Goal: Task Accomplishment & Management: Use online tool/utility

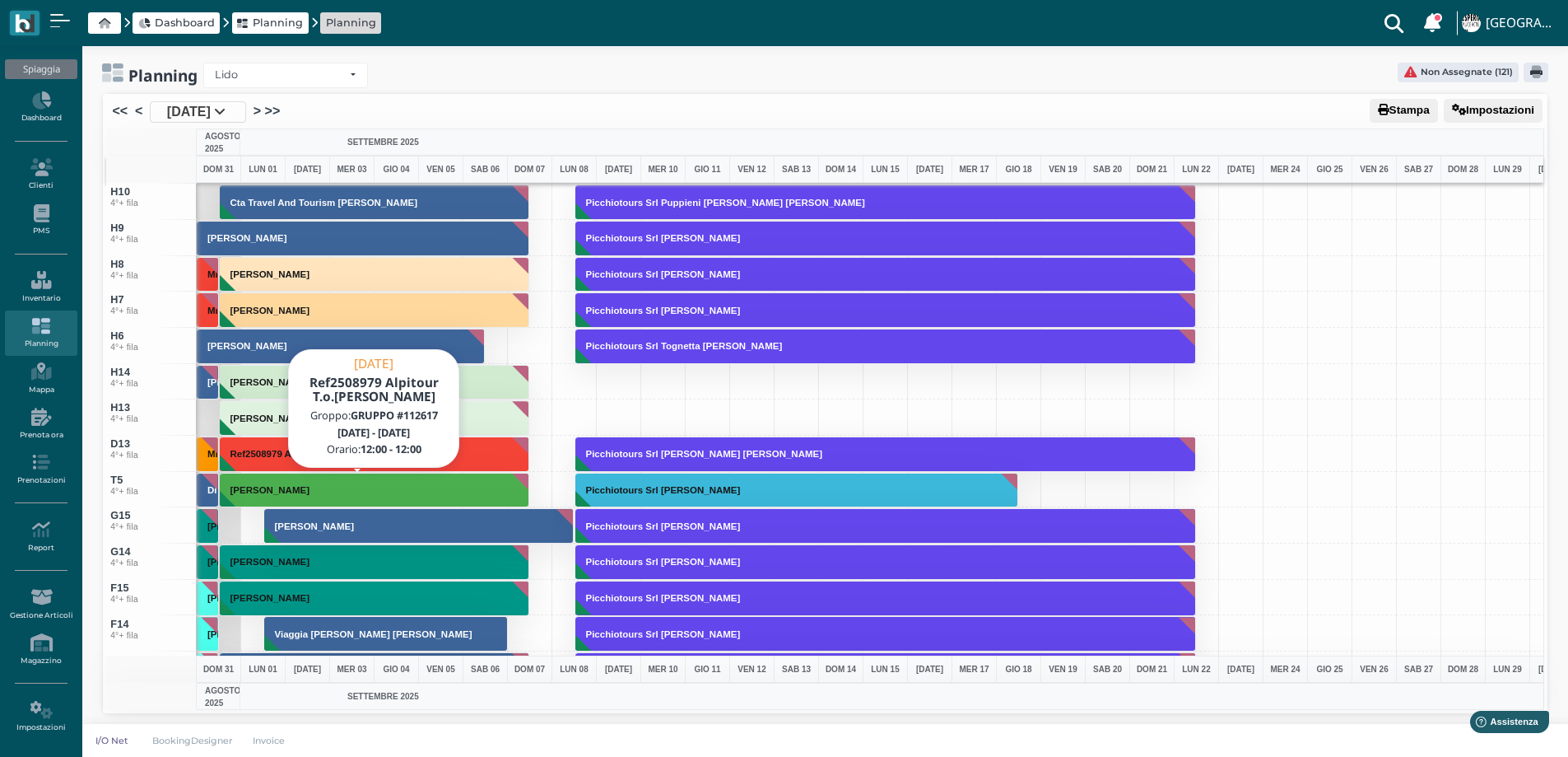
scroll to position [5963, 0]
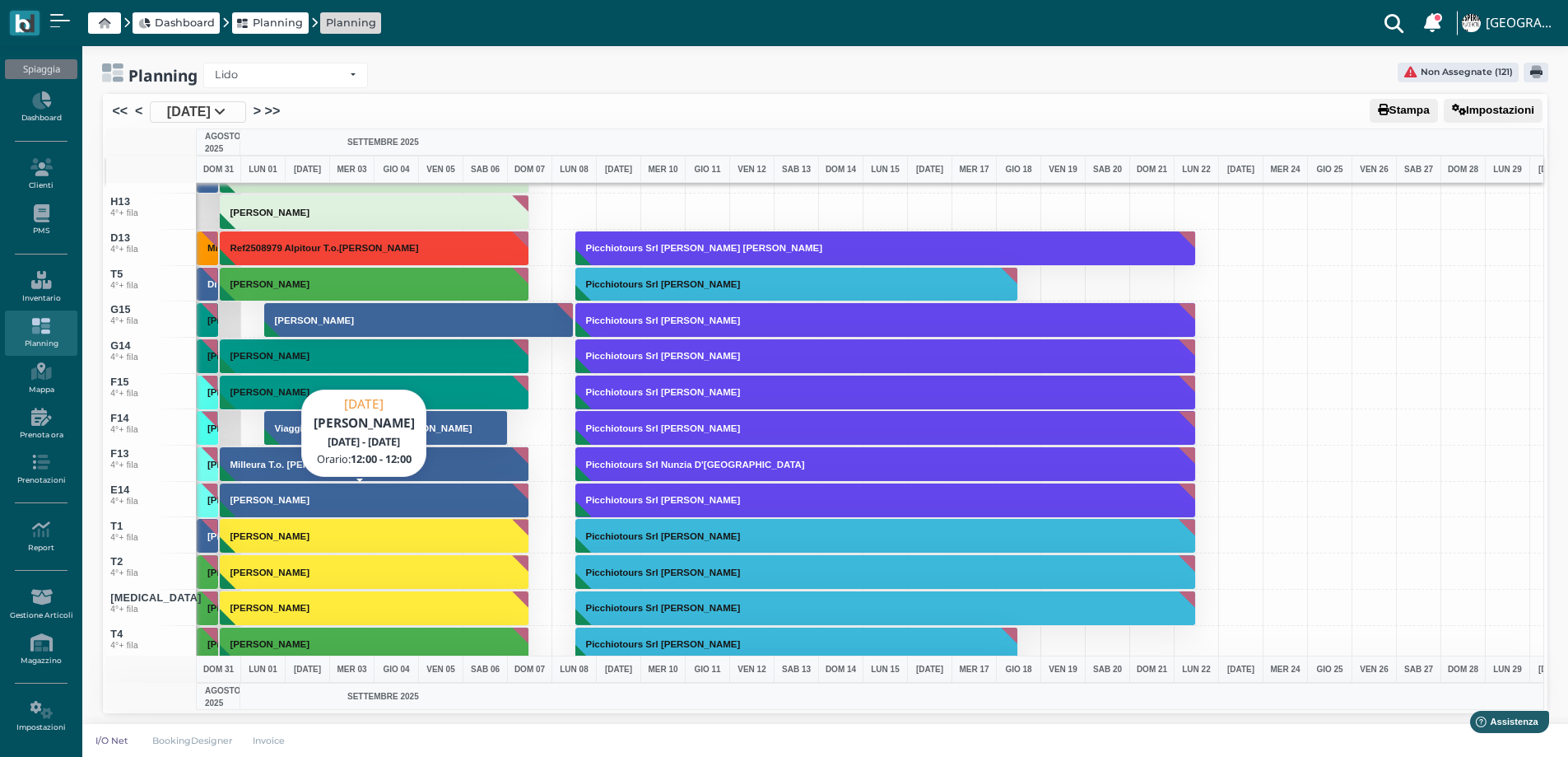
click at [254, 498] on h3 "Lamacchia Gerardo" at bounding box center [270, 500] width 92 height 10
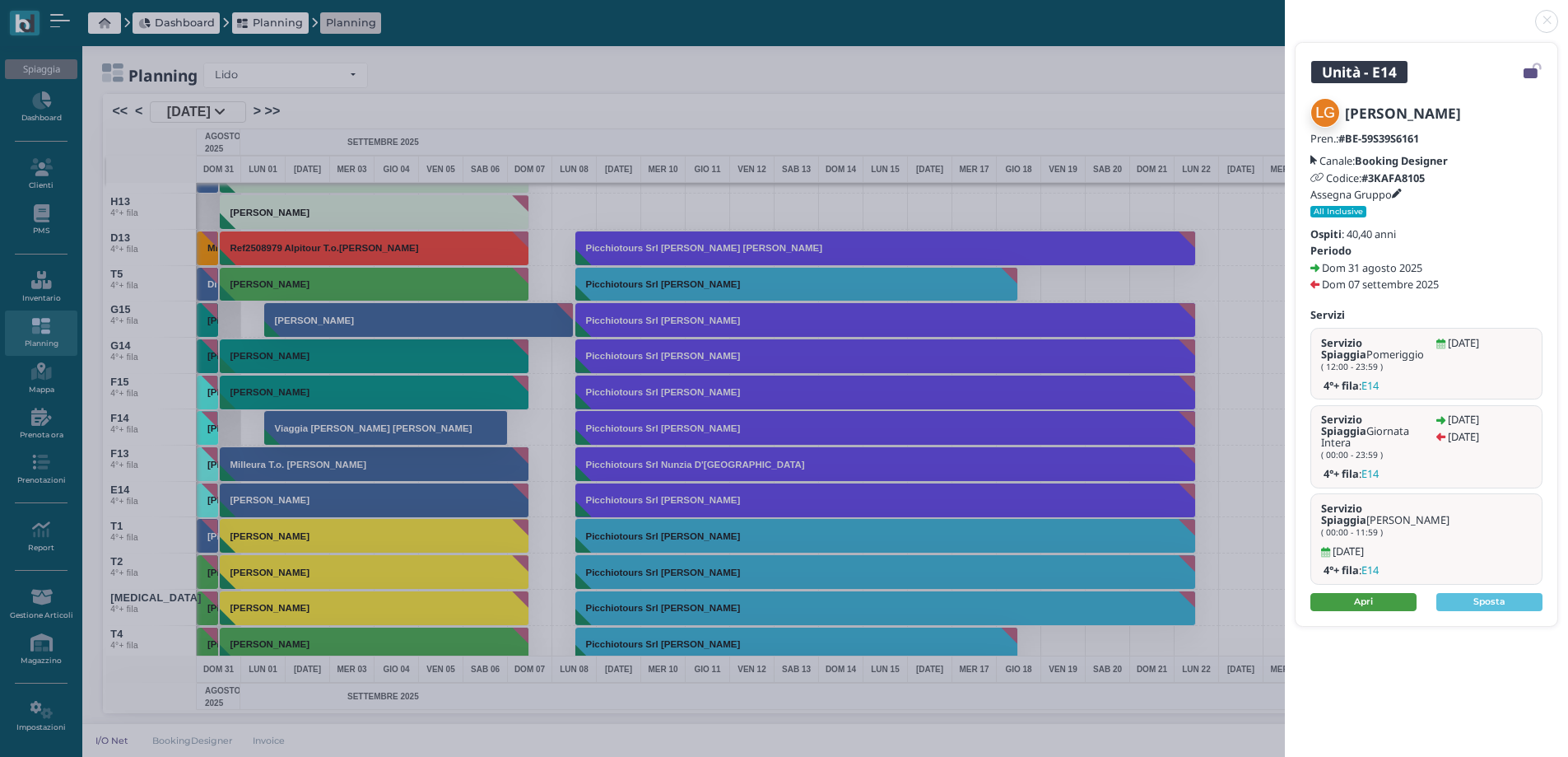
click at [1390, 593] on link "Apri" at bounding box center [1363, 601] width 107 height 18
click at [1285, 12] on link at bounding box center [1285, 12] width 0 height 0
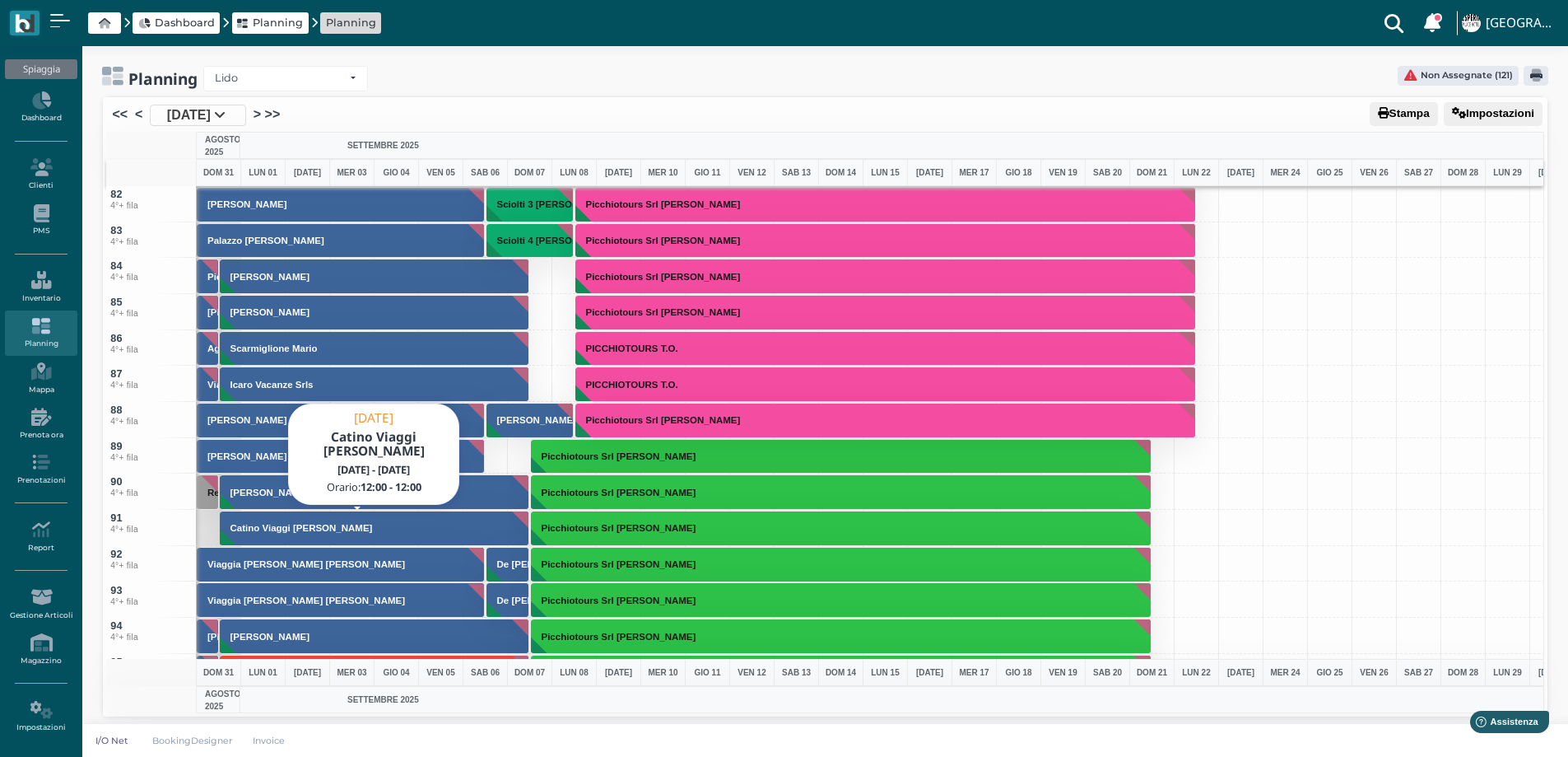
scroll to position [2997, 0]
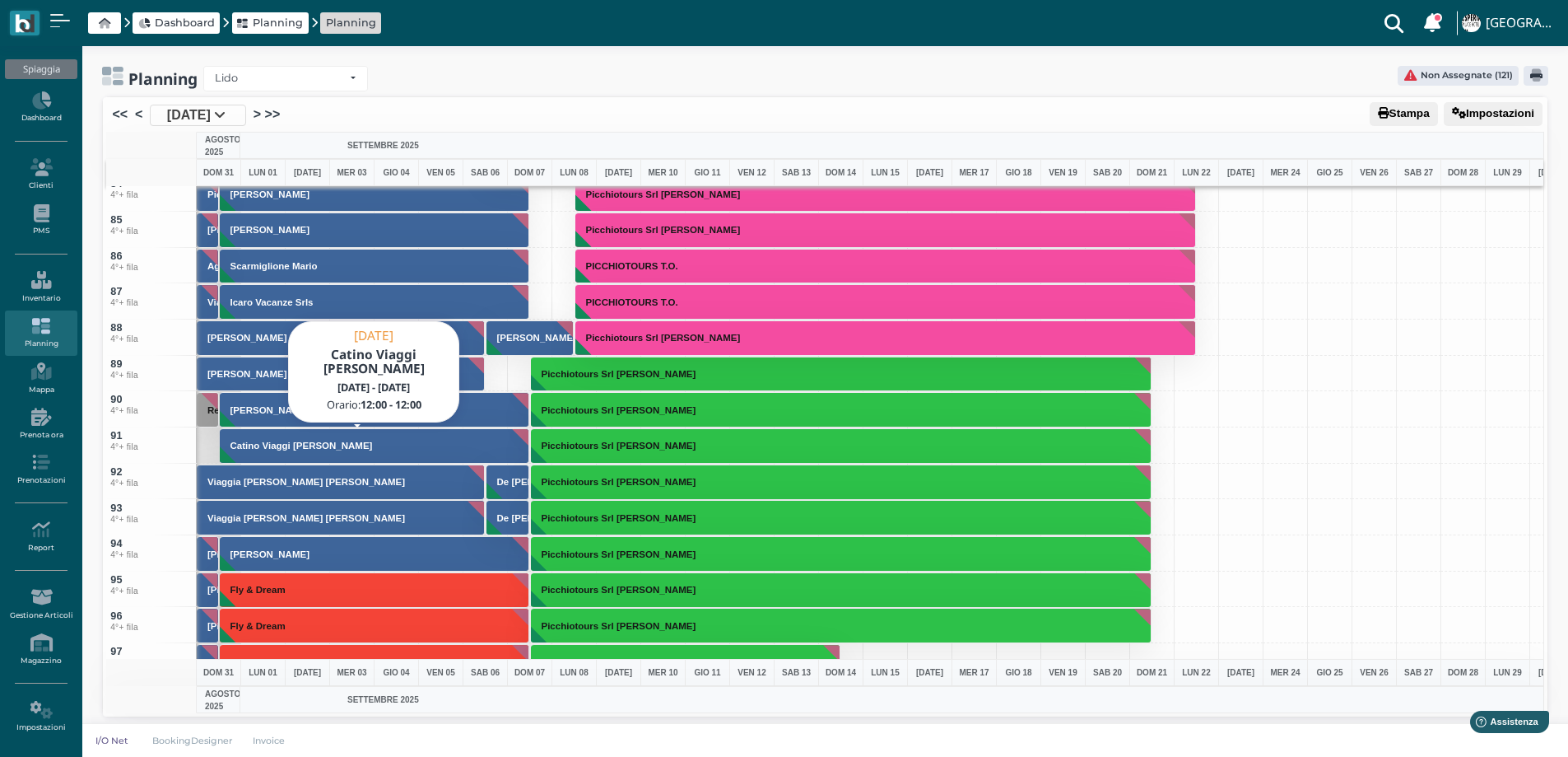
click at [350, 452] on button "Catino Viaggi Mena Paolo" at bounding box center [374, 446] width 310 height 36
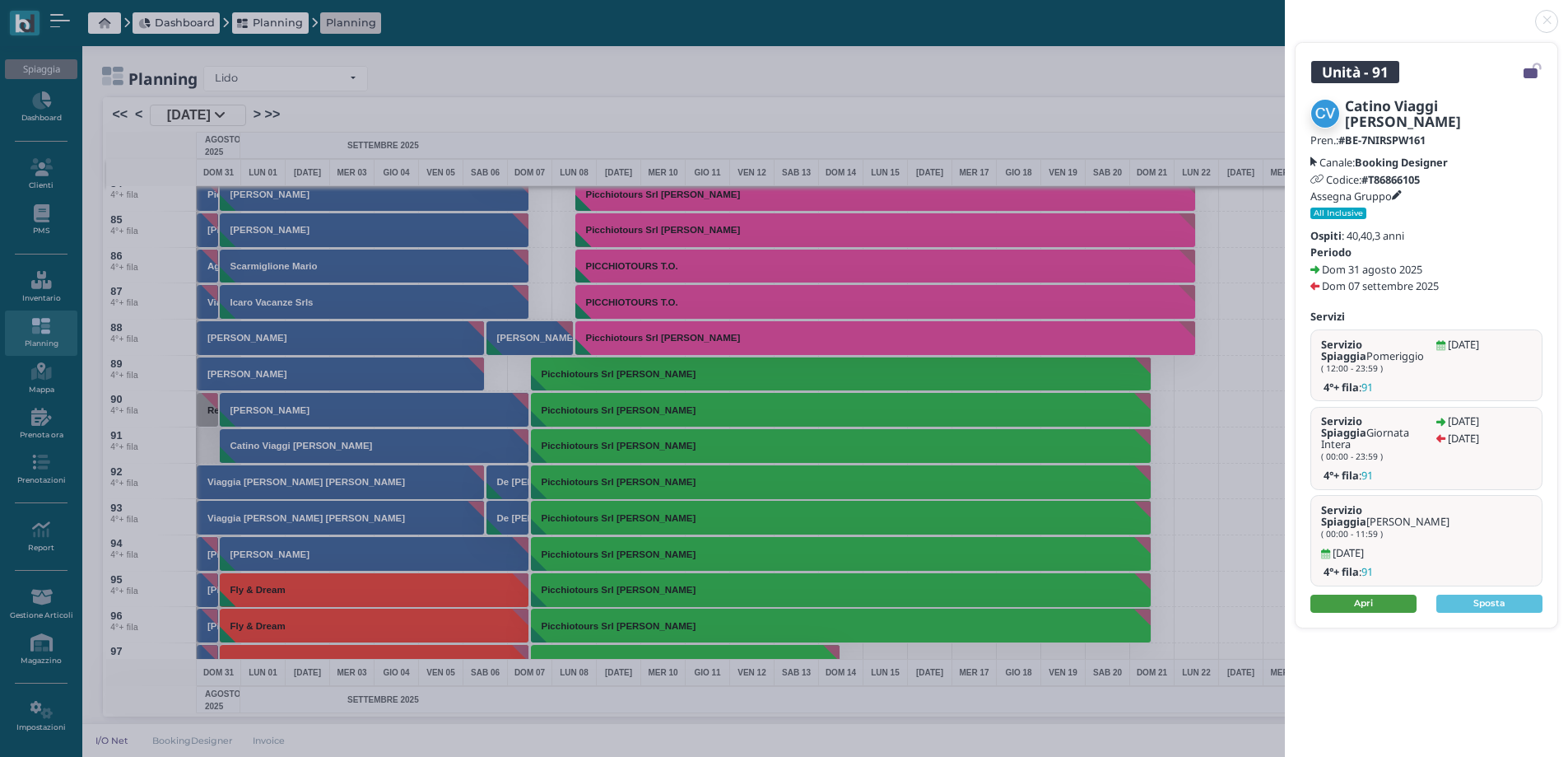
click at [1368, 595] on link "Apri" at bounding box center [1363, 603] width 107 height 18
click at [1285, 12] on link at bounding box center [1285, 12] width 0 height 0
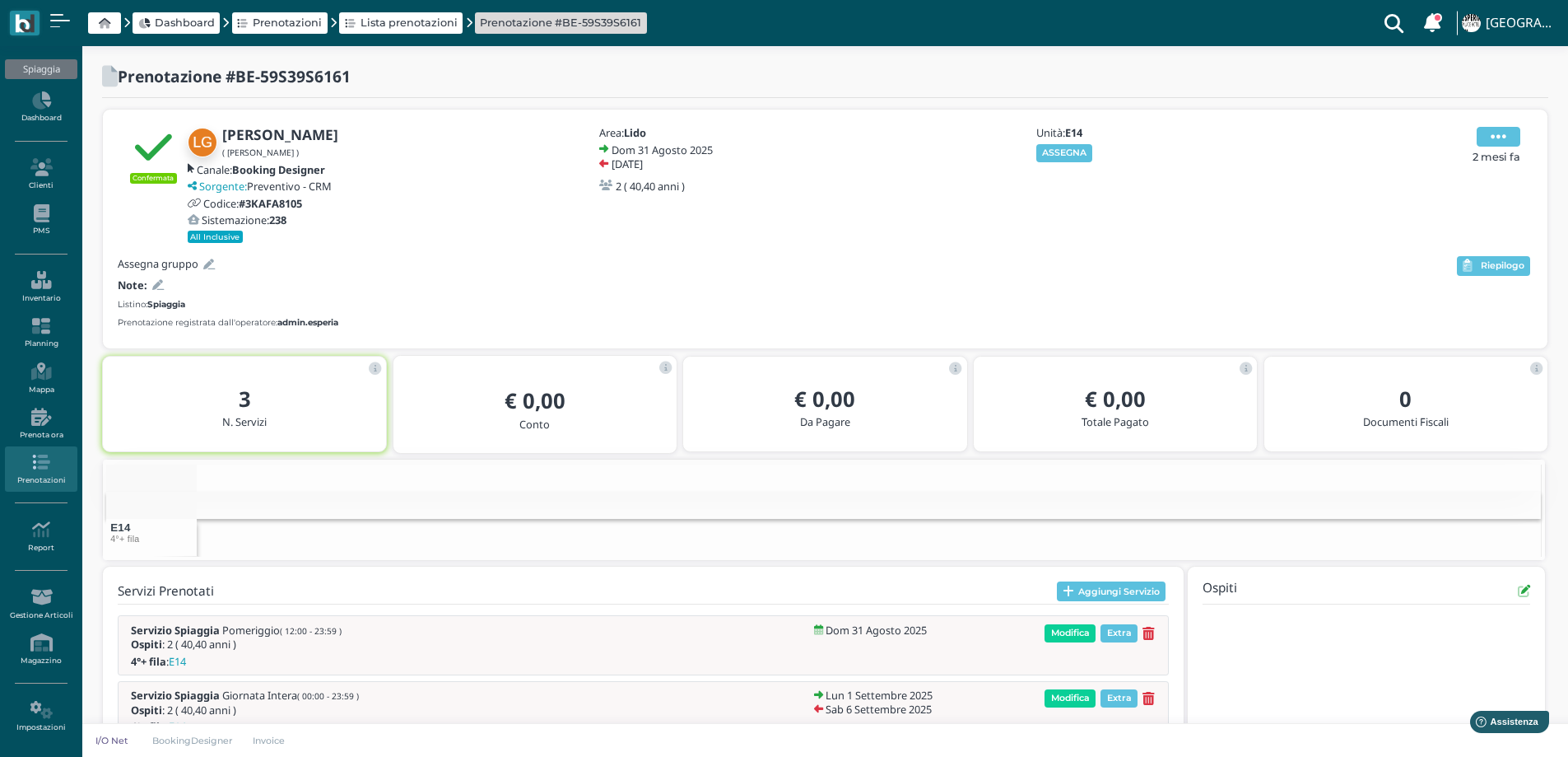
click at [1505, 131] on icon at bounding box center [1499, 136] width 15 height 18
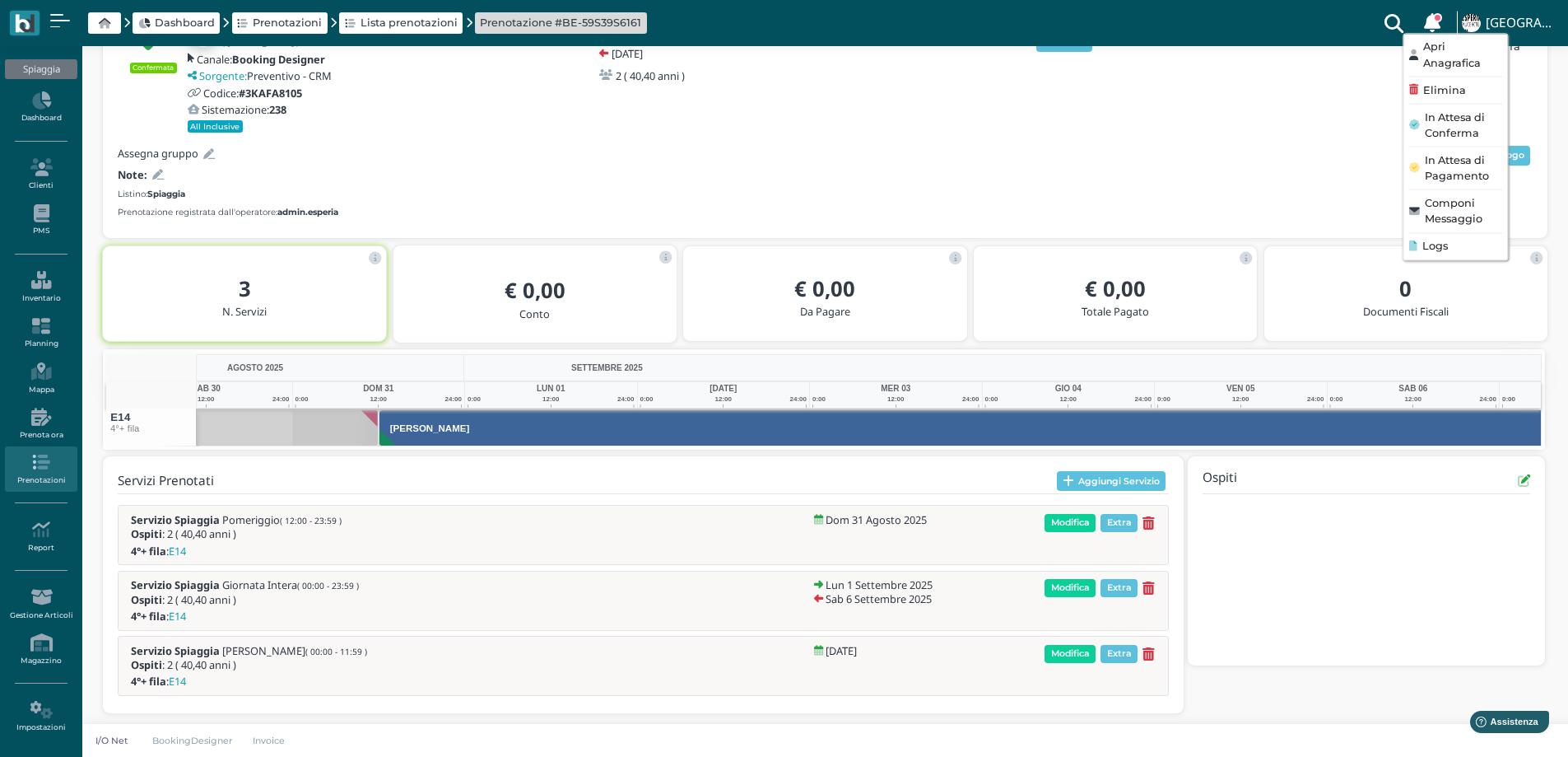
scroll to position [0, 120]
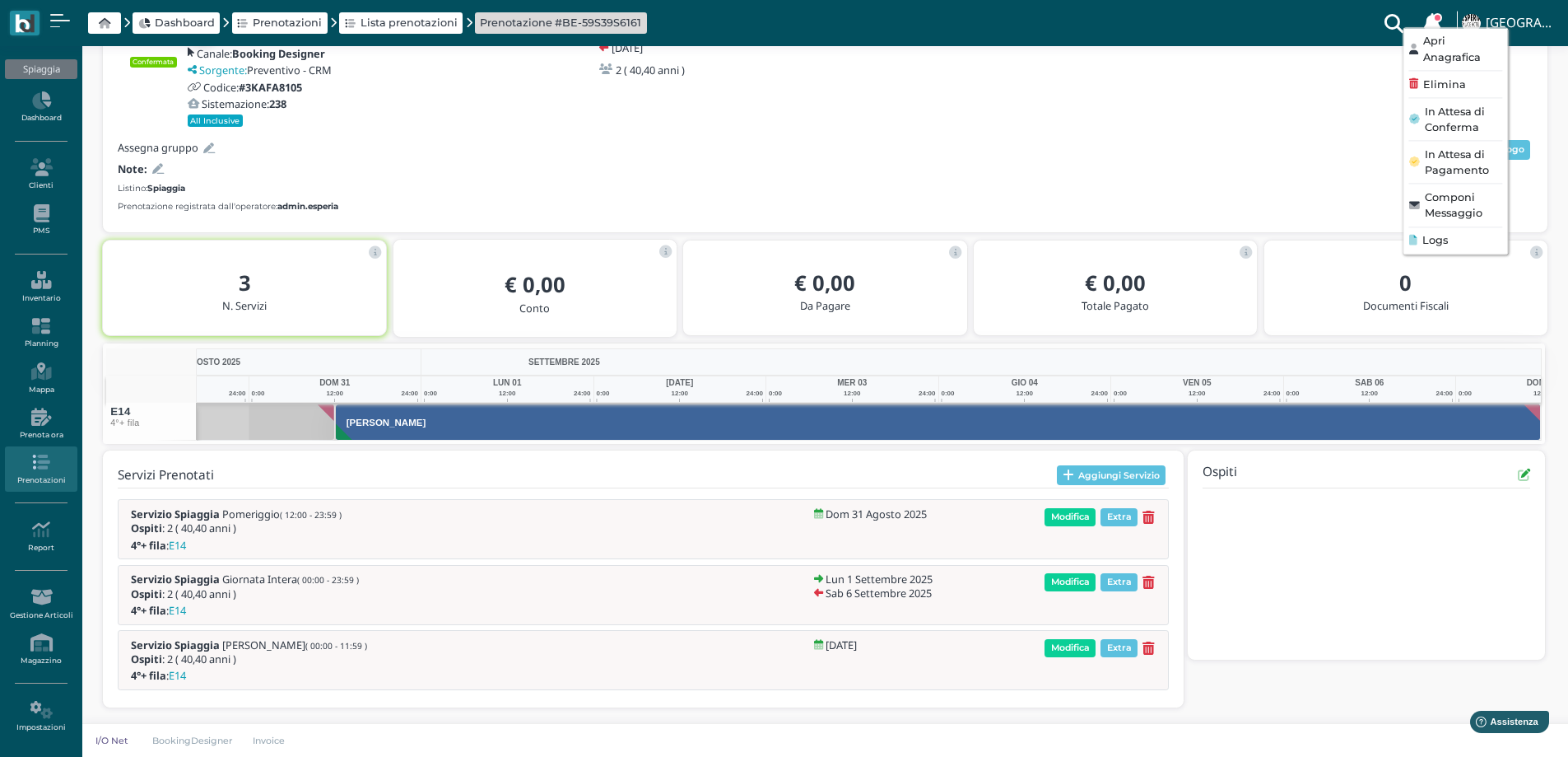
click at [1452, 246] on div "Logs" at bounding box center [1455, 240] width 93 height 15
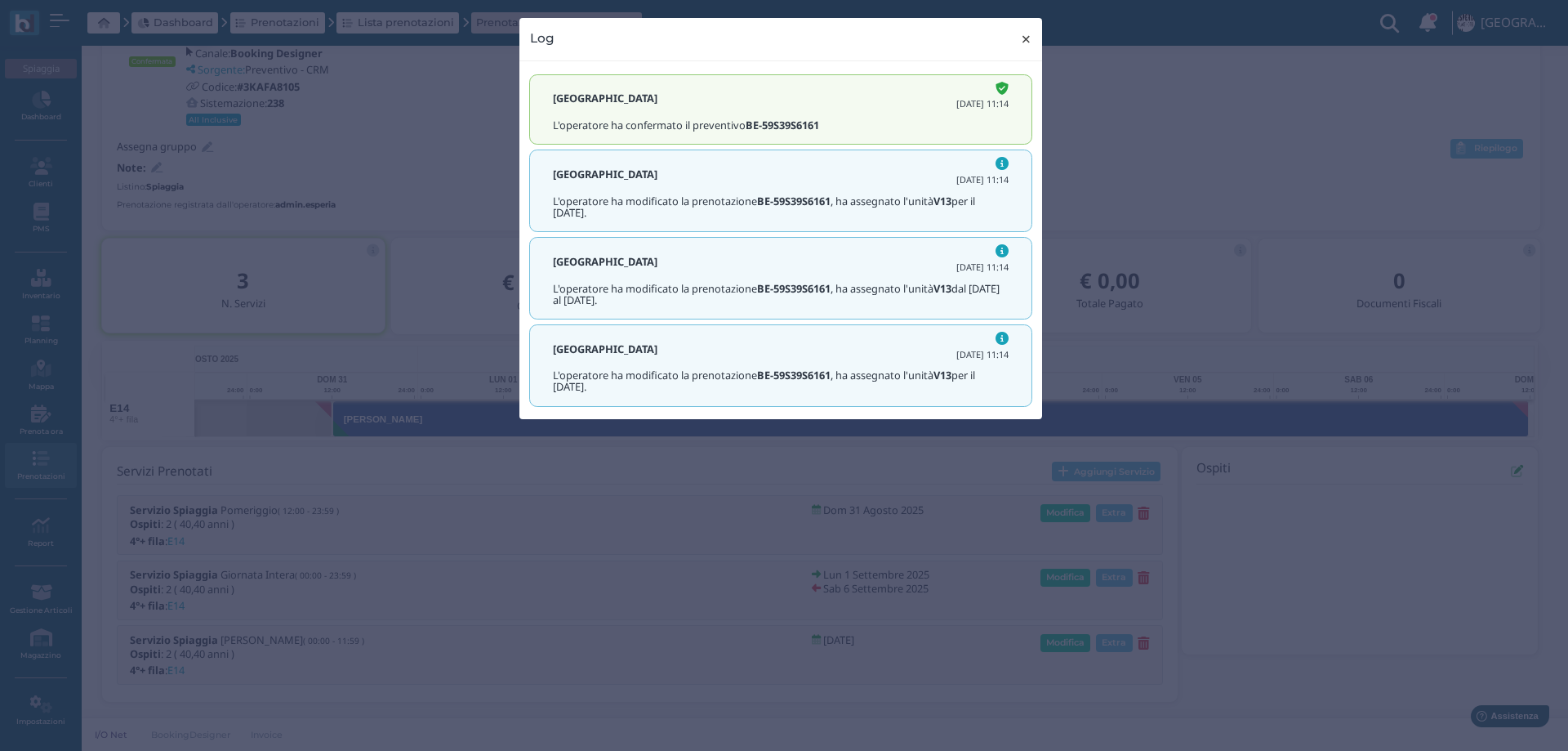
click at [1027, 41] on span "×" at bounding box center [1026, 39] width 12 height 21
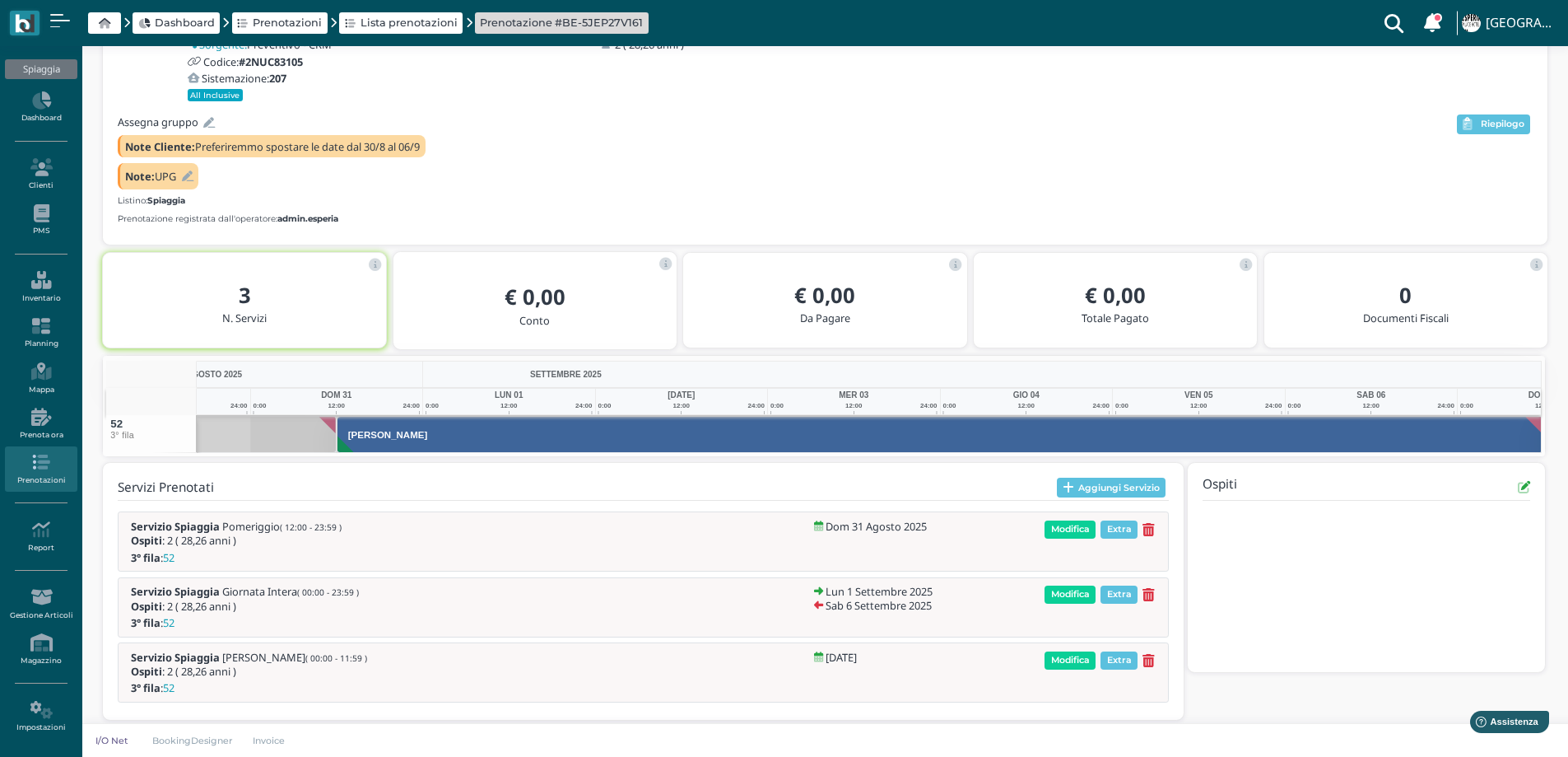
scroll to position [0, 120]
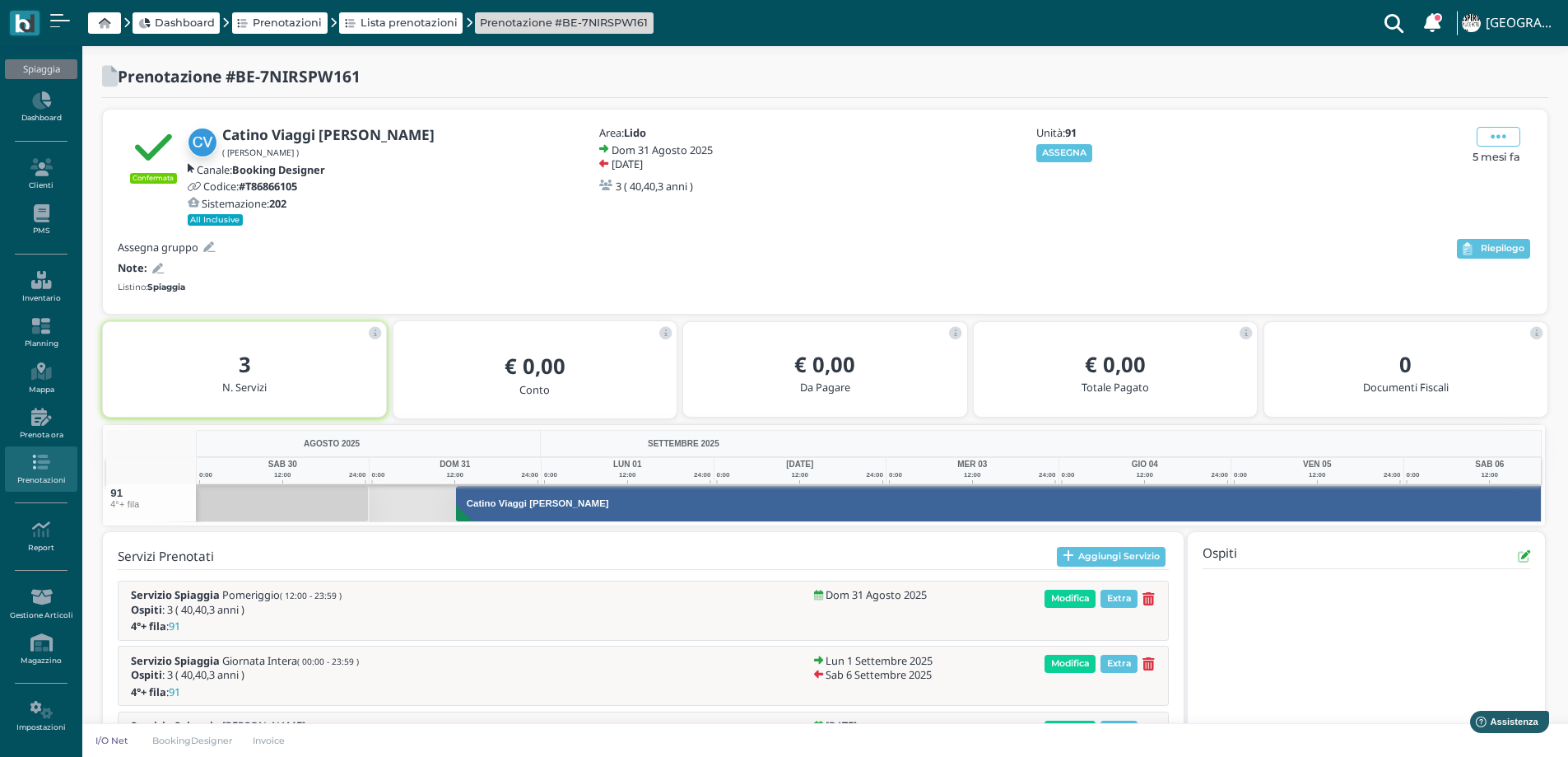
scroll to position [0, 120]
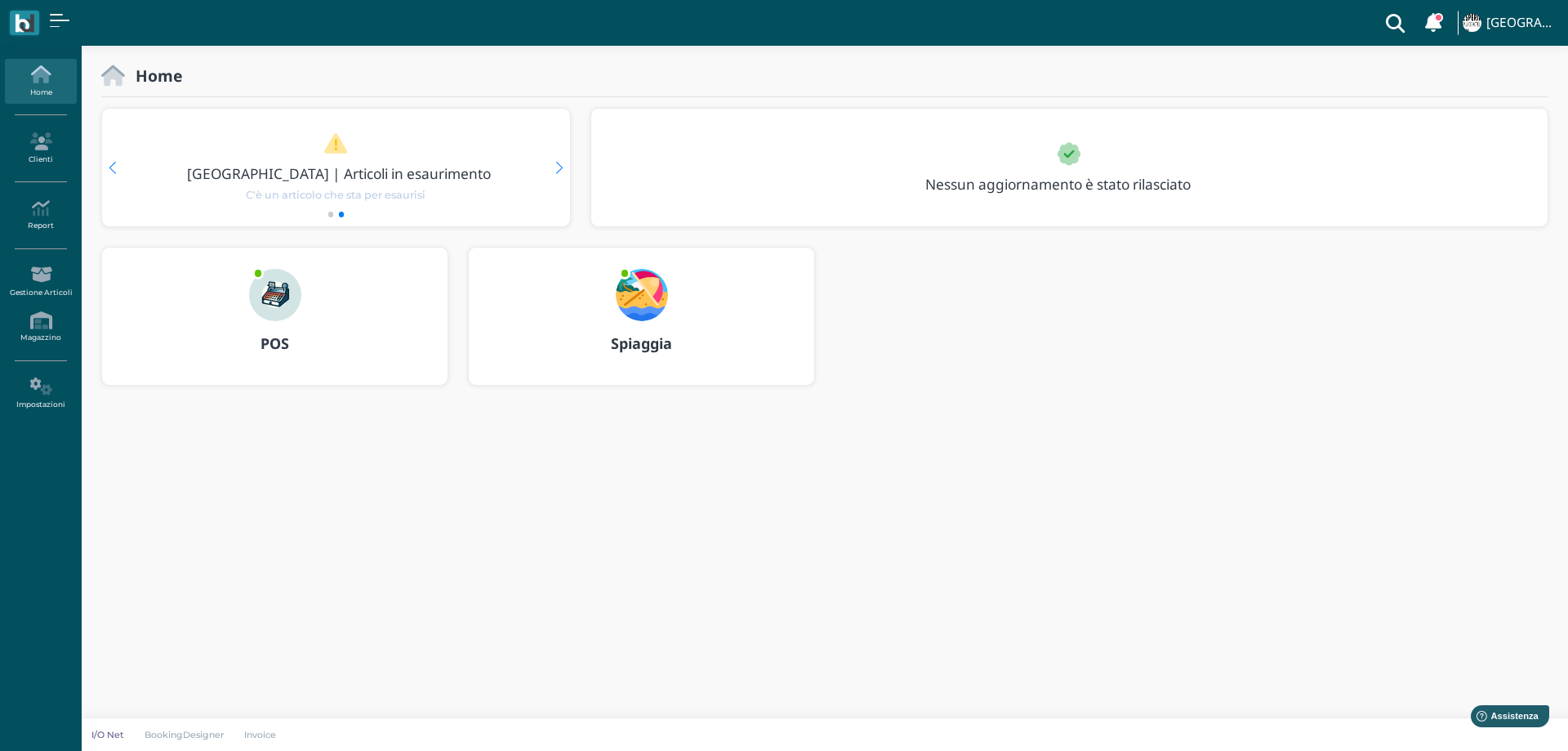
click at [624, 307] on img at bounding box center [641, 294] width 52 height 52
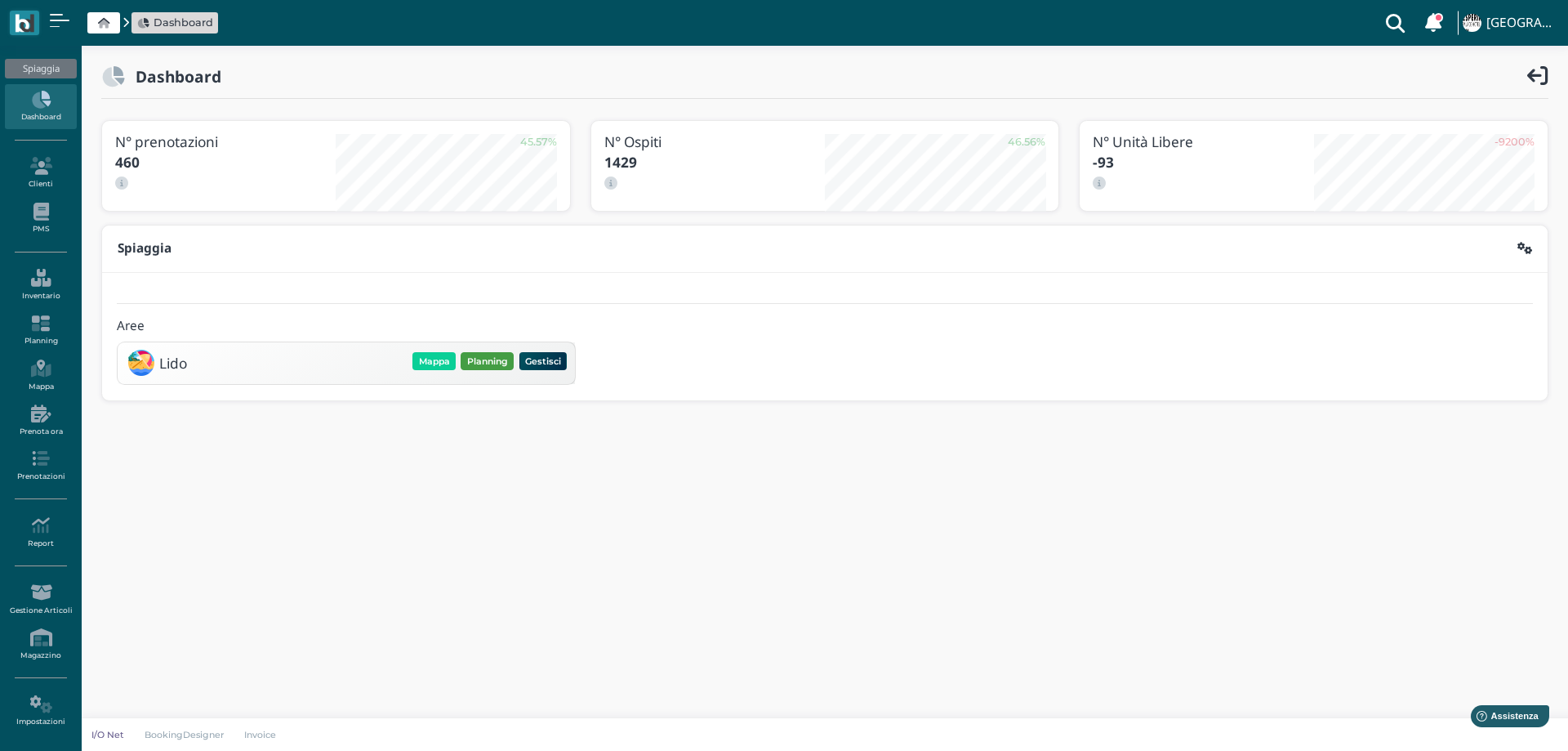
click at [490, 363] on button "Planning" at bounding box center [488, 361] width 53 height 18
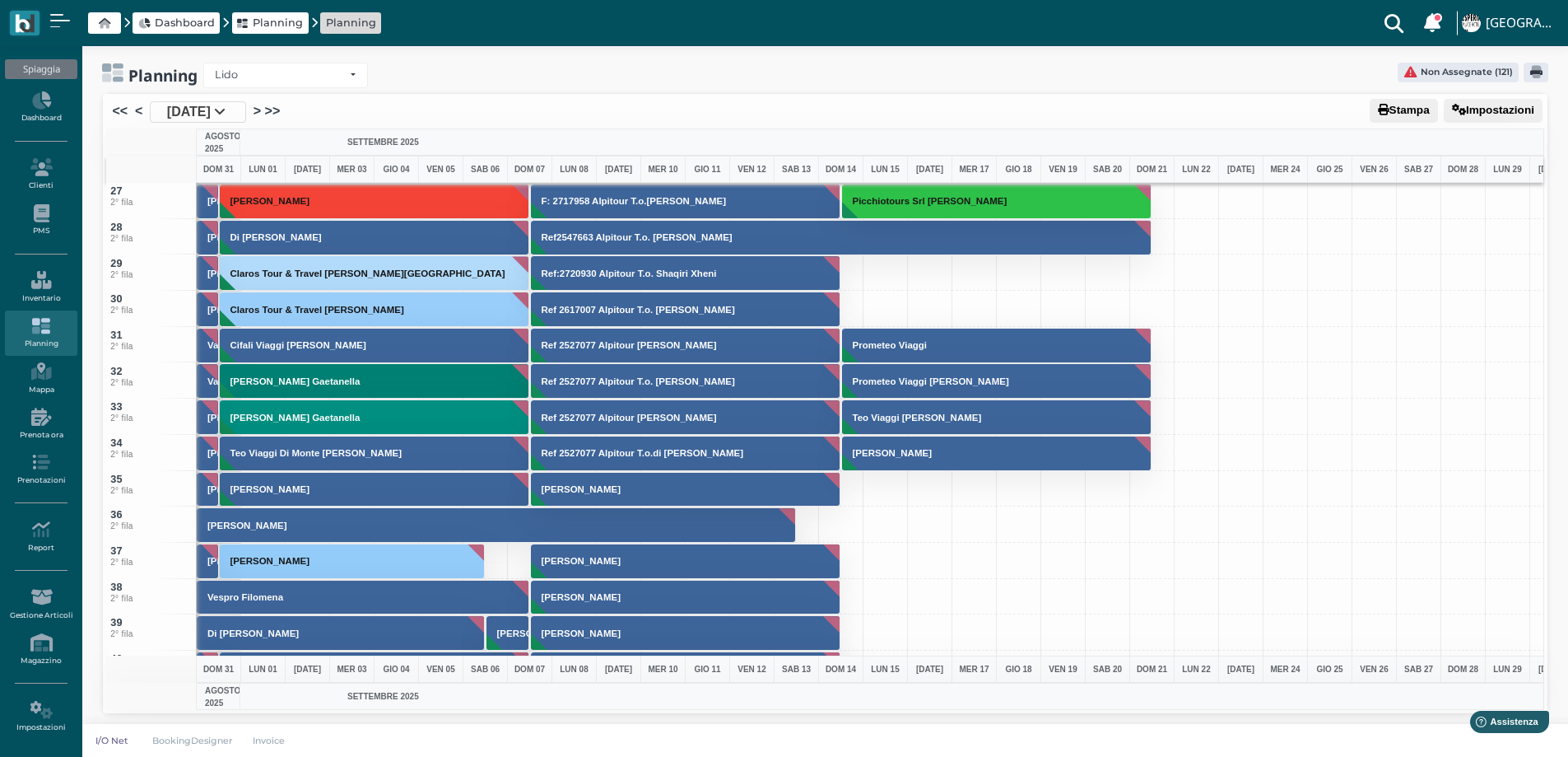
scroll to position [906, 0]
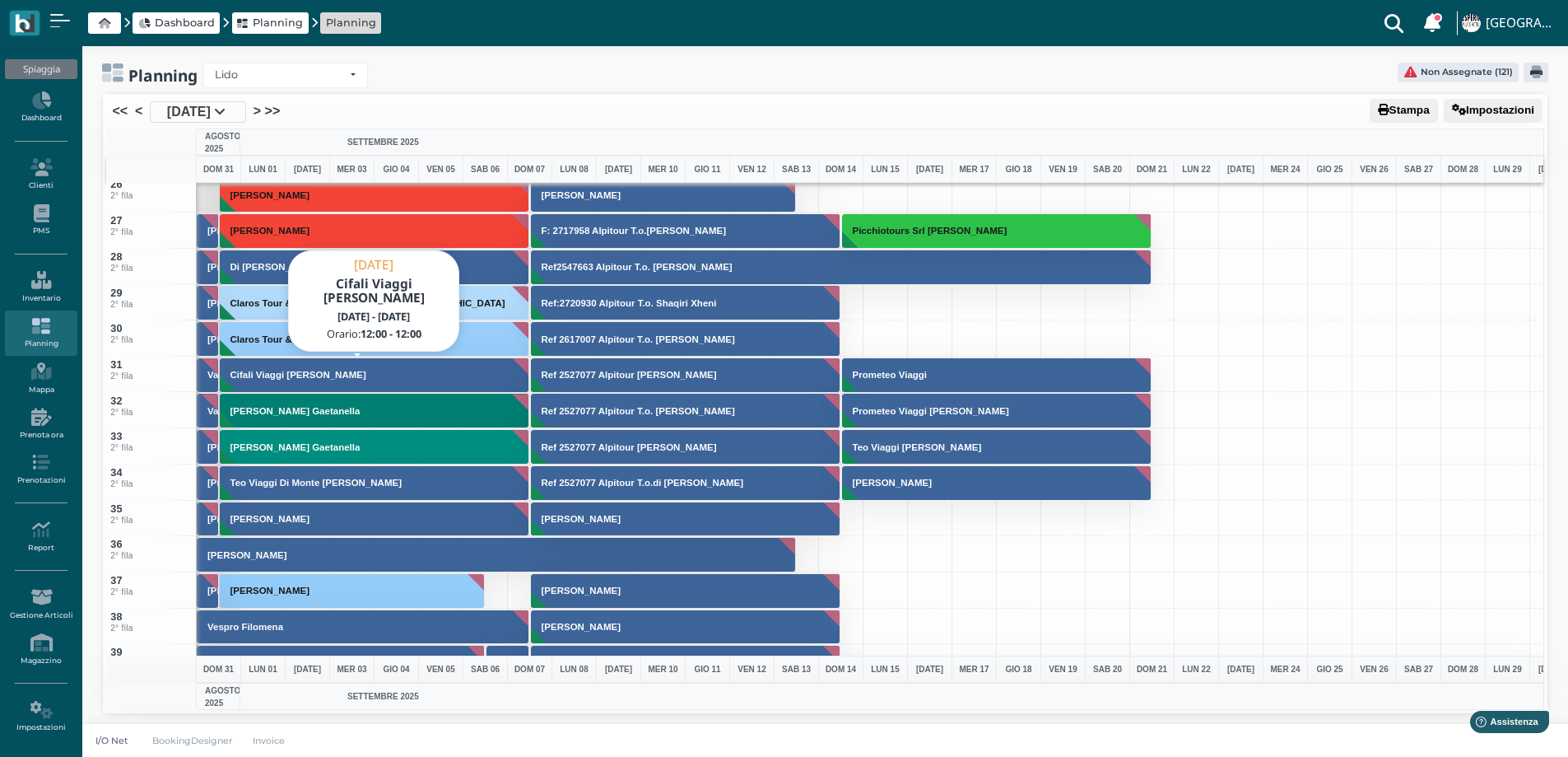
click at [281, 375] on h3 "Cifali Viaggi Notarangelo Sabina" at bounding box center [298, 375] width 149 height 10
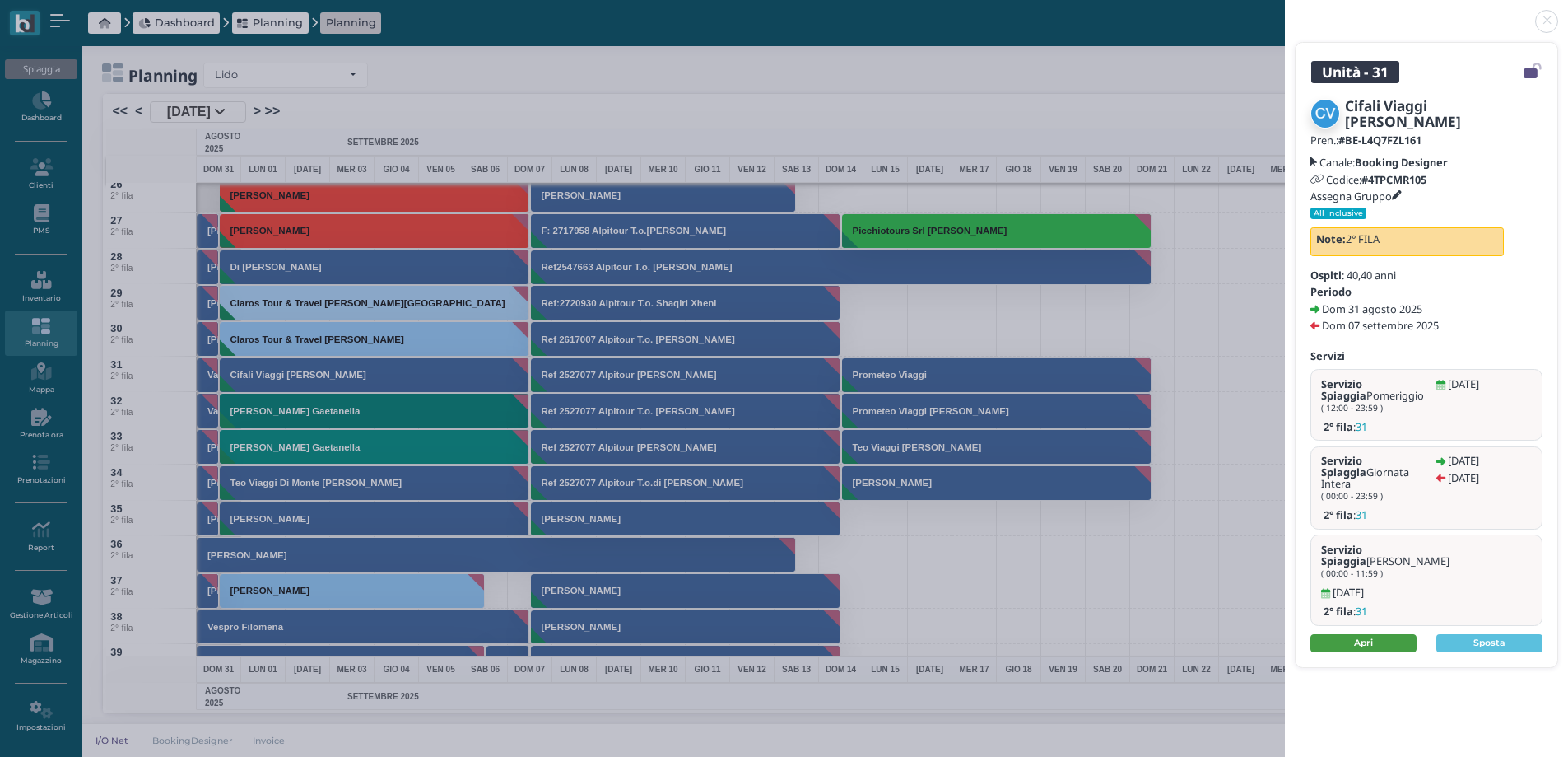
click at [1348, 634] on link "Apri" at bounding box center [1363, 643] width 107 height 18
click at [1285, 12] on link at bounding box center [1285, 12] width 0 height 0
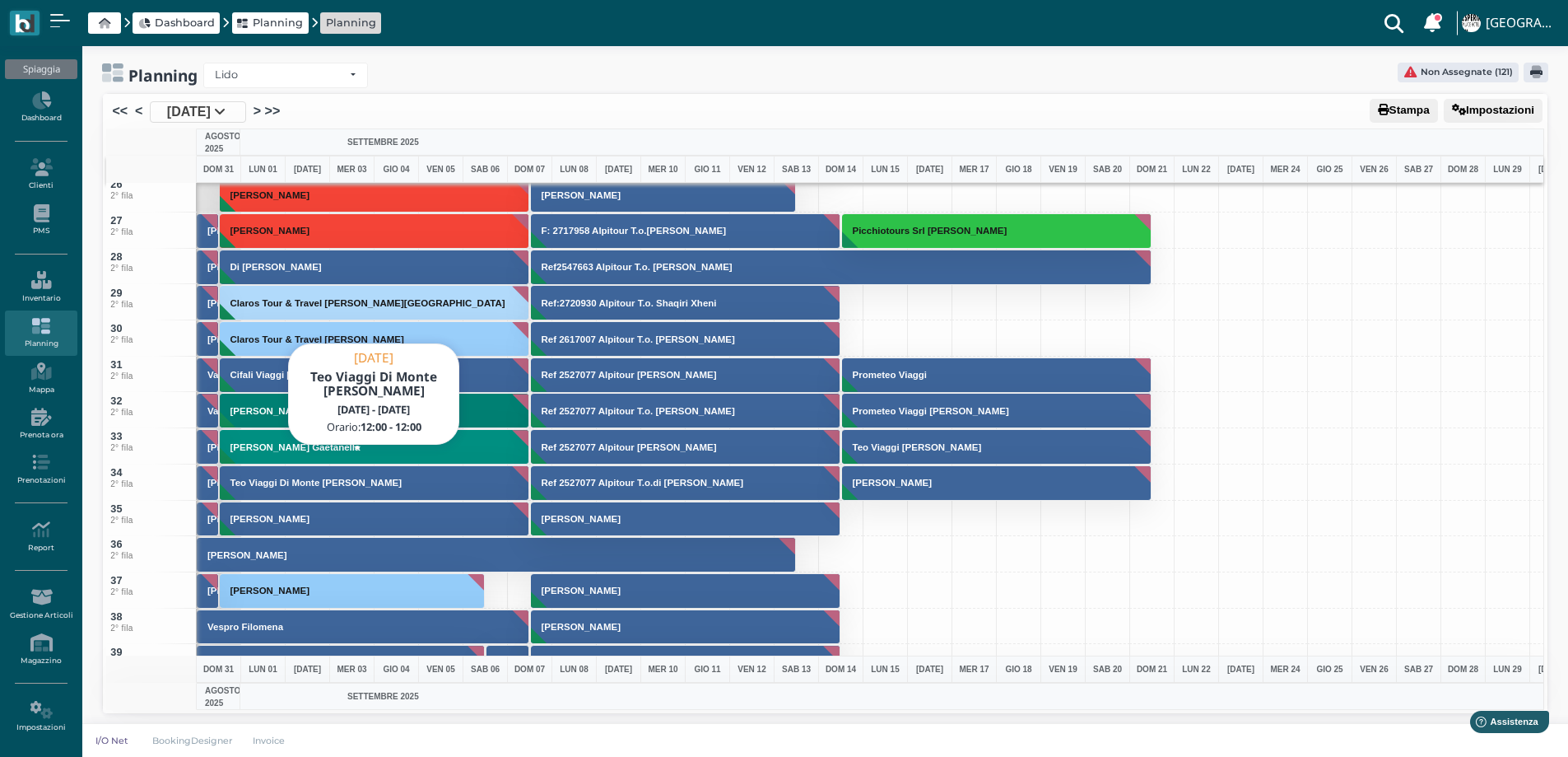
scroll to position [1401, 0]
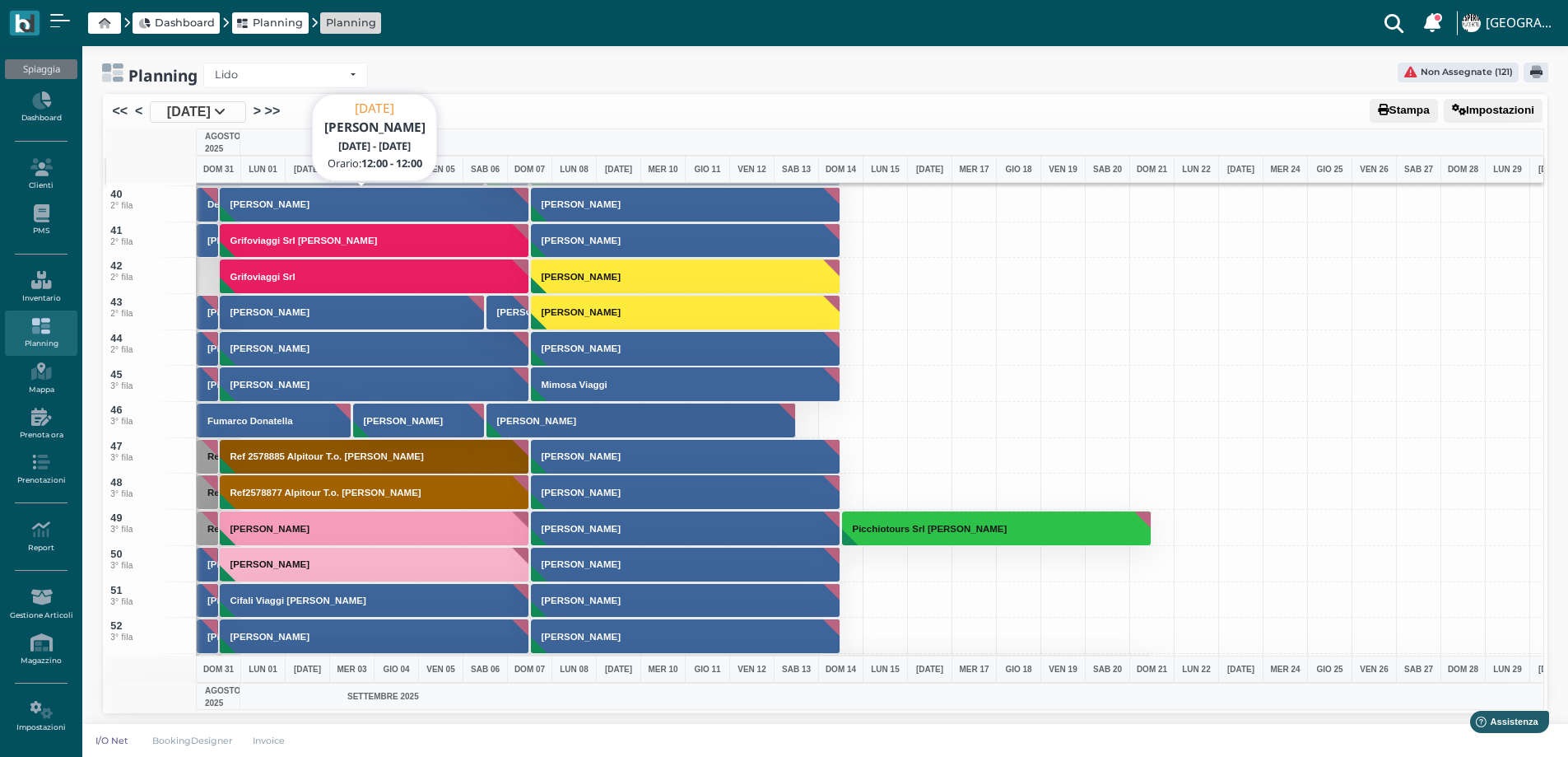
click at [252, 212] on button "Borruto Simone" at bounding box center [374, 205] width 310 height 36
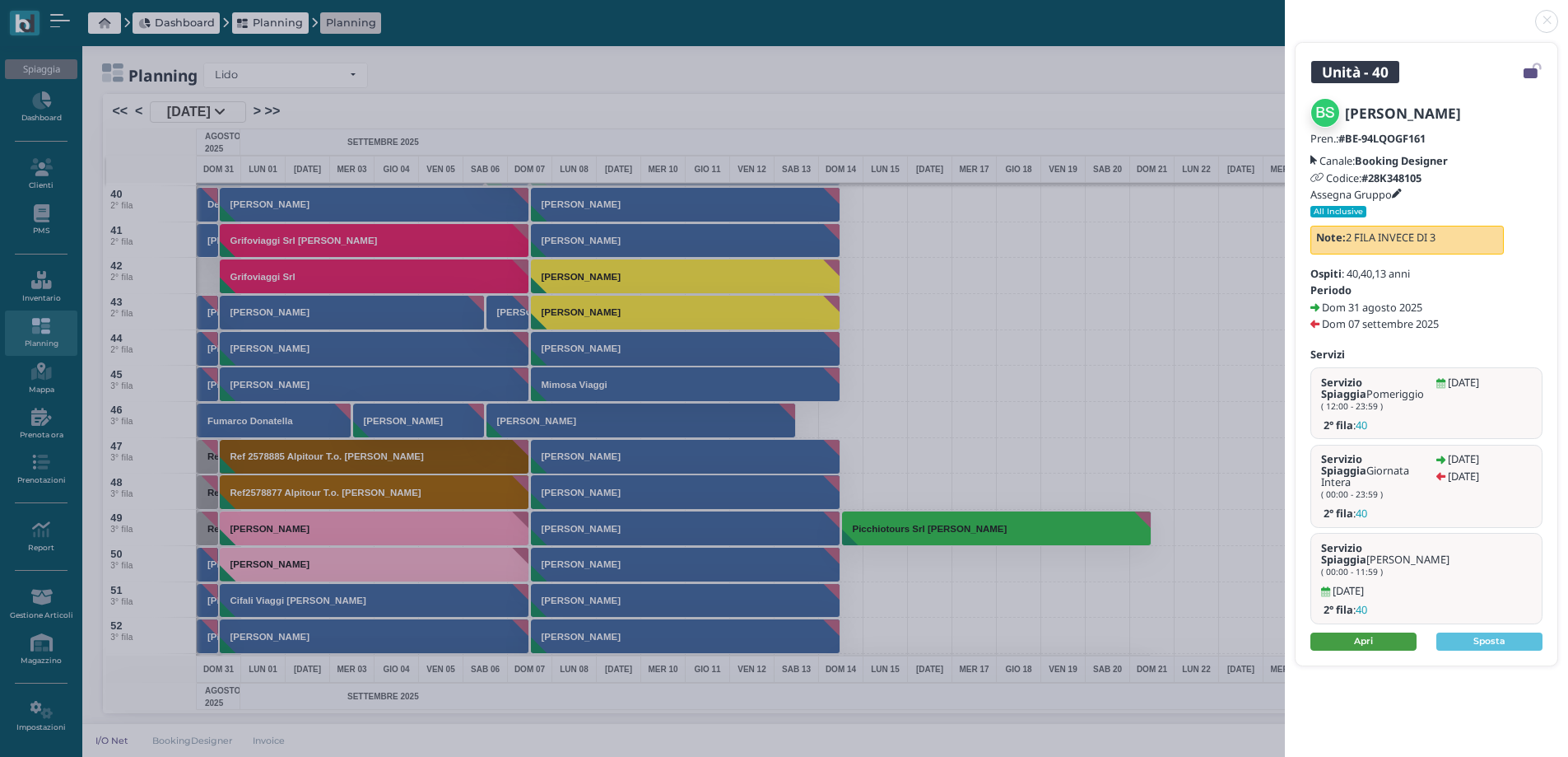
click at [1391, 632] on link "Apri" at bounding box center [1363, 641] width 107 height 18
click at [1285, 12] on link at bounding box center [1285, 12] width 0 height 0
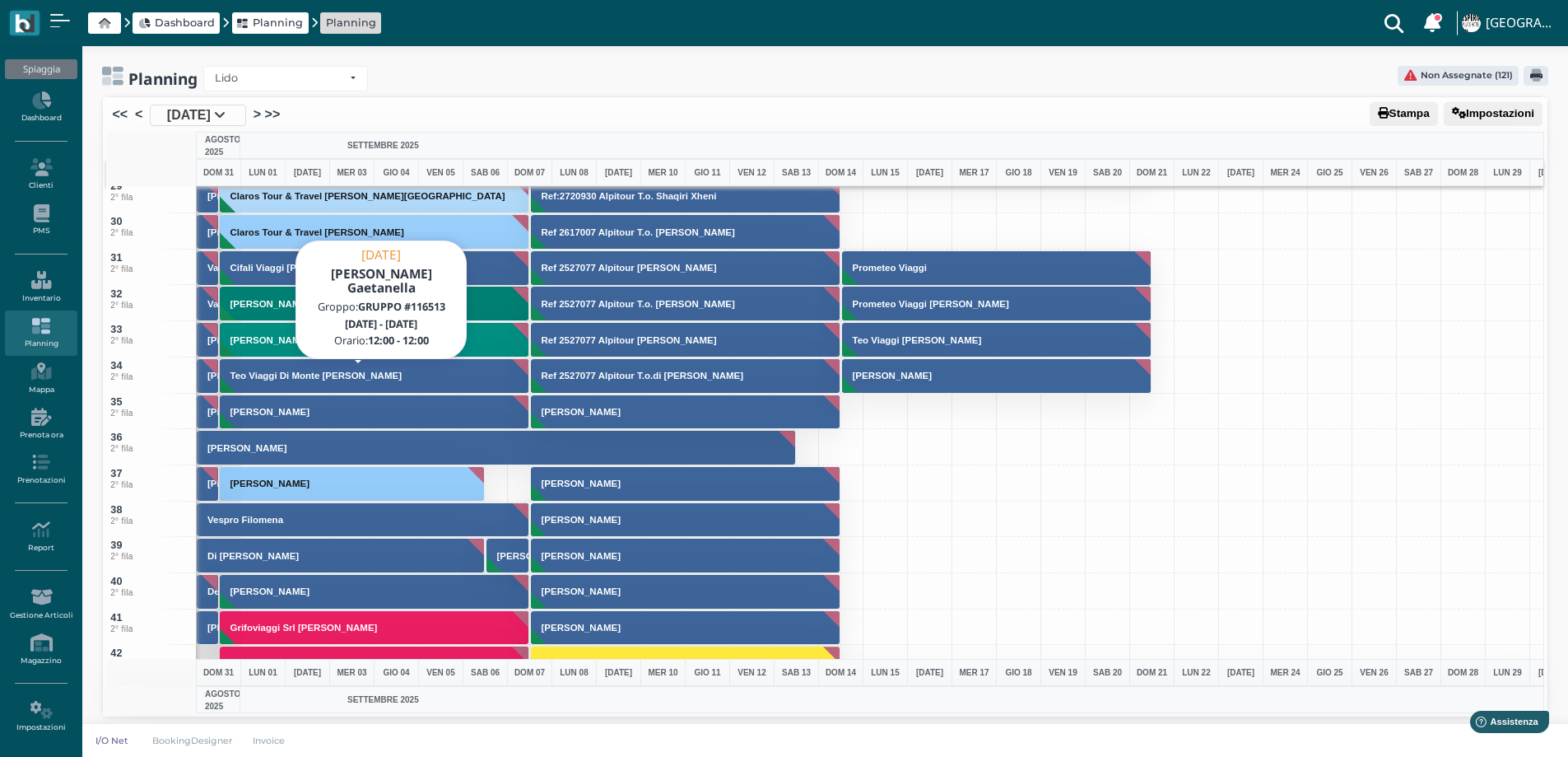
scroll to position [989, 0]
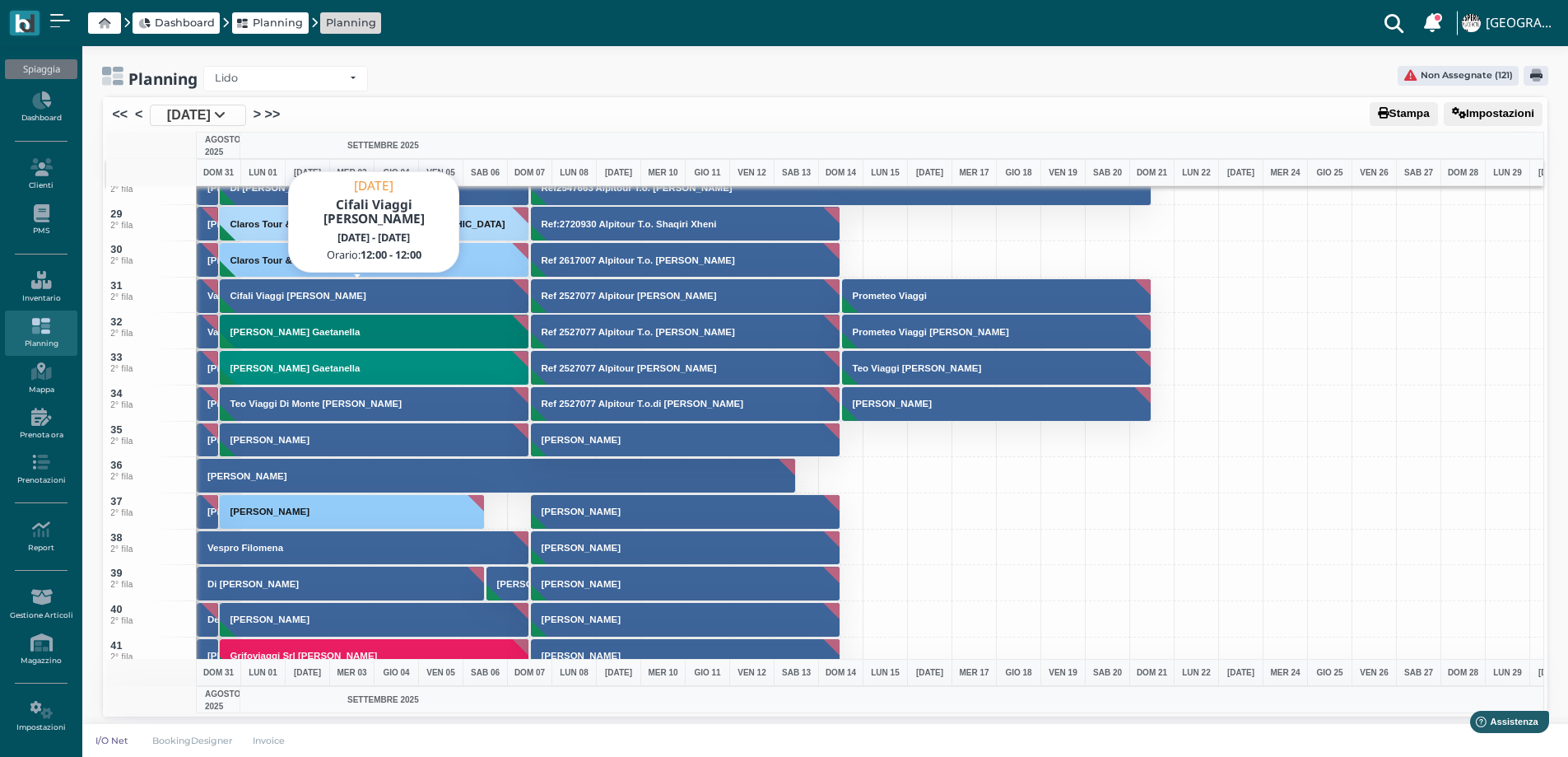
click at [274, 296] on h3 "Cifali Viaggi [PERSON_NAME]" at bounding box center [298, 296] width 149 height 10
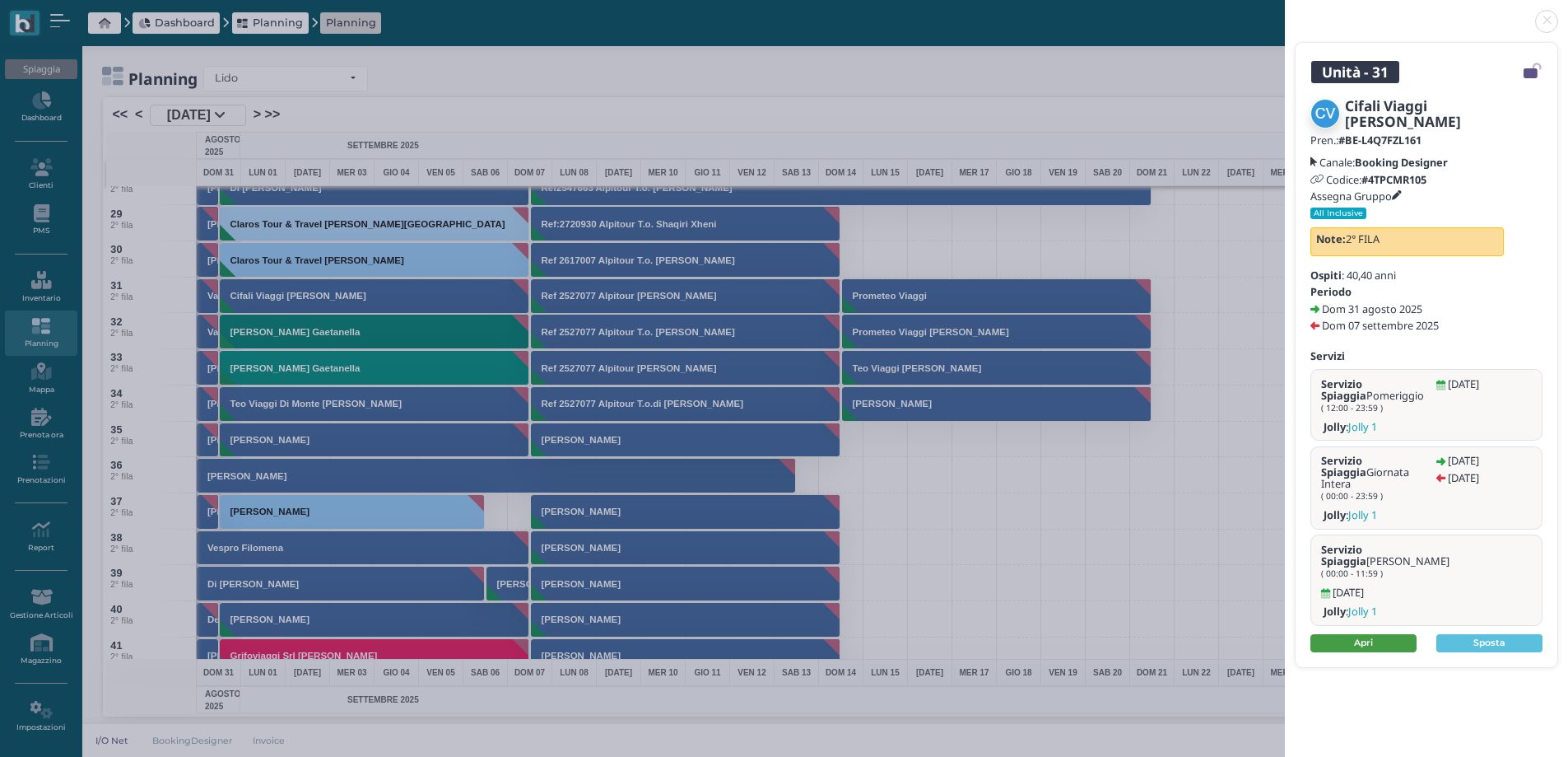
click at [1342, 634] on link "Apri" at bounding box center [1363, 643] width 107 height 18
click at [1285, 12] on link at bounding box center [1285, 12] width 0 height 0
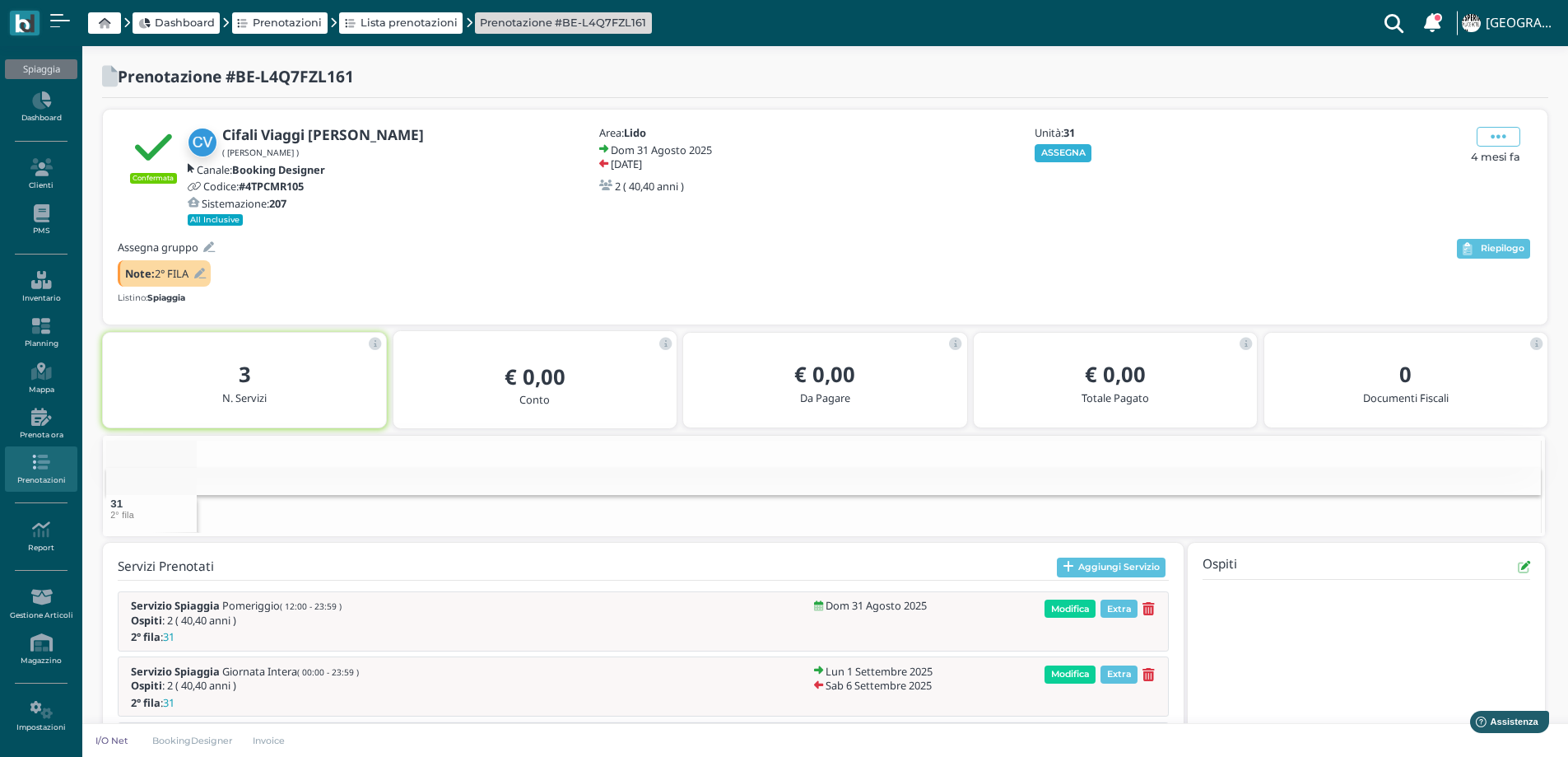
click at [1065, 149] on button "ASSEGNA" at bounding box center [1063, 153] width 57 height 18
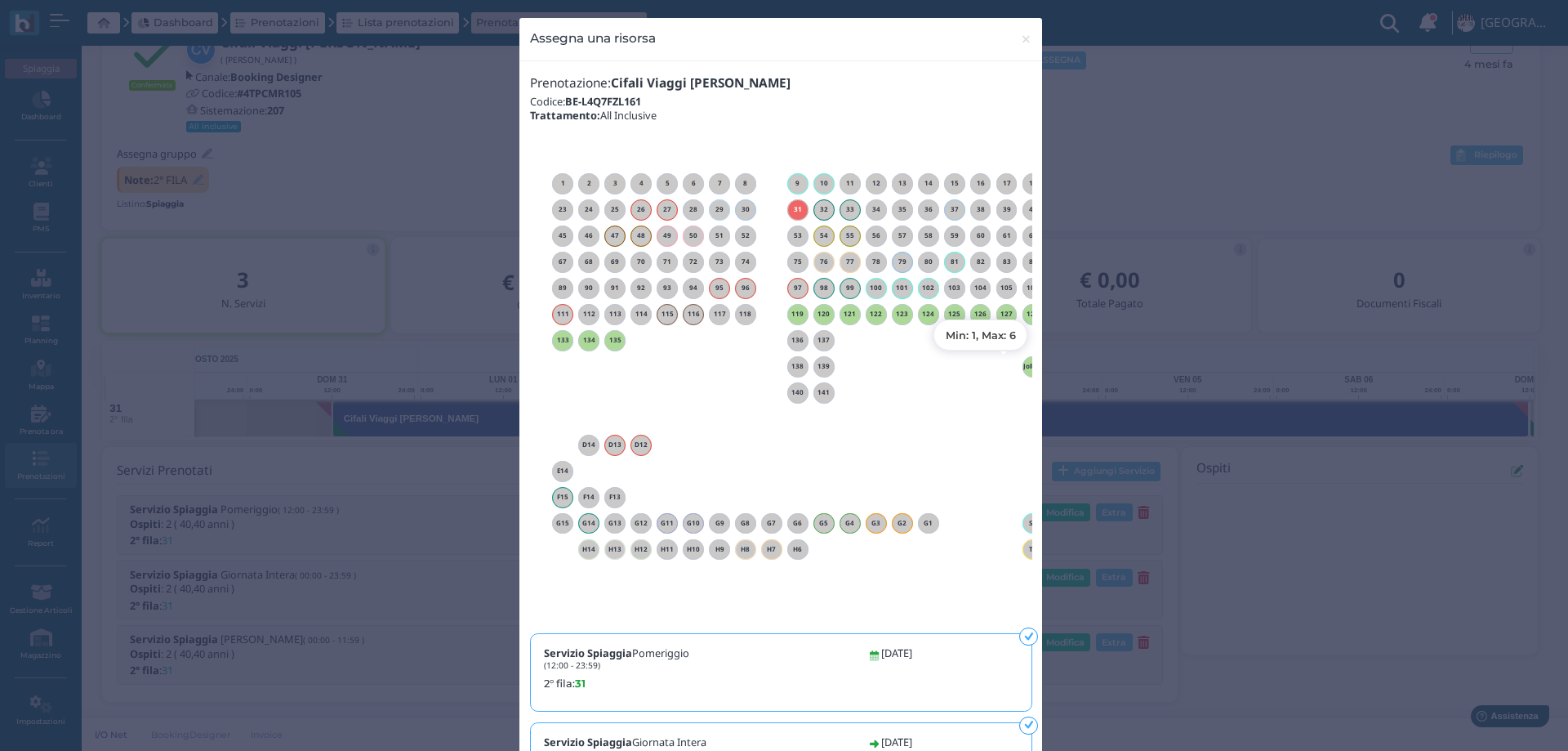
click at [1022, 370] on h6 "Jolly 1" at bounding box center [1033, 367] width 21 height 8
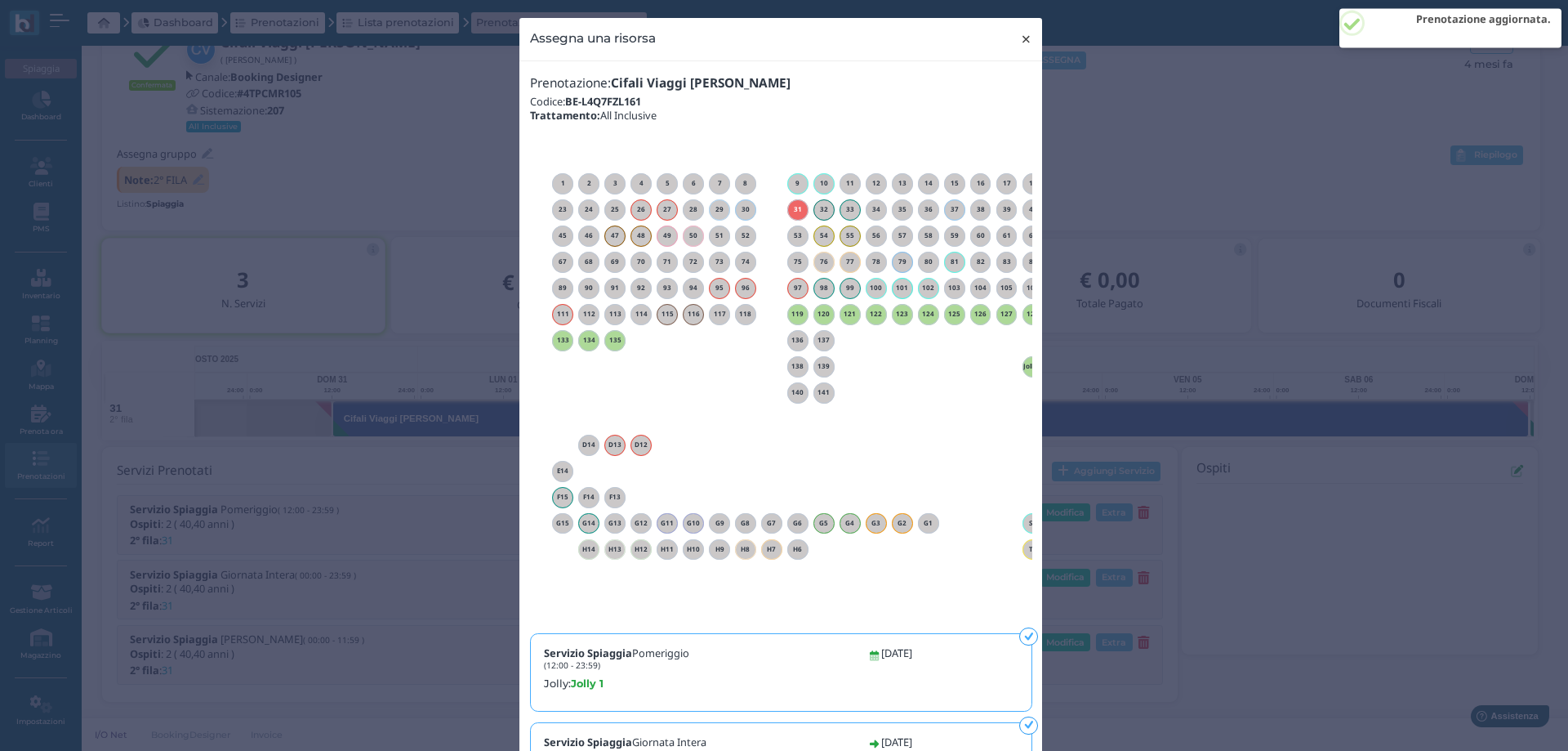
click at [1022, 39] on span "×" at bounding box center [1026, 39] width 12 height 21
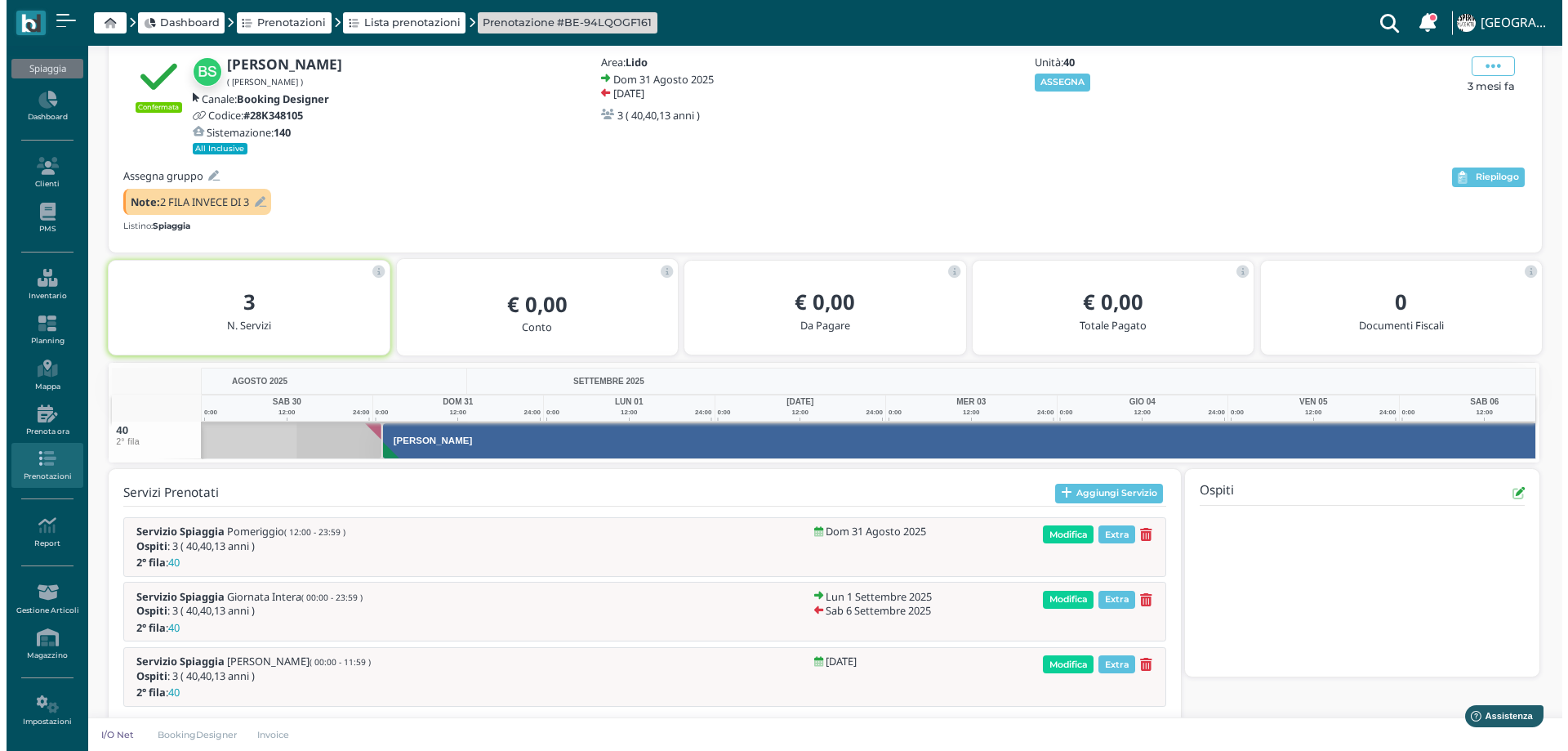
scroll to position [0, 119]
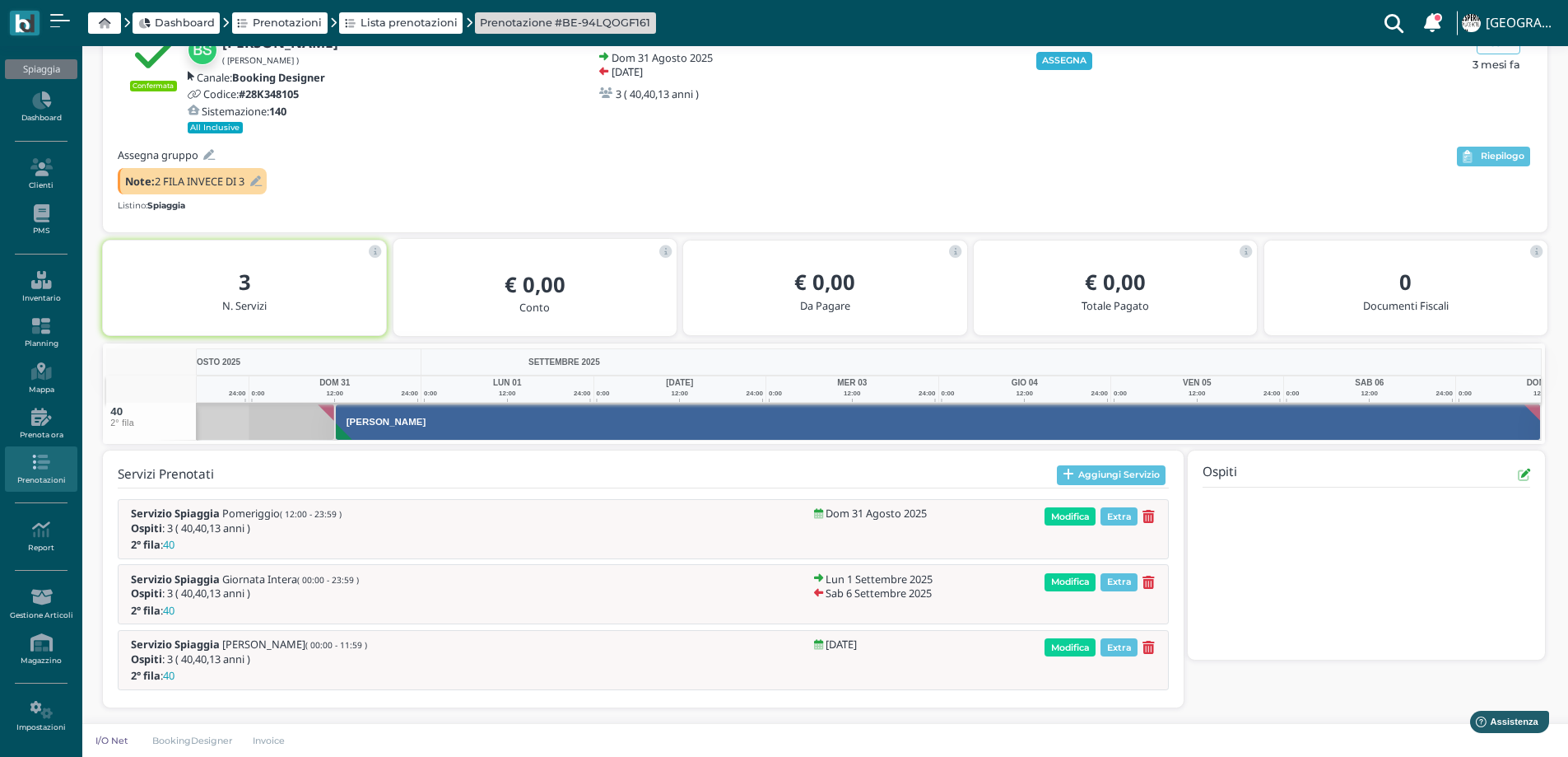
click at [1065, 55] on button "ASSEGNA" at bounding box center [1064, 61] width 57 height 18
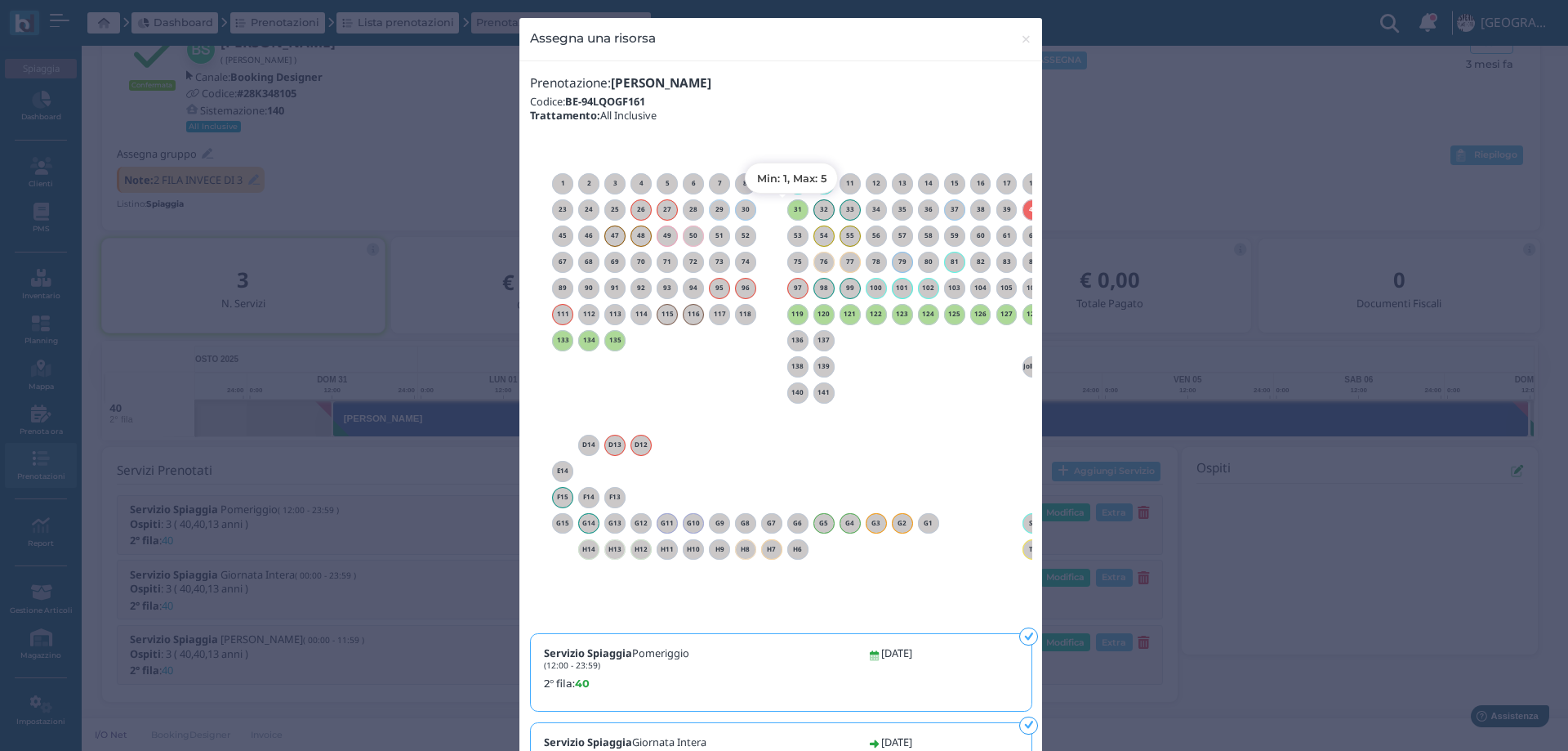
click at [793, 212] on h6 "31" at bounding box center [798, 210] width 21 height 8
click at [1022, 35] on span "×" at bounding box center [1026, 39] width 12 height 21
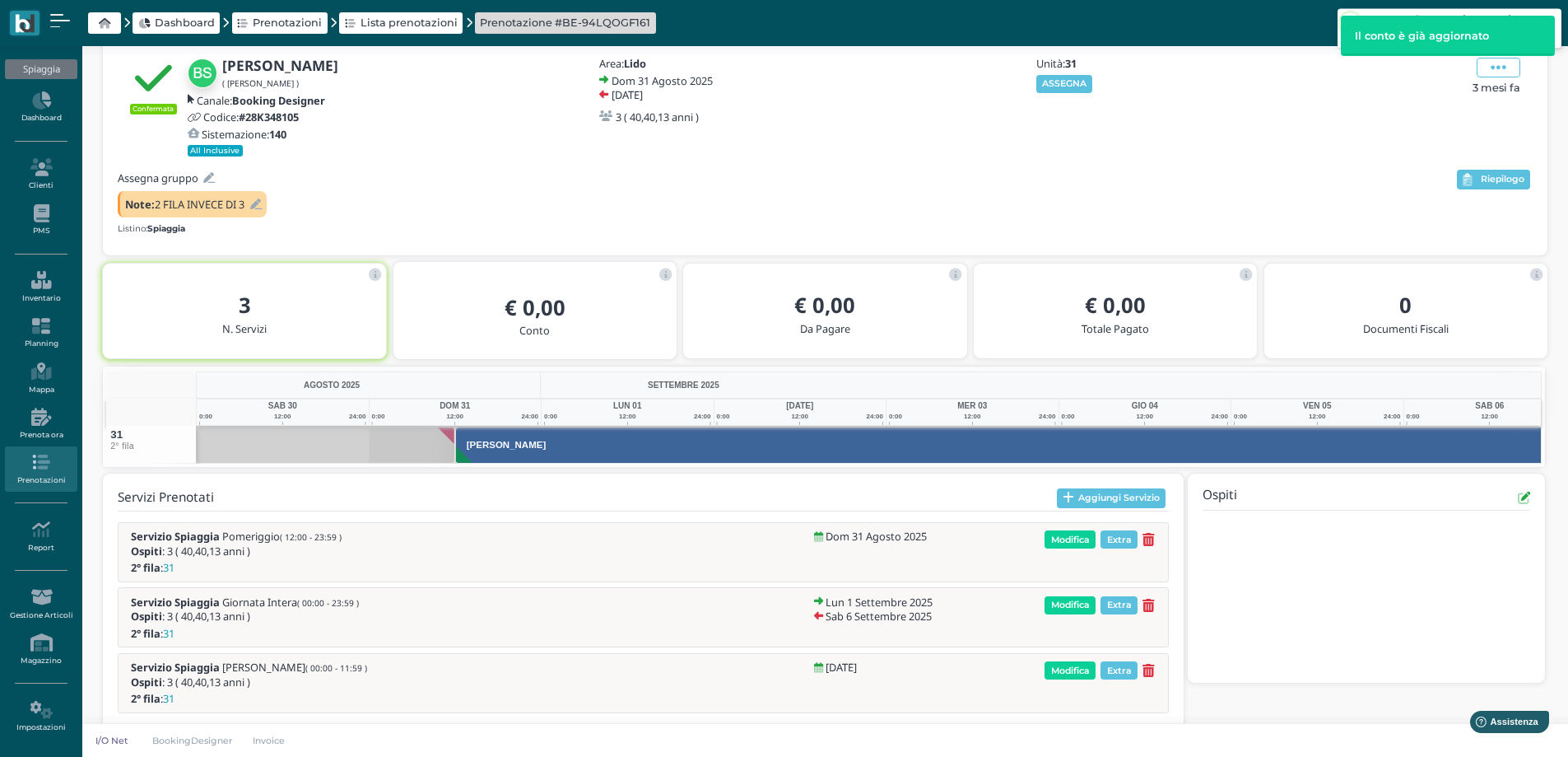
scroll to position [0, 77]
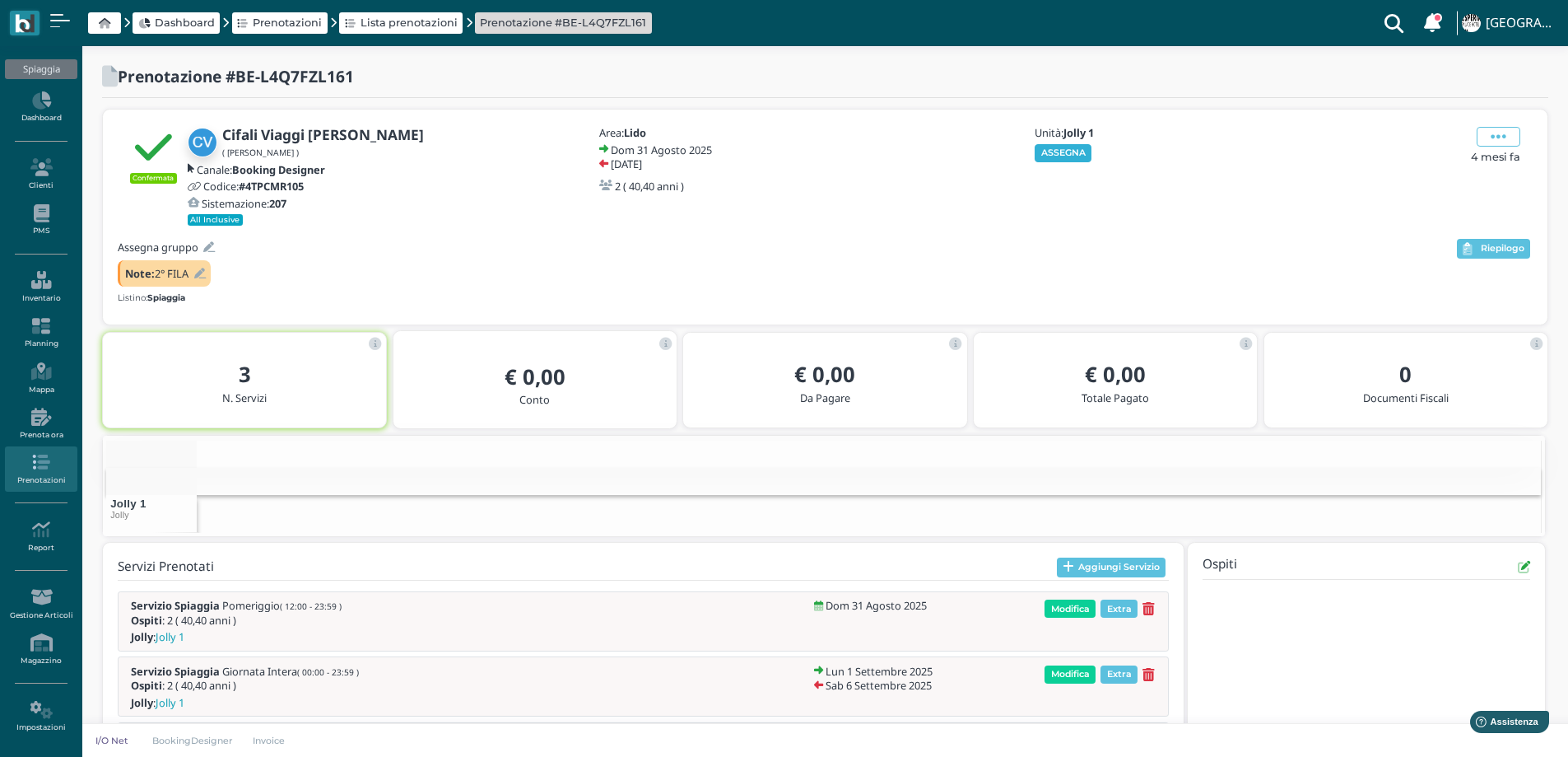
click at [1068, 154] on button "ASSEGNA" at bounding box center [1063, 153] width 57 height 18
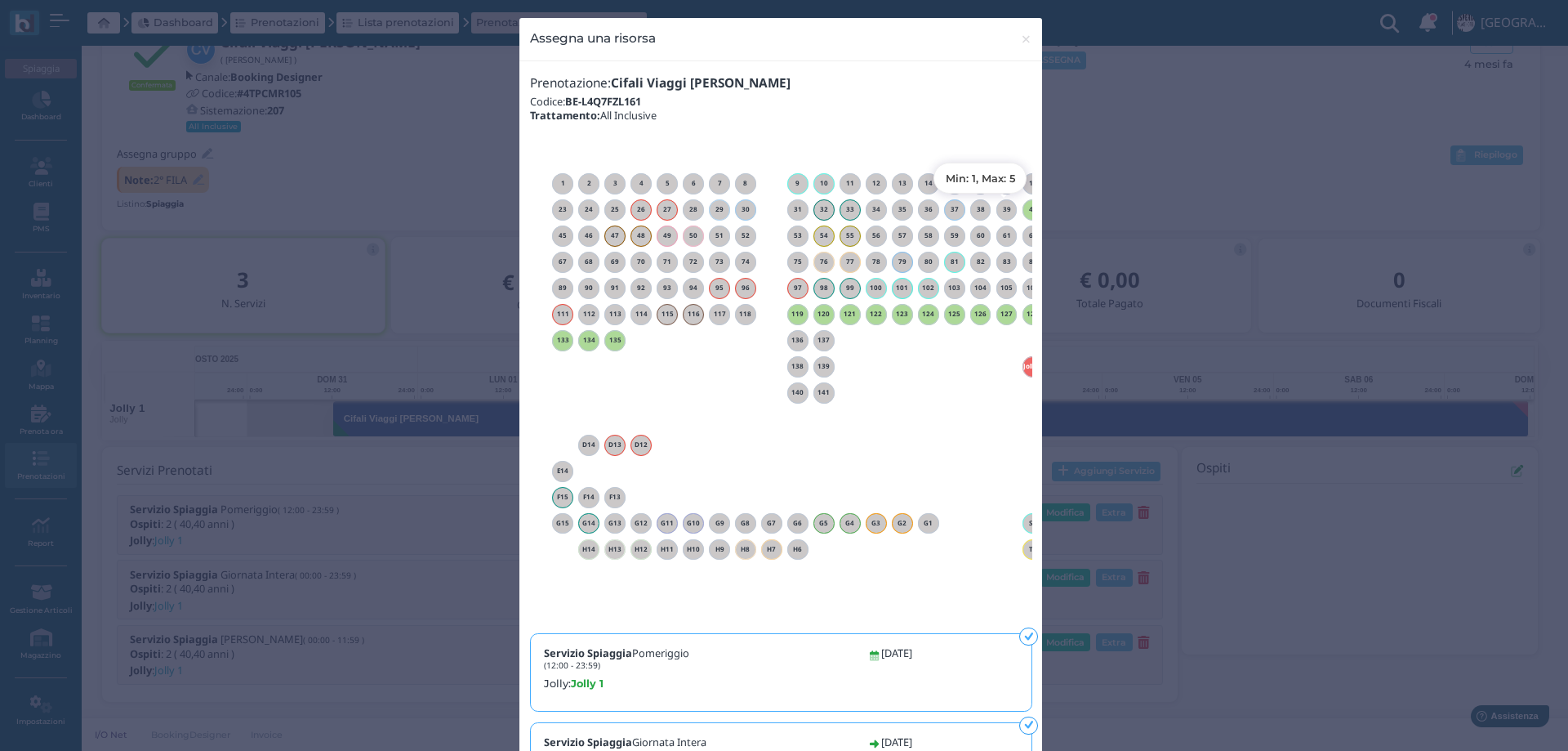
click at [1025, 209] on h6 "40" at bounding box center [1033, 210] width 21 height 8
click at [1022, 41] on span "×" at bounding box center [1026, 39] width 12 height 21
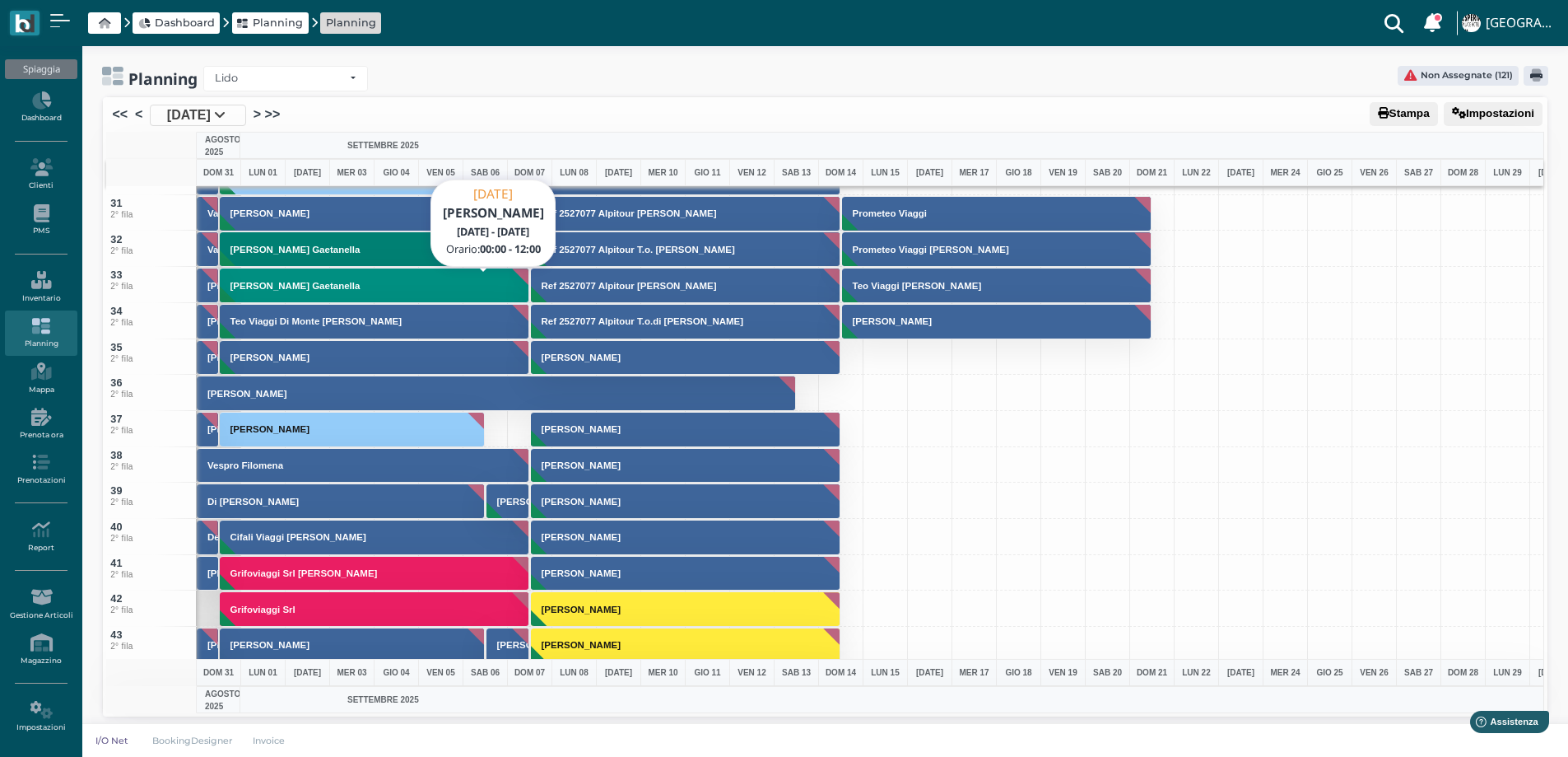
scroll to position [1401, 0]
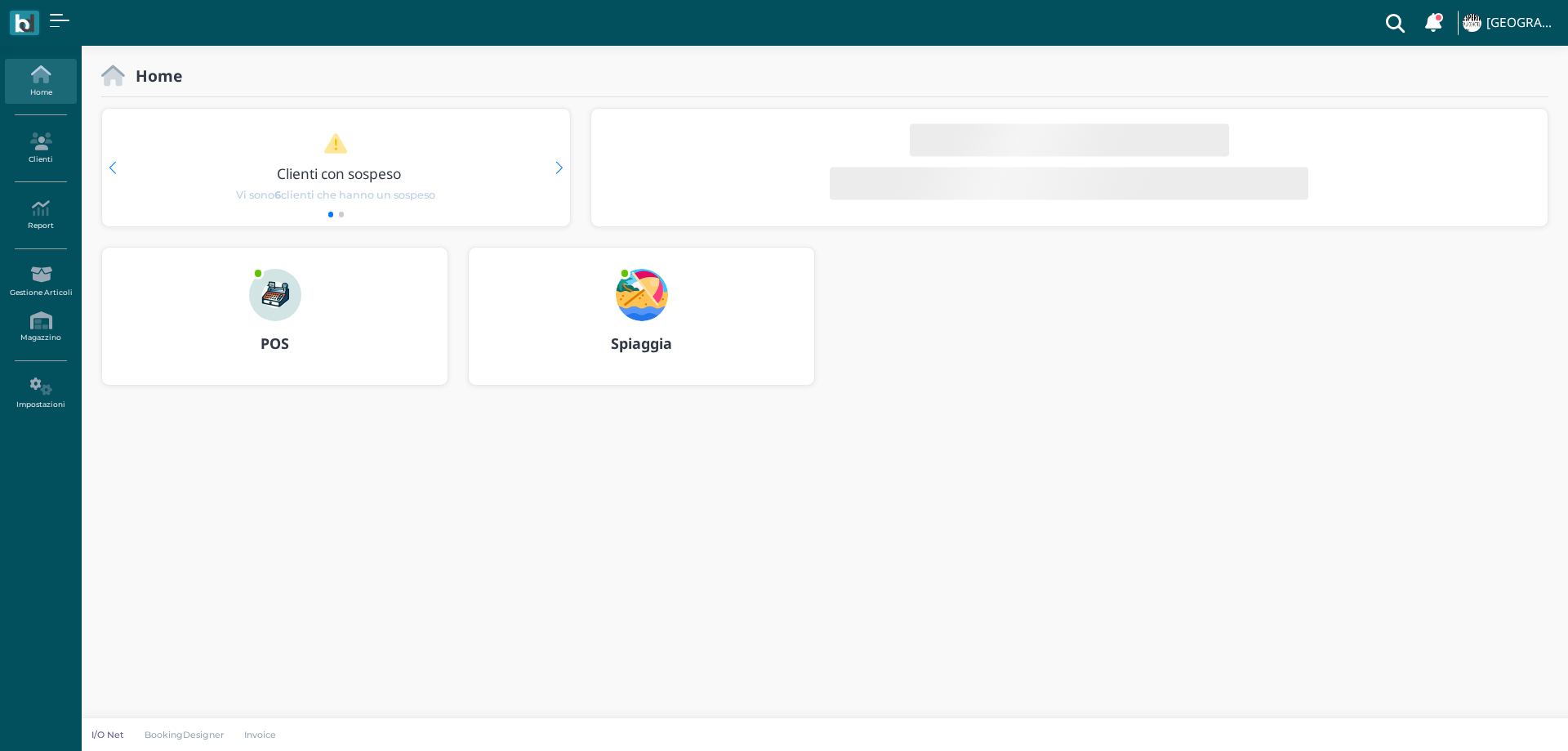
click at [630, 294] on img at bounding box center [641, 294] width 52 height 52
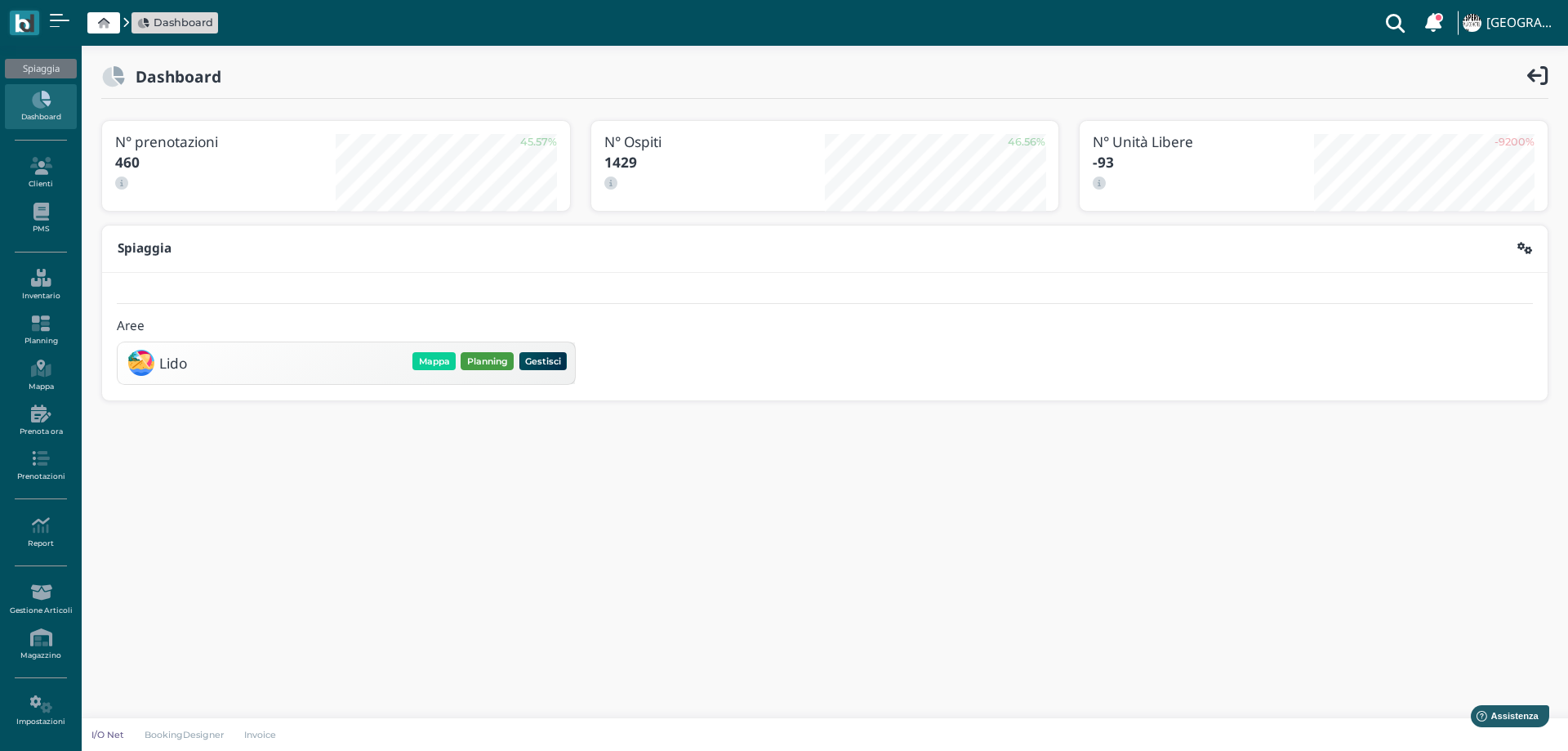
click at [499, 355] on button "Planning" at bounding box center [488, 361] width 53 height 18
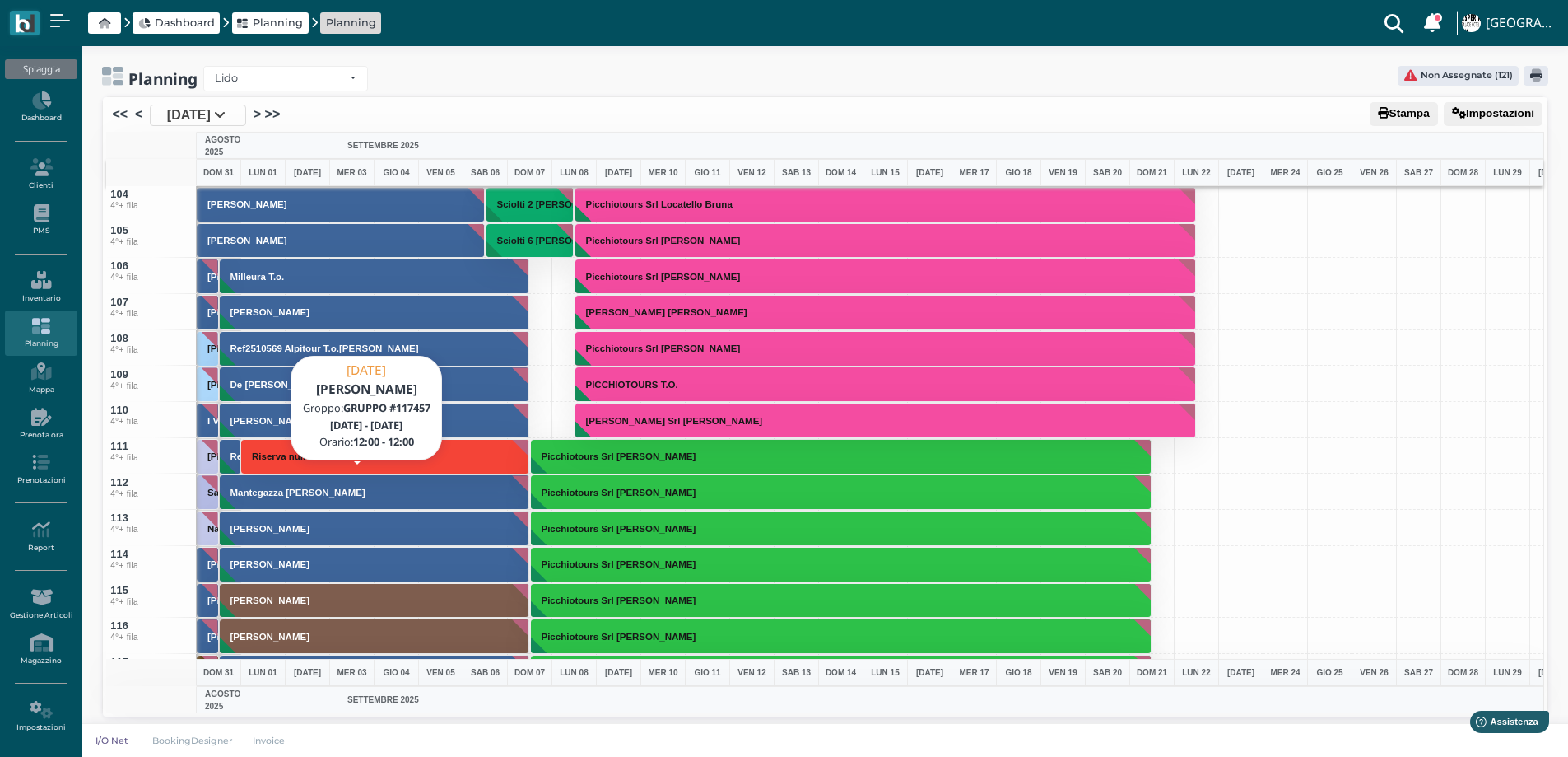
scroll to position [3954, 0]
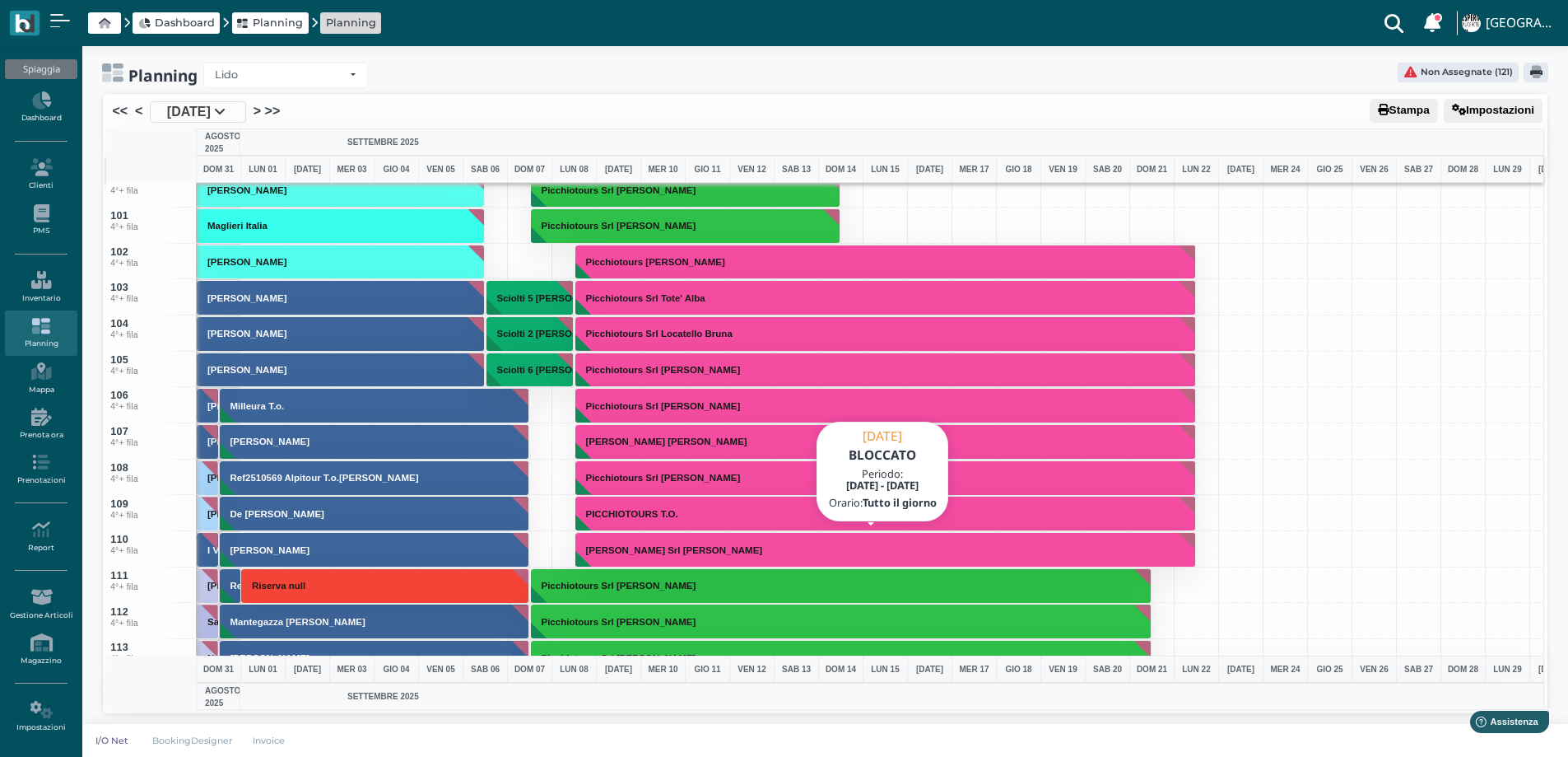
scroll to position [3903, 0]
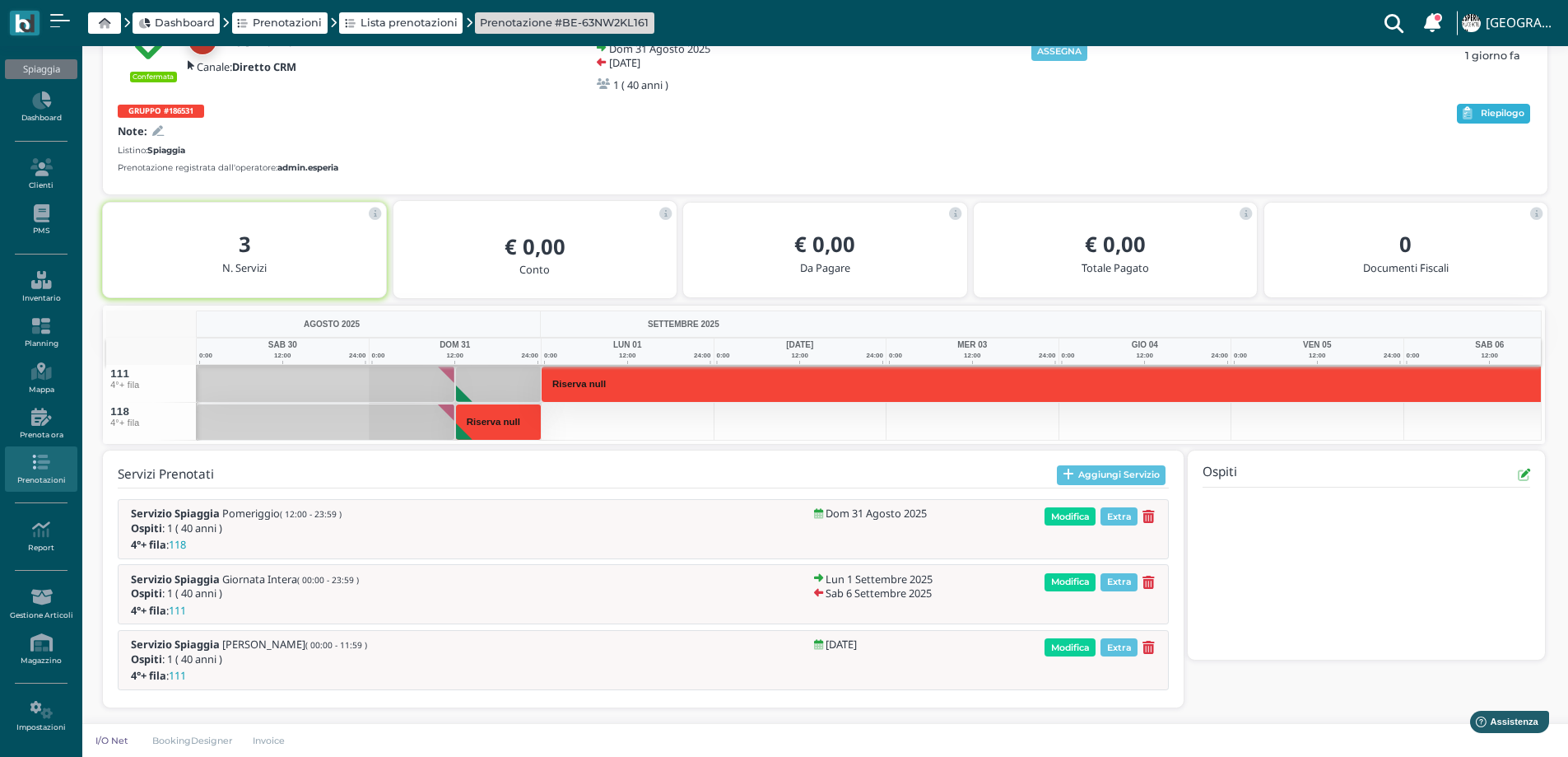
drag, startPoint x: 1503, startPoint y: 136, endPoint x: 1498, endPoint y: 123, distance: 13.9
click at [1503, 135] on div "Riepilogo" at bounding box center [1494, 138] width 79 height 76
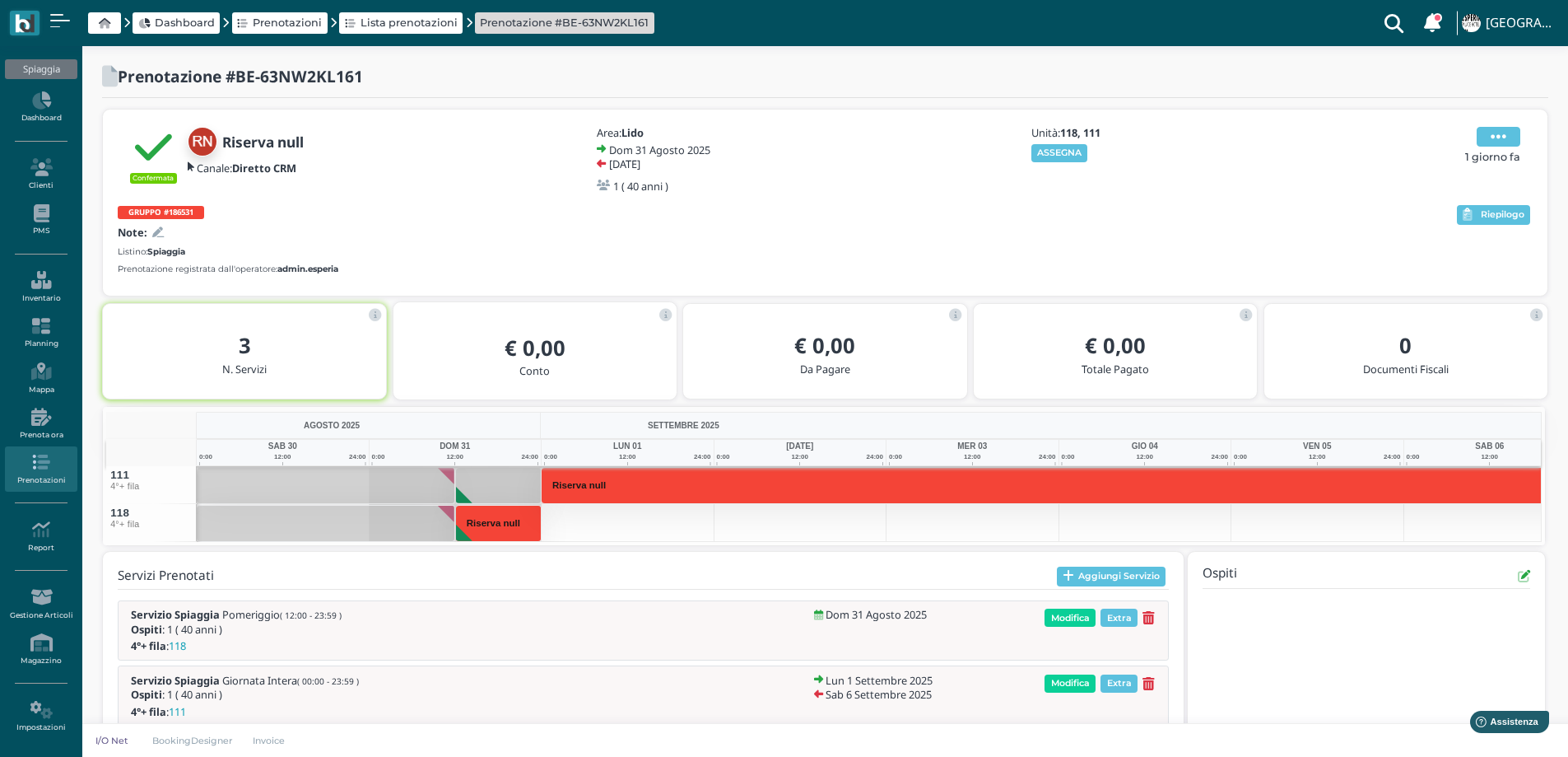
click at [1494, 128] on icon at bounding box center [1499, 136] width 15 height 18
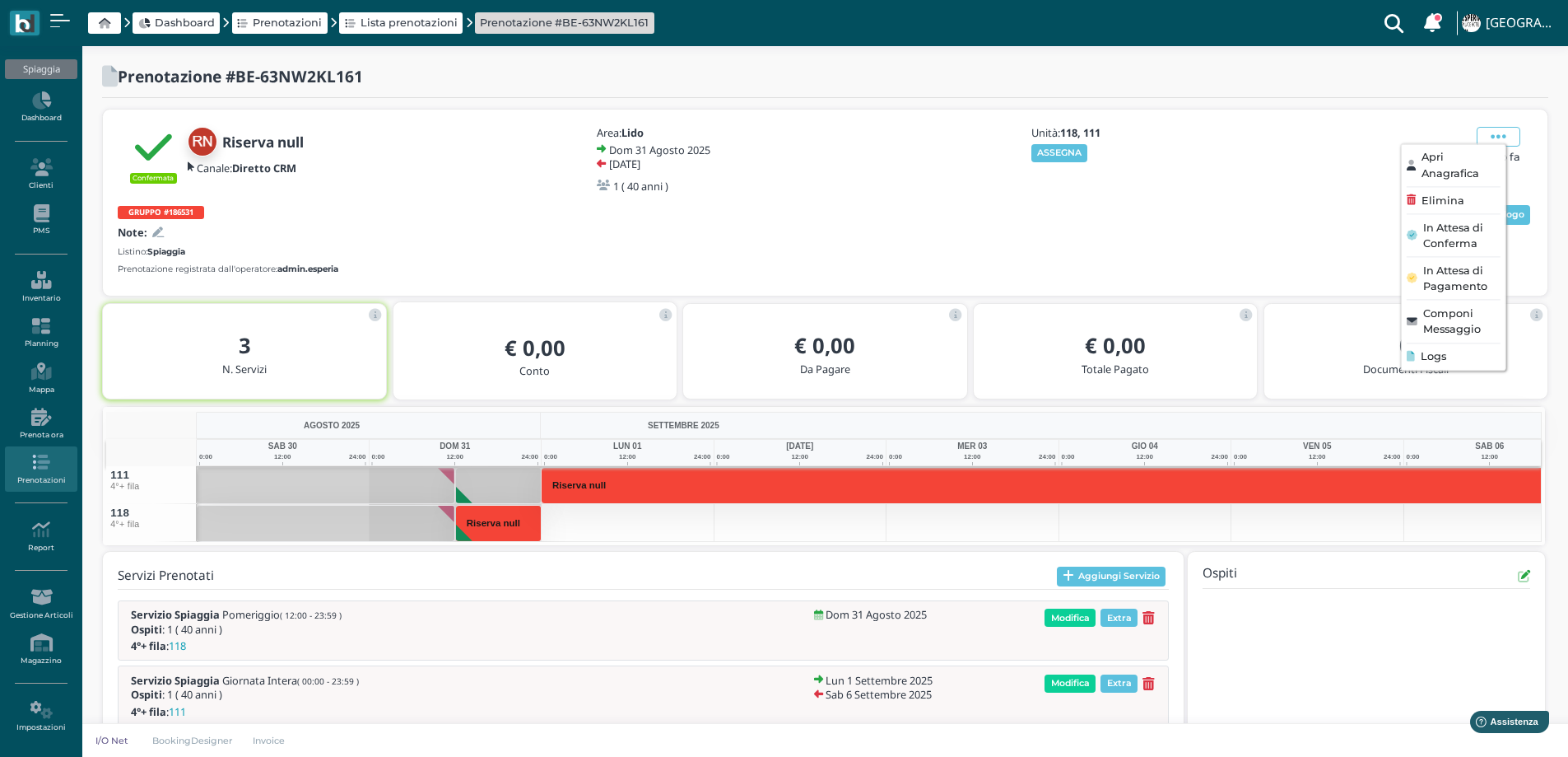
click at [1461, 193] on span "Elimina" at bounding box center [1442, 201] width 43 height 15
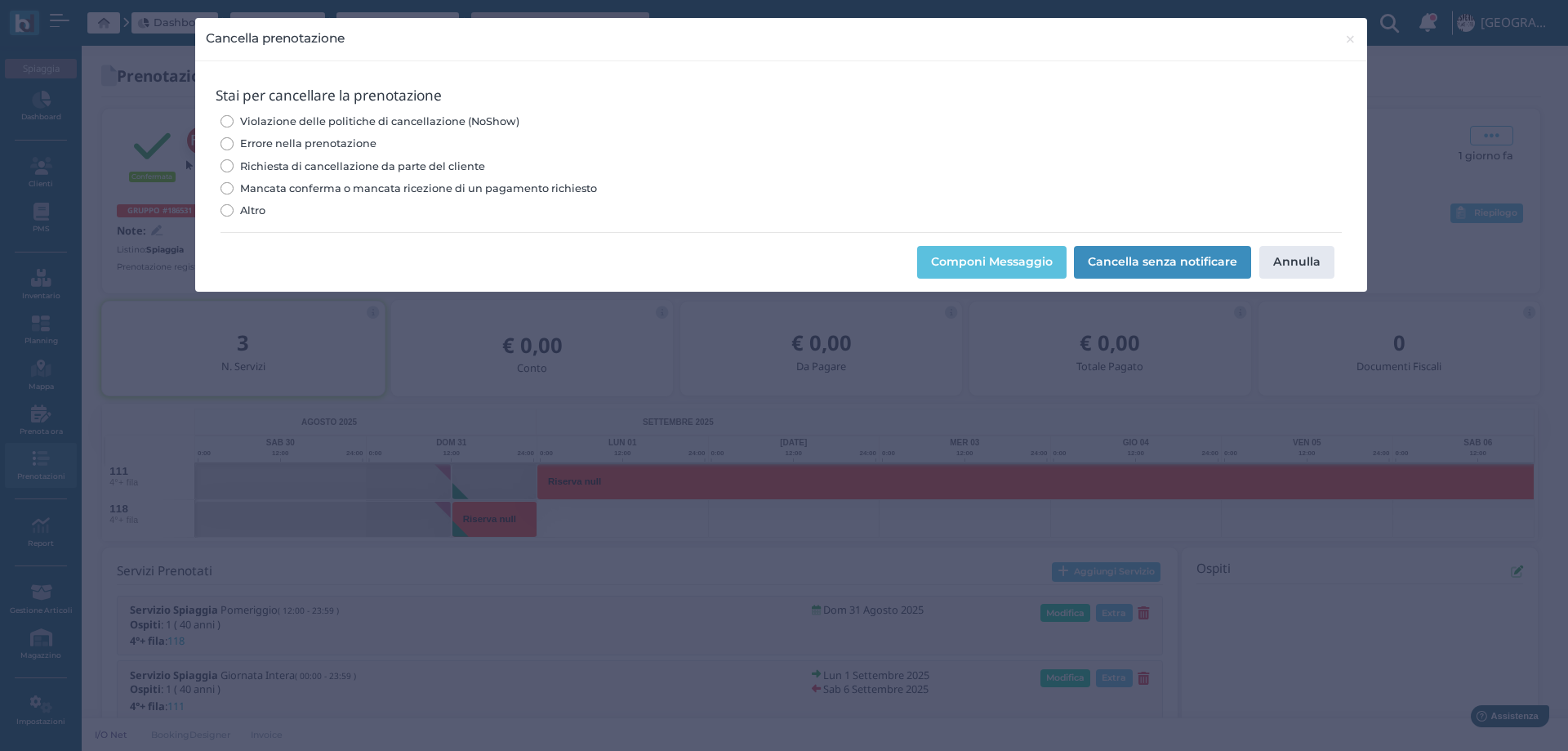
click at [346, 136] on span "Errore nella prenotazione" at bounding box center [308, 143] width 136 height 15
click at [232, 137] on input "Errore nella prenotazione" at bounding box center [226, 143] width 12 height 12
radio input "true"
click at [1139, 254] on button "Cancella senza notificare" at bounding box center [1162, 262] width 177 height 32
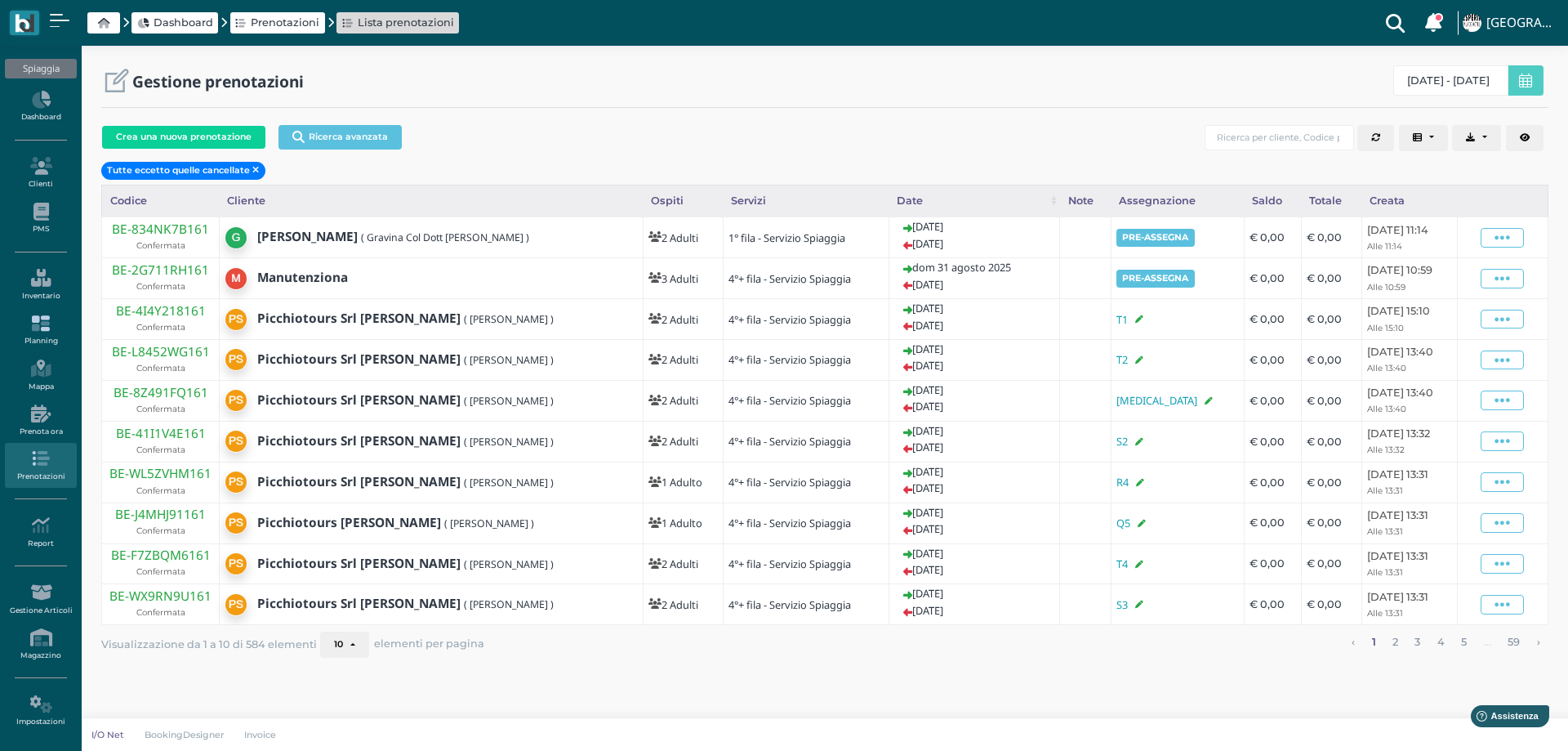
click at [33, 328] on icon at bounding box center [40, 323] width 71 height 18
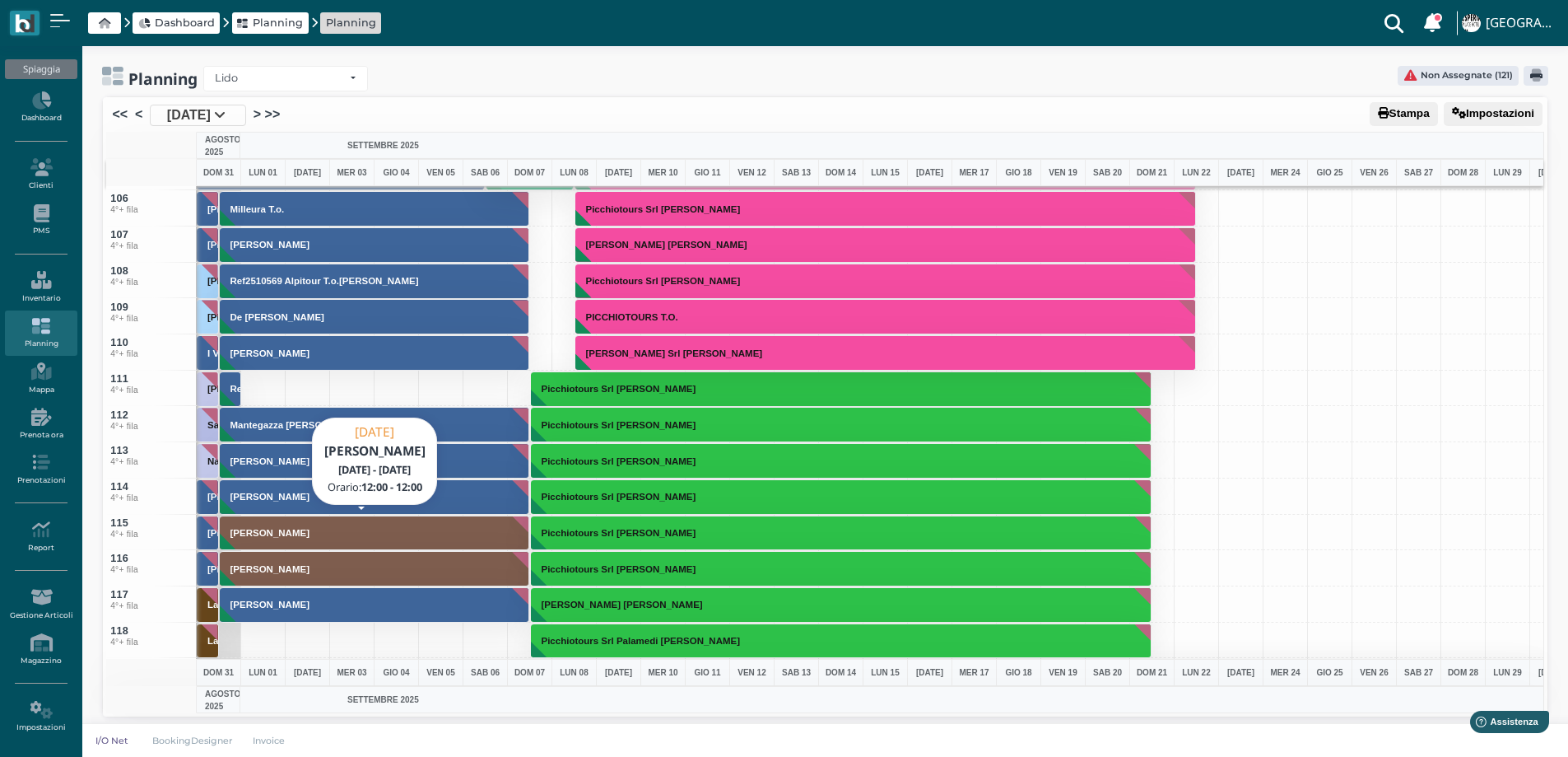
scroll to position [3789, 0]
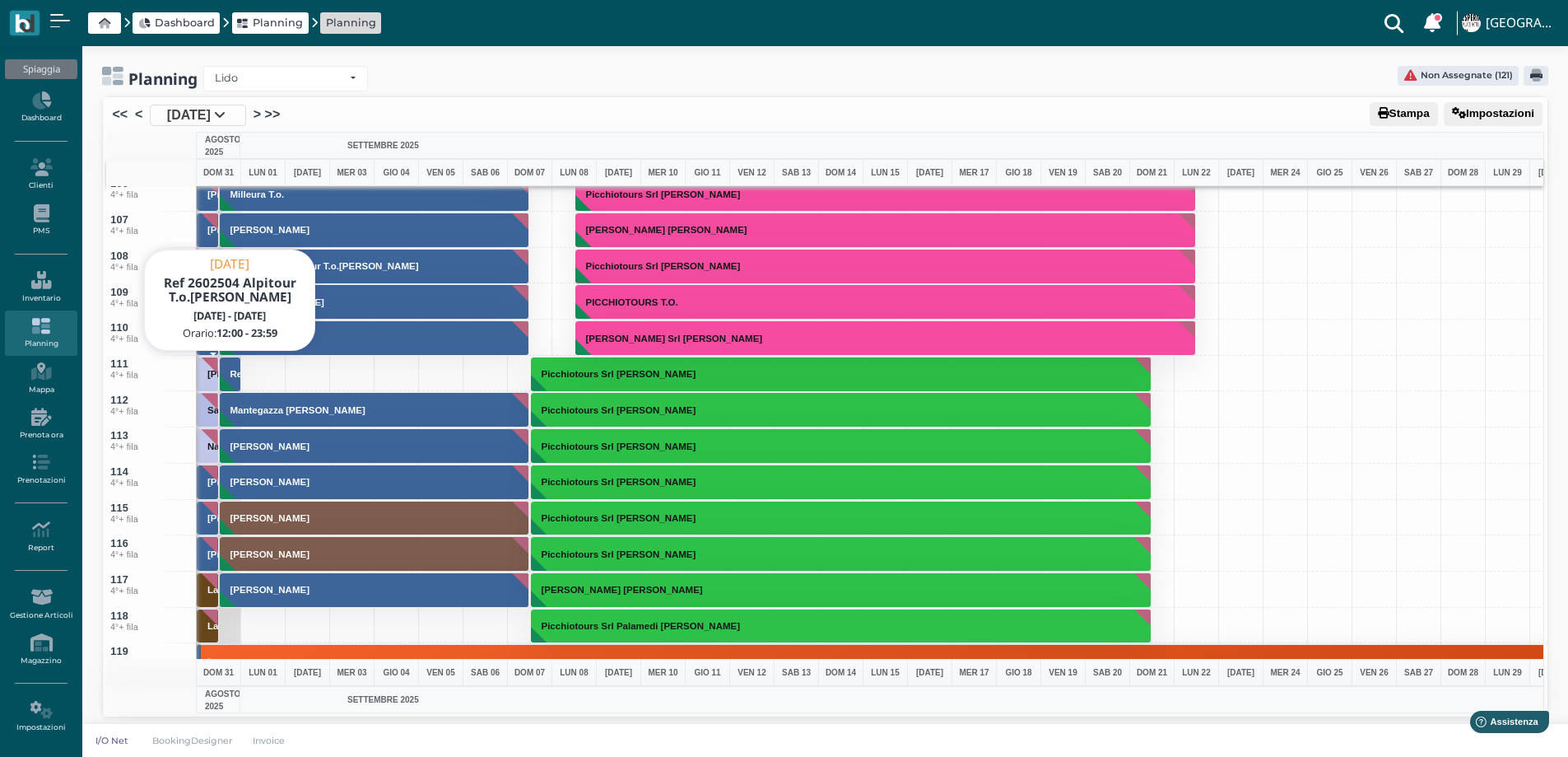
click at [232, 378] on h3 "Ref 2602504 Alpitour T.o.[PERSON_NAME]" at bounding box center [326, 374] width 205 height 10
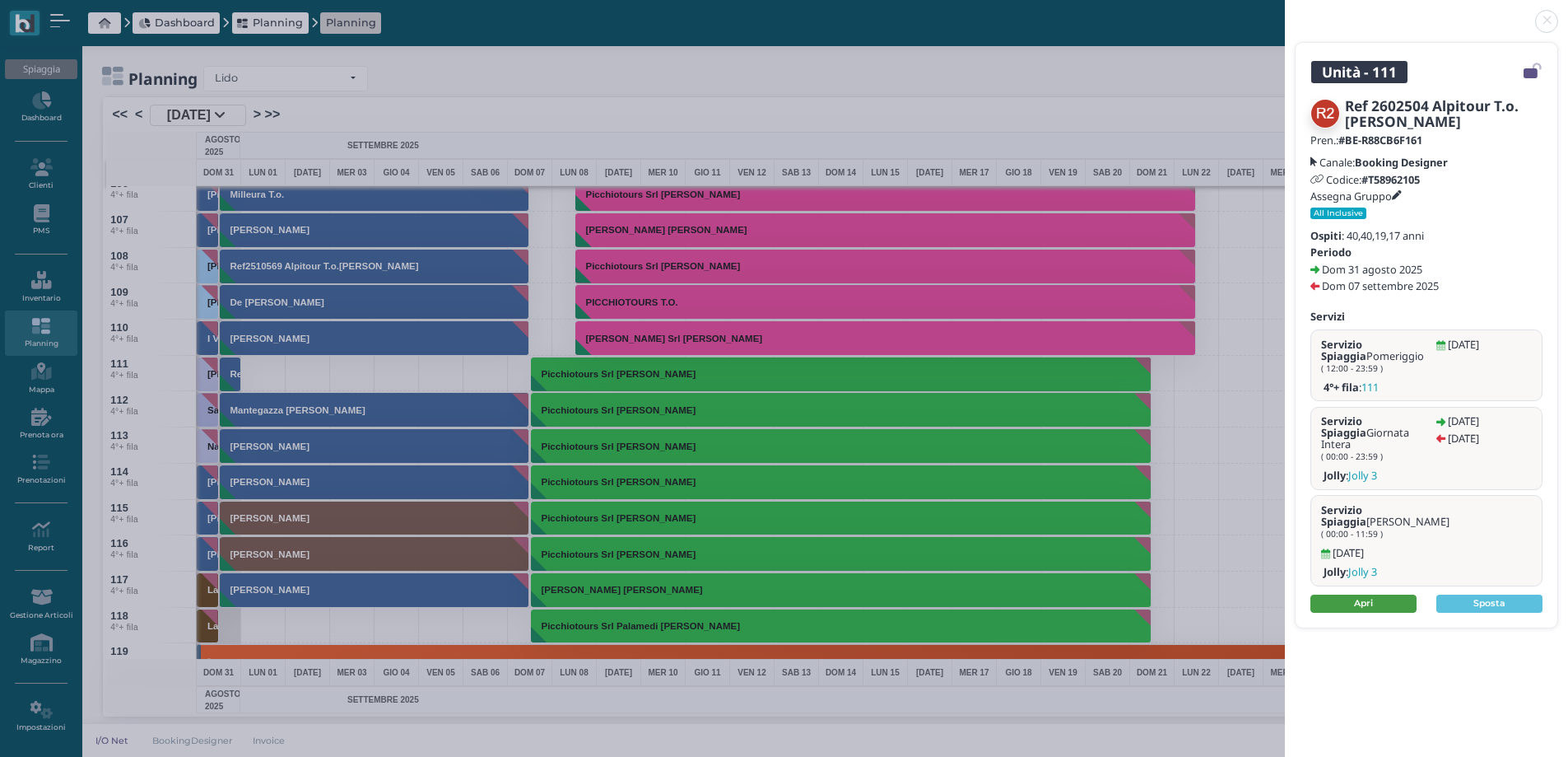
click at [1354, 595] on link "Apri" at bounding box center [1363, 603] width 107 height 18
click at [1285, 12] on link at bounding box center [1285, 12] width 0 height 0
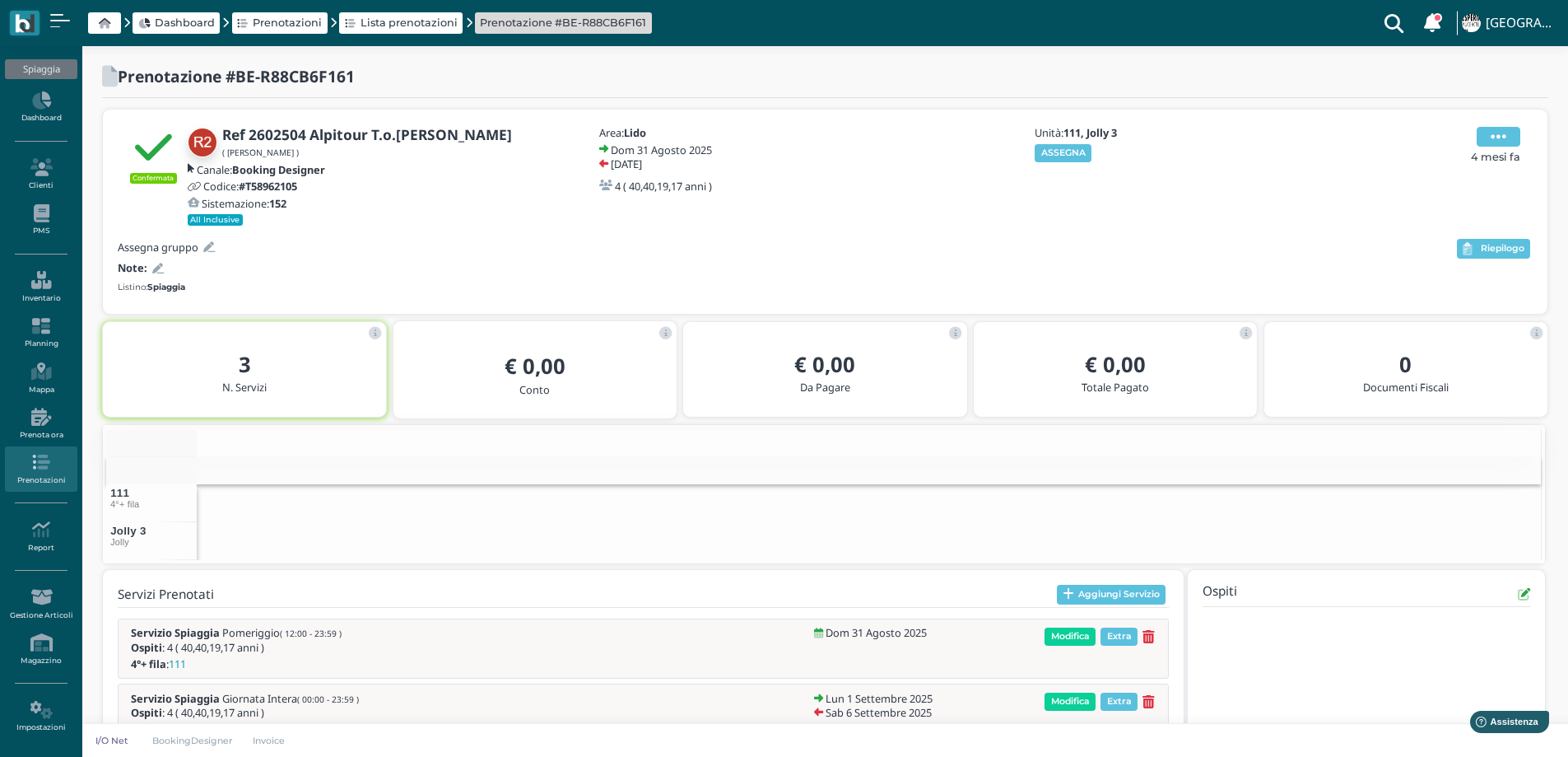
click at [1492, 131] on icon at bounding box center [1499, 136] width 15 height 18
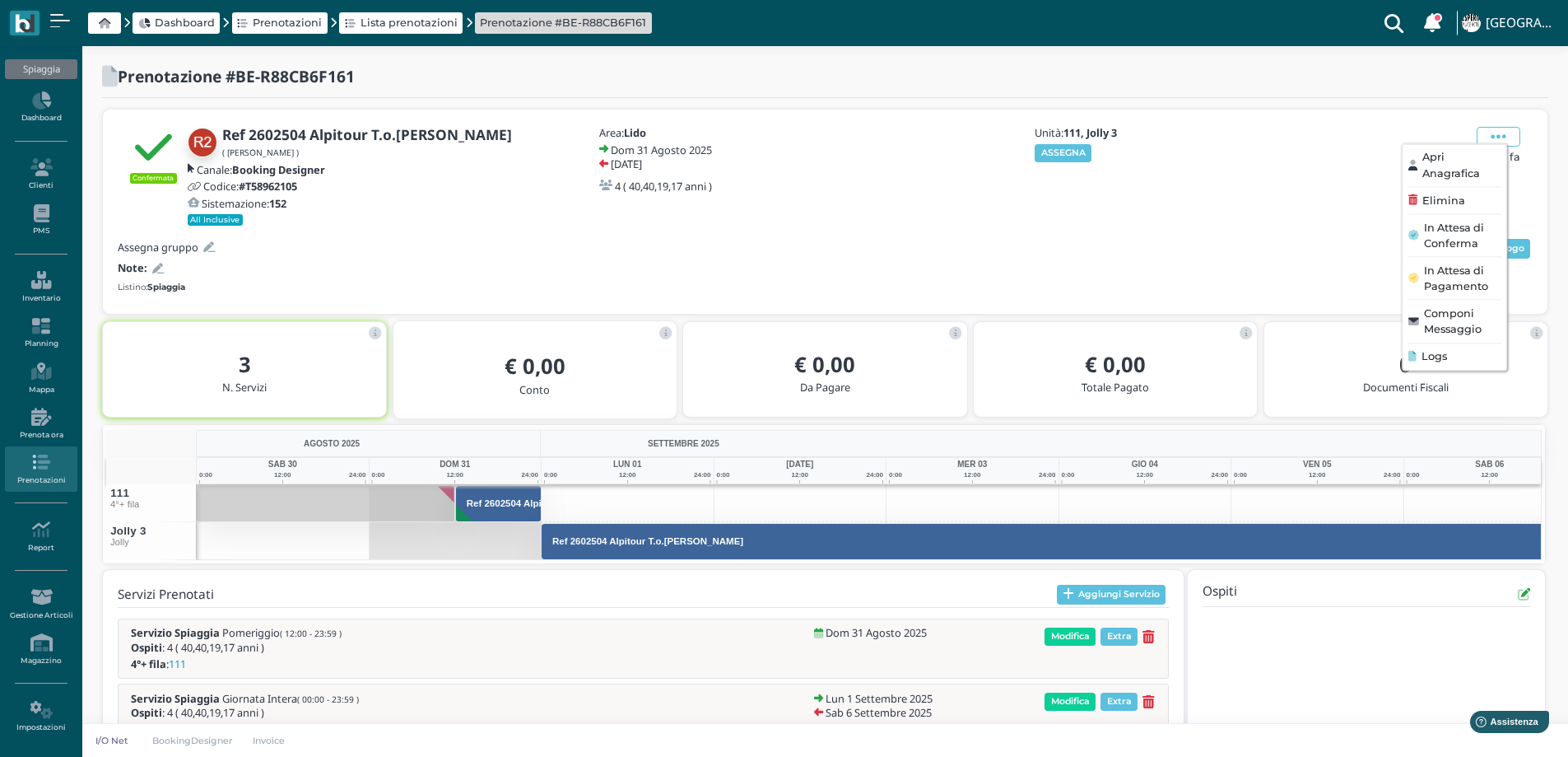
click at [1145, 216] on div "Unità: 111, Jolly 3 ASSEGNA" at bounding box center [1122, 176] width 198 height 99
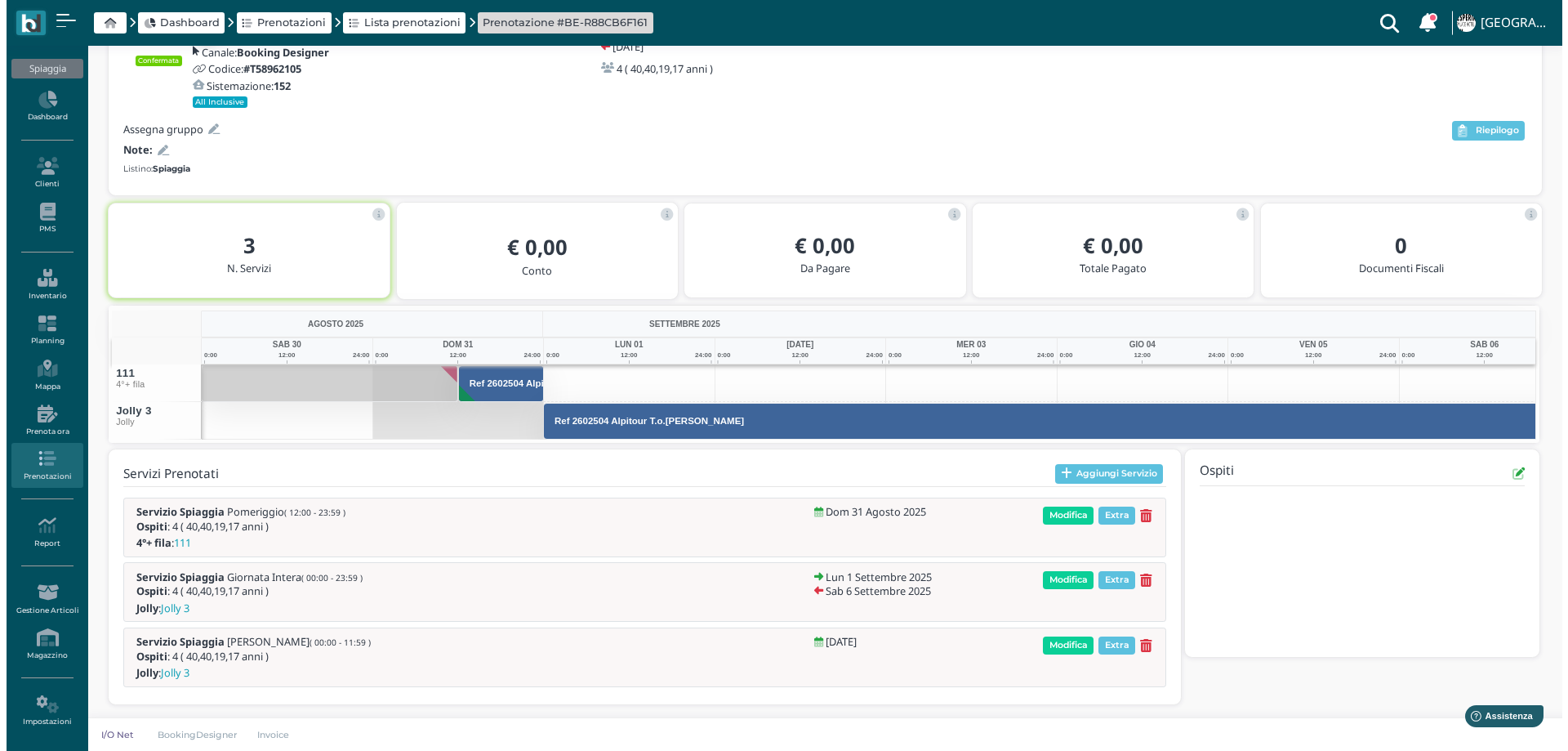
scroll to position [118, 0]
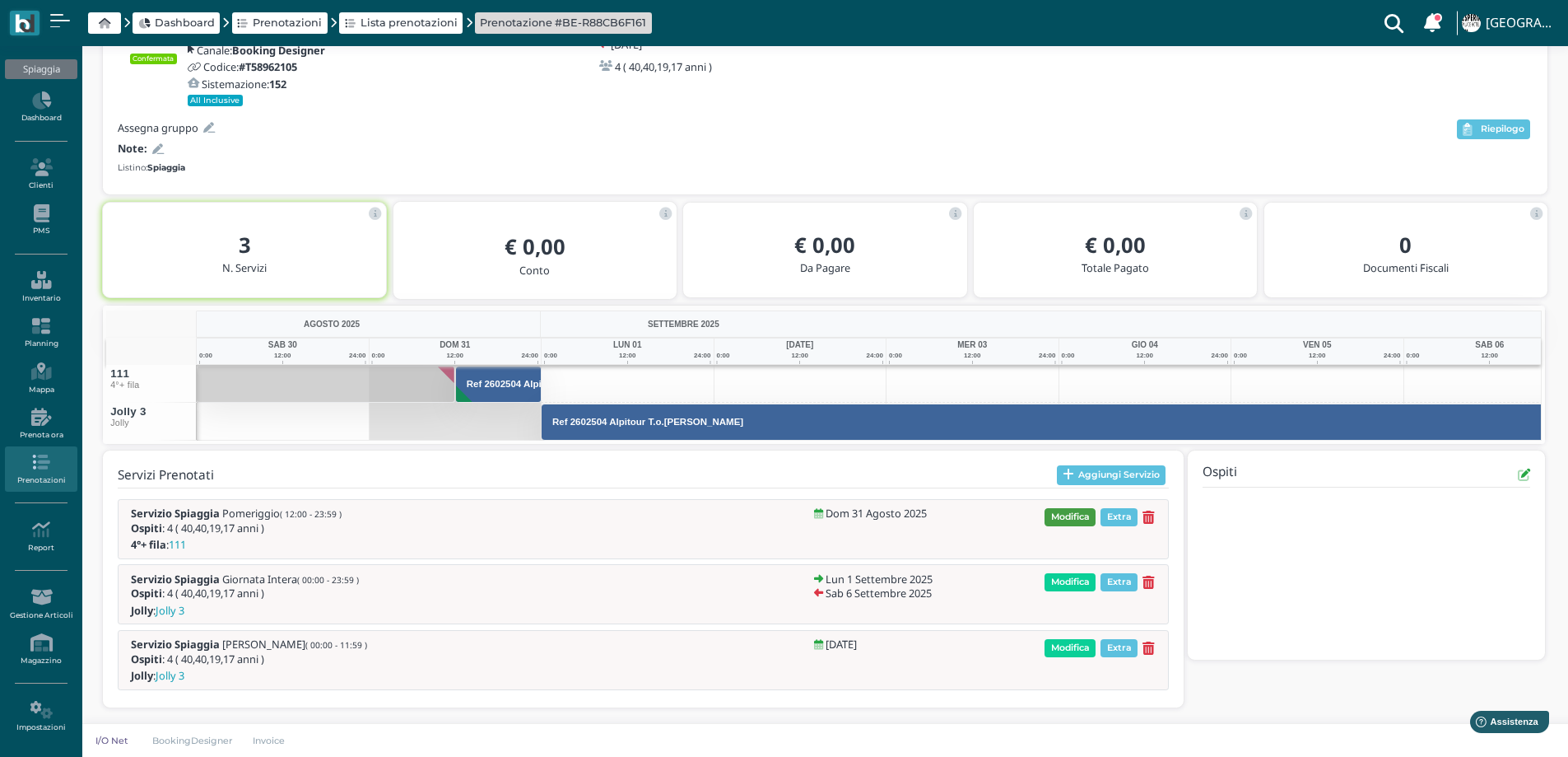
click at [1073, 515] on span "Modifica" at bounding box center [1070, 517] width 51 height 18
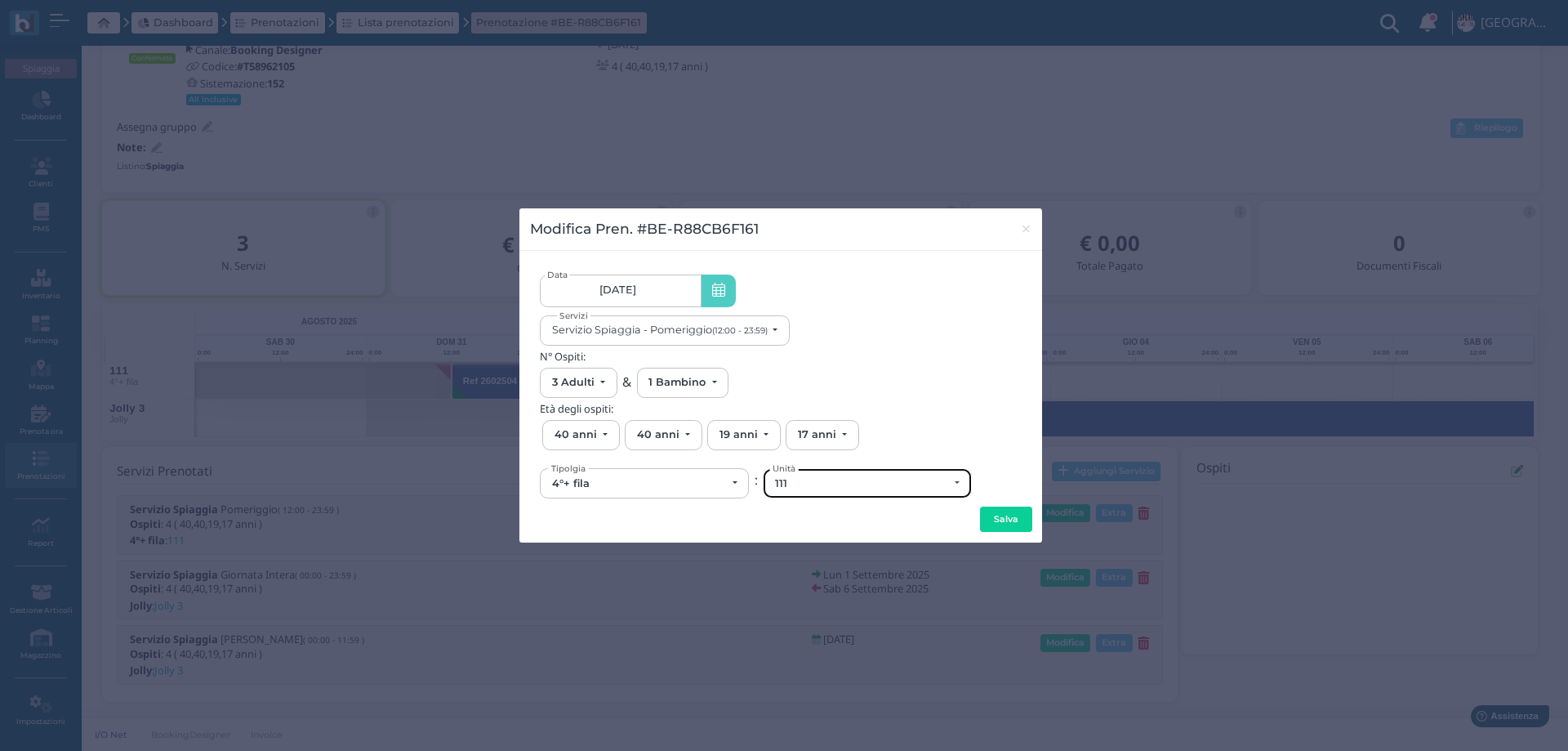
click at [843, 481] on div "111" at bounding box center [862, 484] width 174 height 13
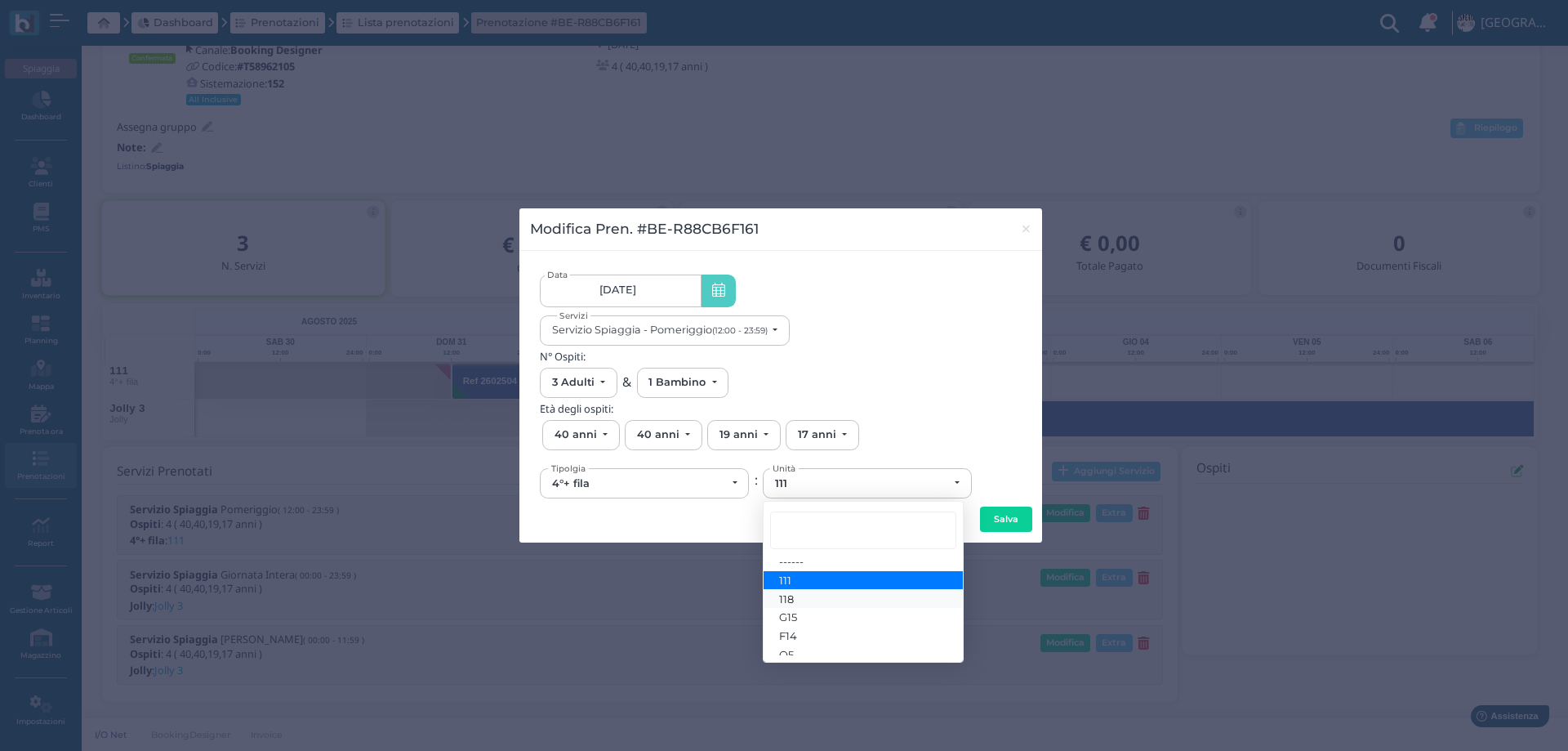
click at [813, 598] on link "118" at bounding box center [863, 599] width 199 height 19
select select "6243"
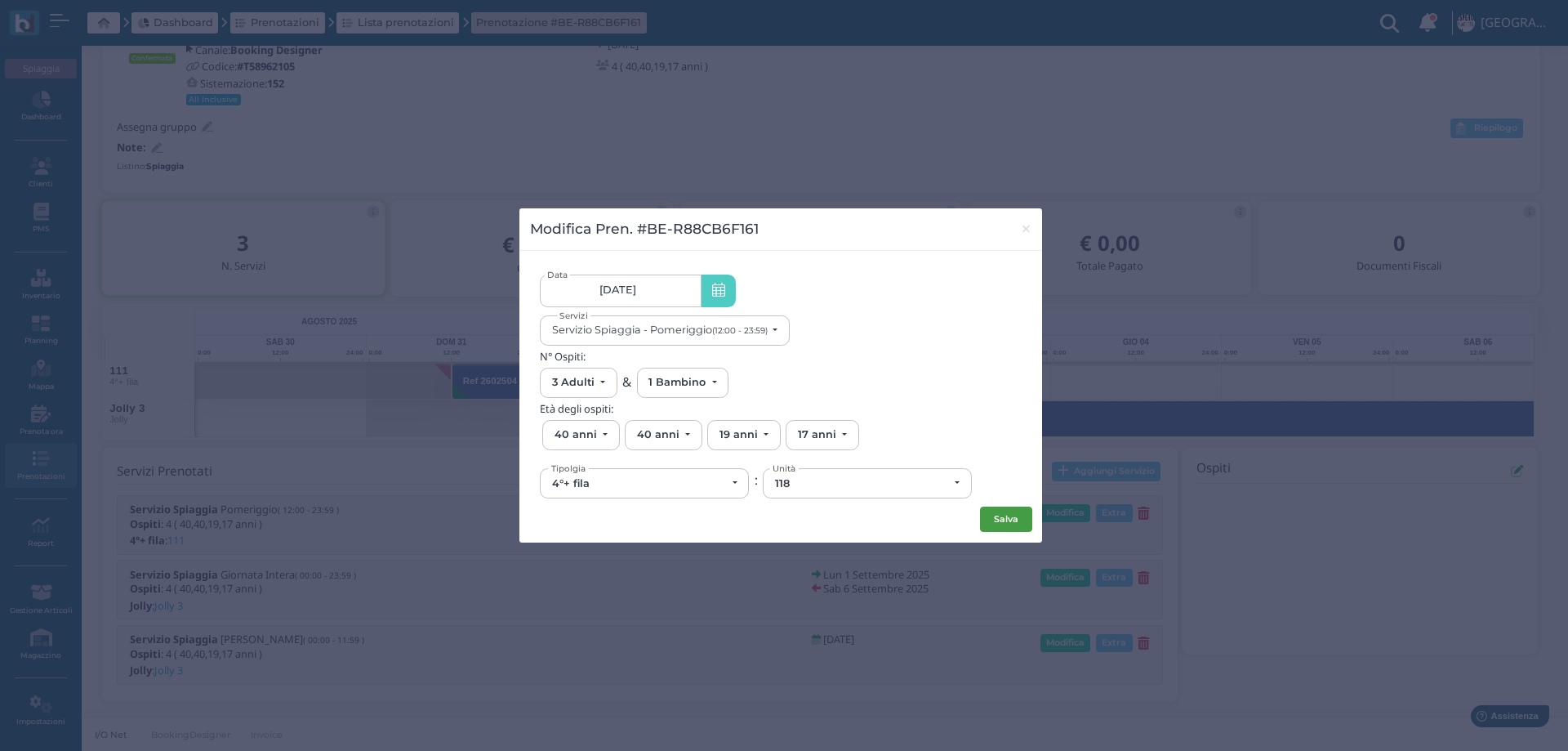
click at [988, 518] on button "Salva" at bounding box center [1006, 519] width 52 height 26
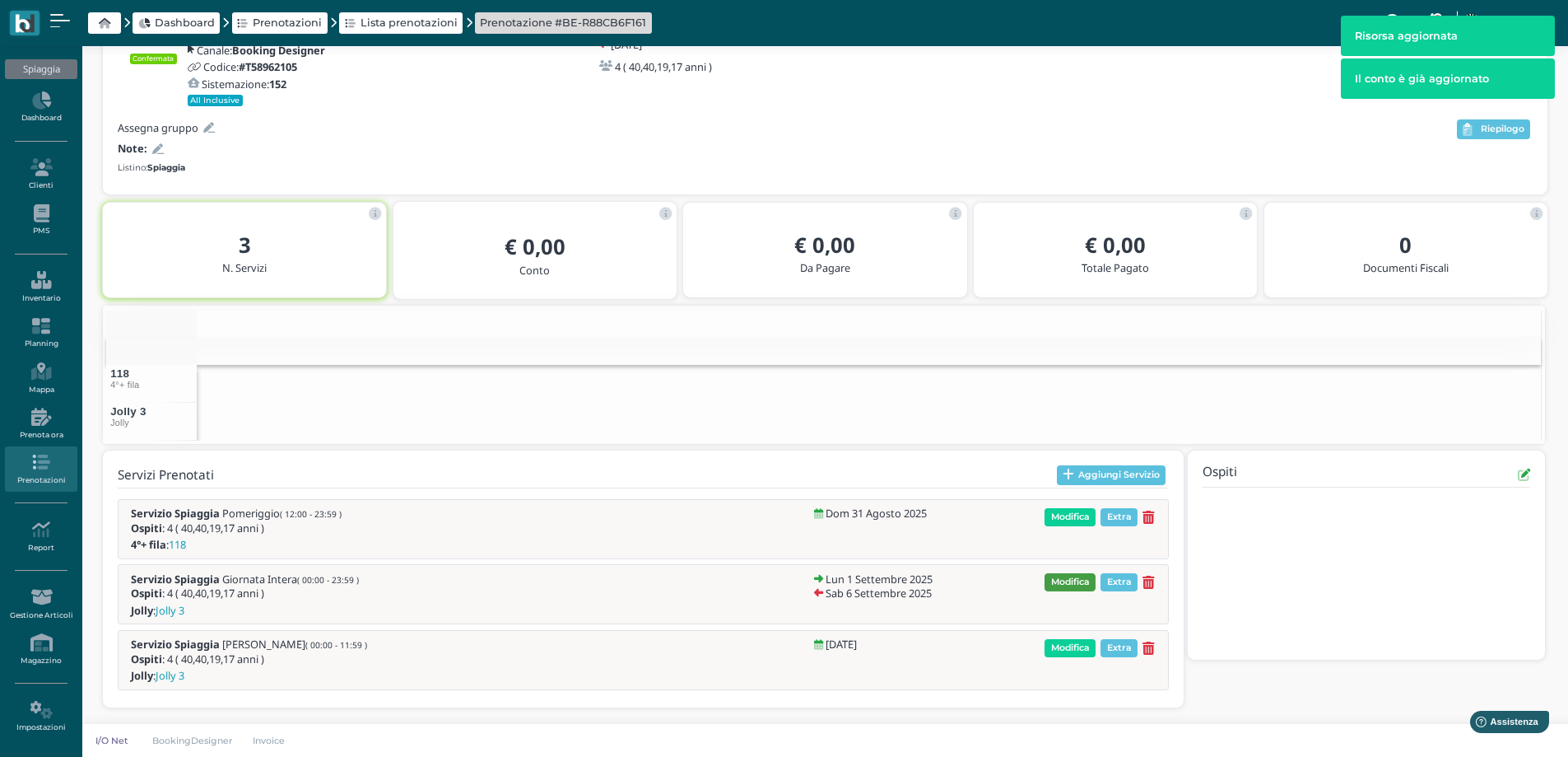
click at [1073, 579] on span "Modifica" at bounding box center [1070, 582] width 51 height 18
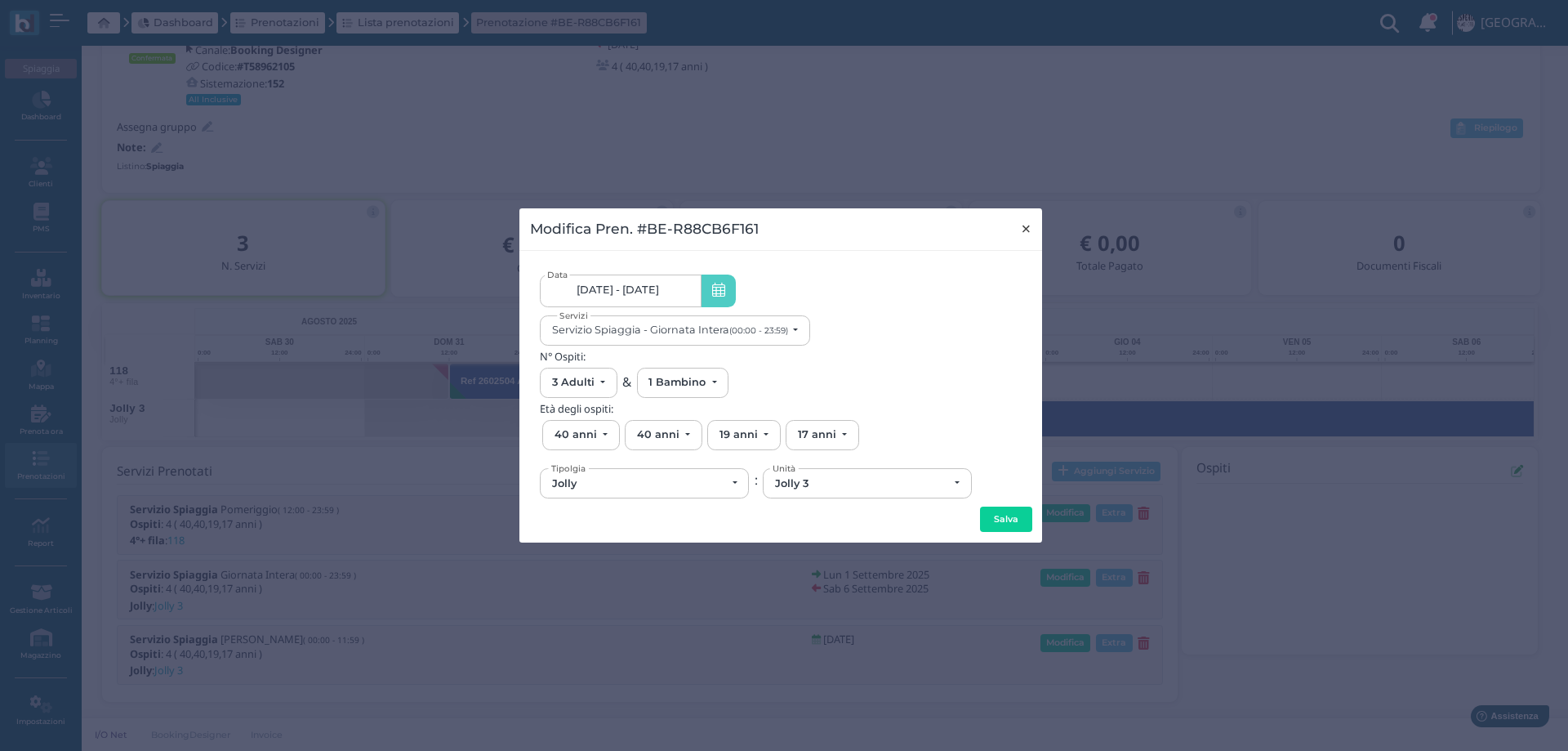
click at [1022, 232] on span "×" at bounding box center [1026, 229] width 12 height 21
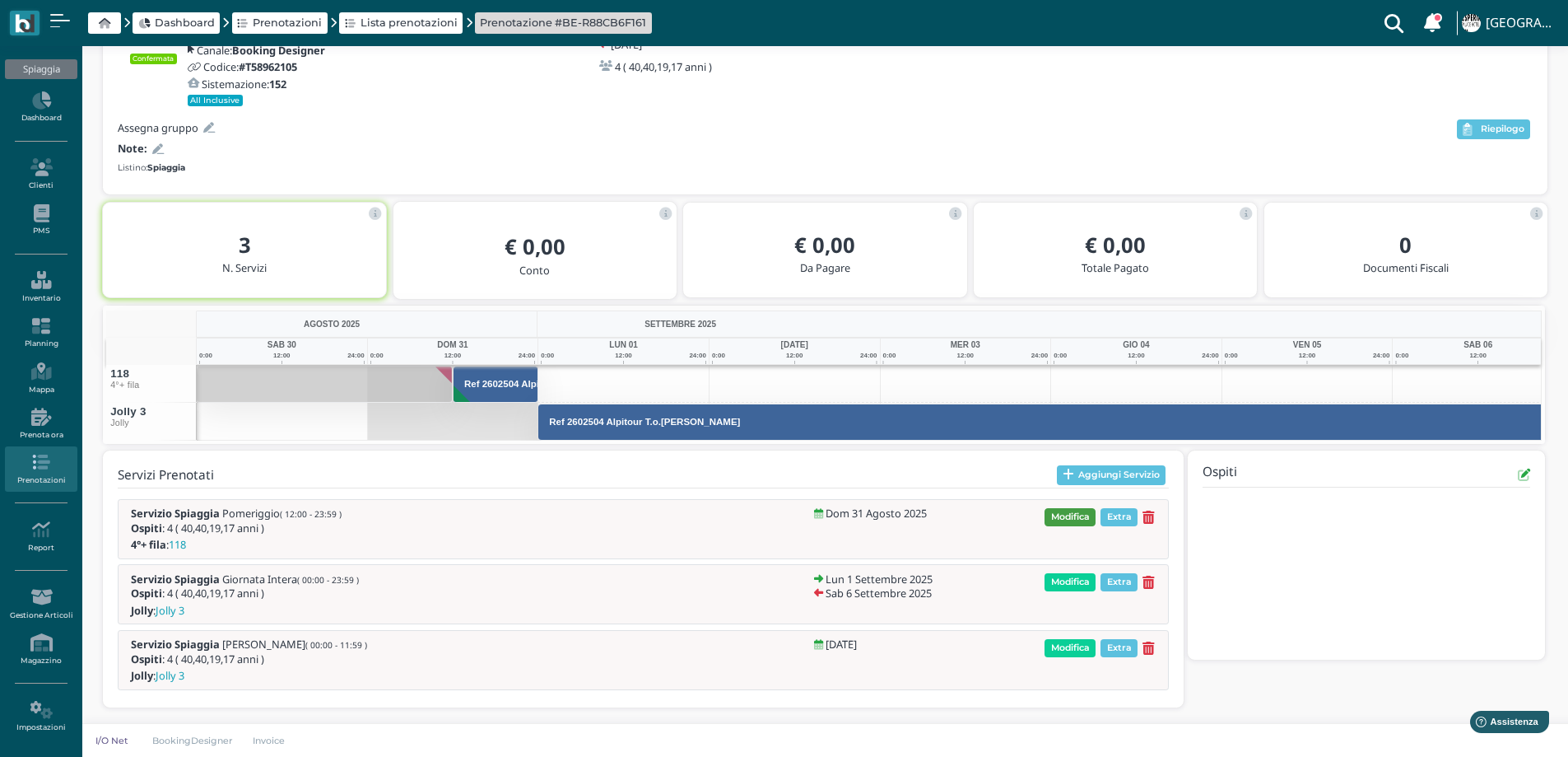
click at [1071, 511] on span "Modifica" at bounding box center [1070, 517] width 51 height 18
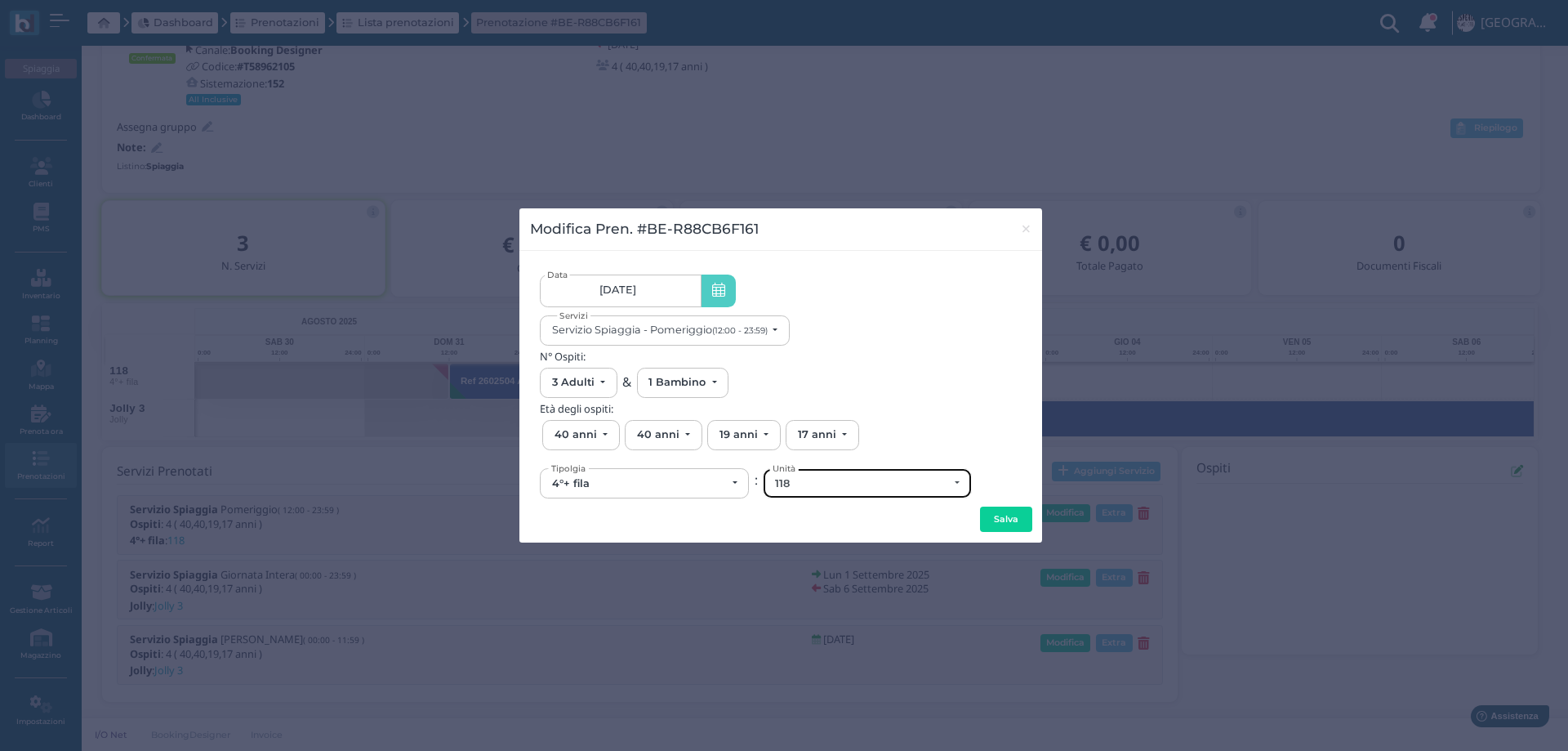
click at [848, 490] on div "118" at bounding box center [868, 483] width 208 height 29
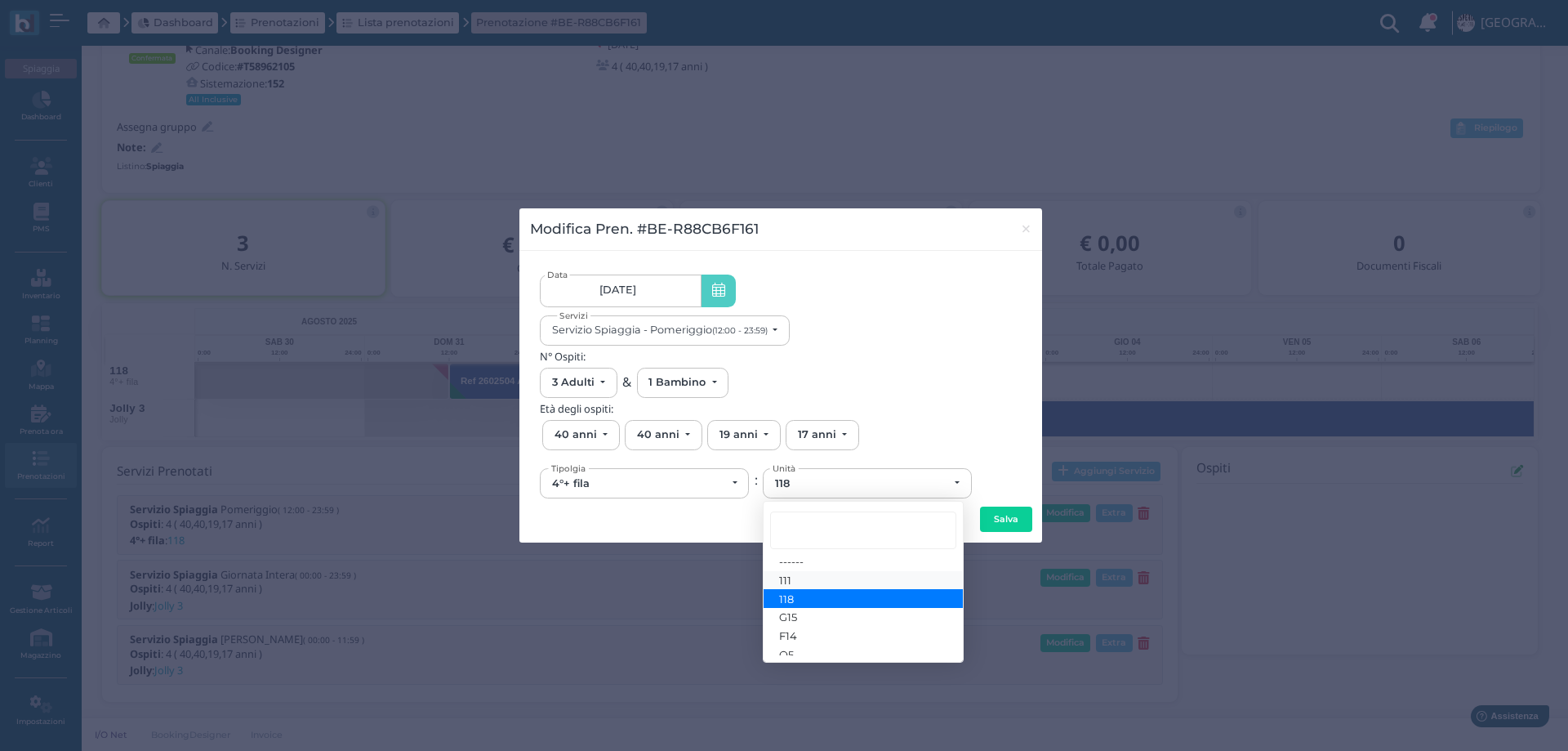
click at [817, 578] on link "111" at bounding box center [863, 580] width 199 height 19
select select "6236"
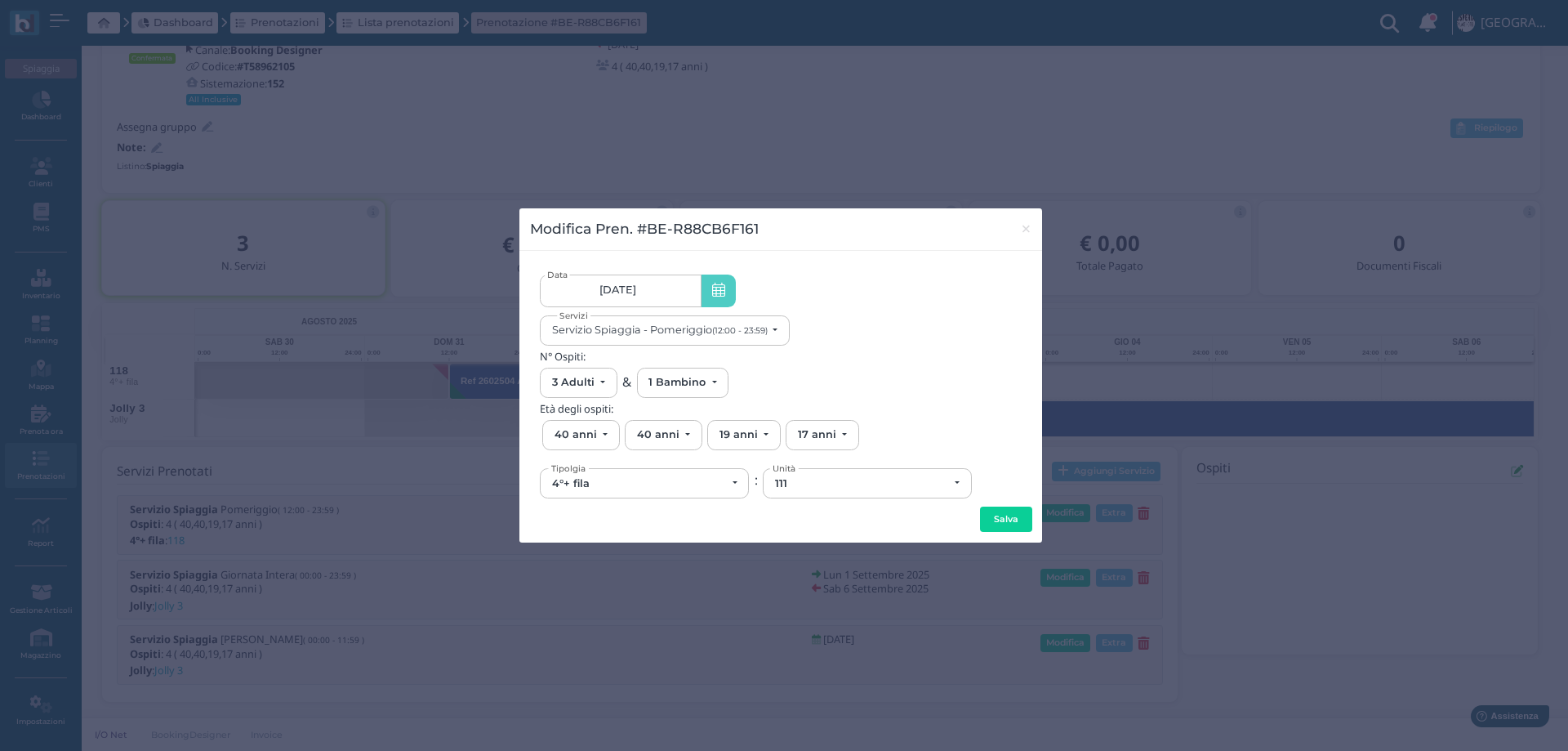
click at [1004, 523] on button "Salva" at bounding box center [1006, 519] width 52 height 26
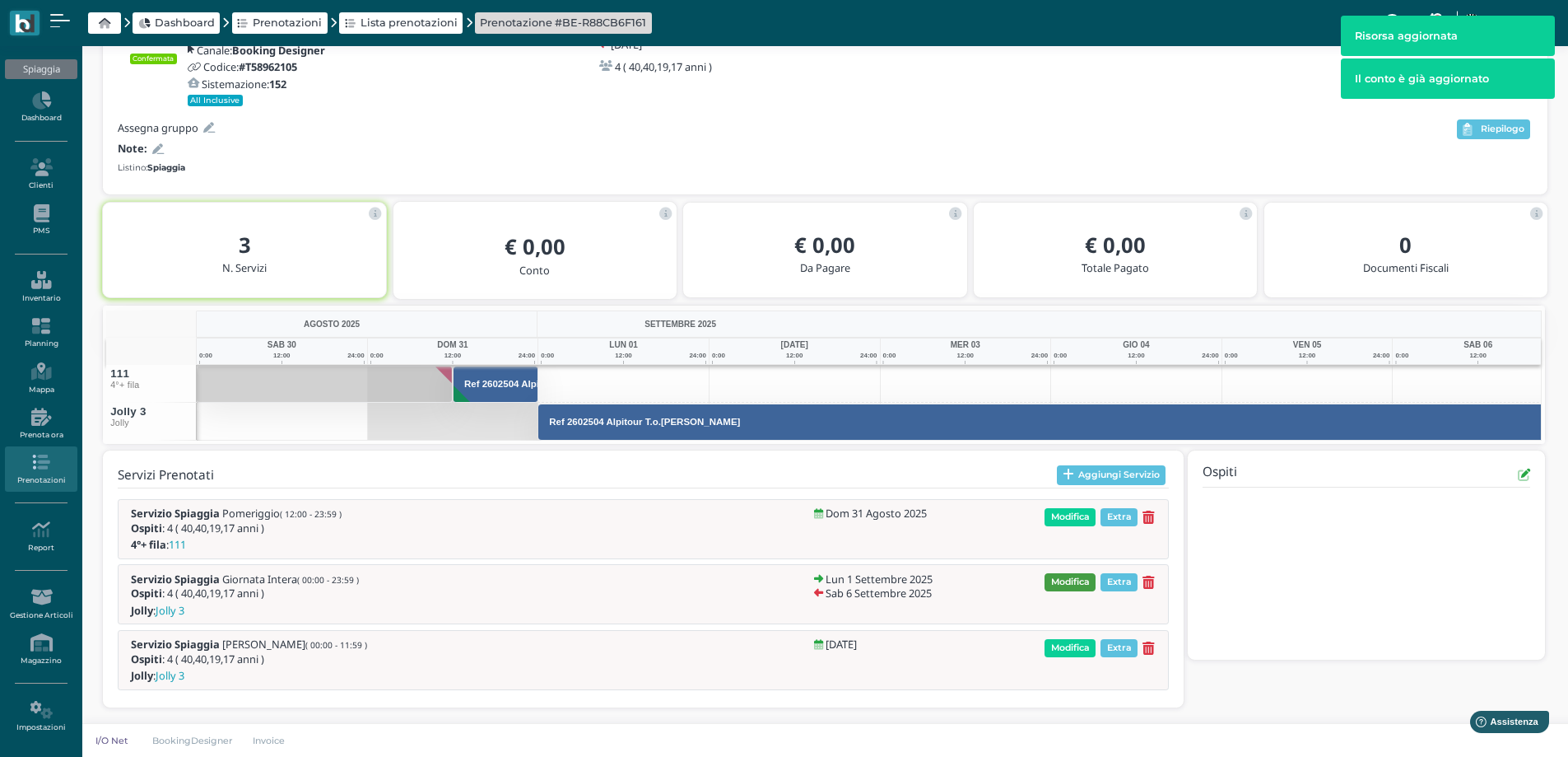
click at [1053, 582] on span "Modifica" at bounding box center [1070, 582] width 51 height 18
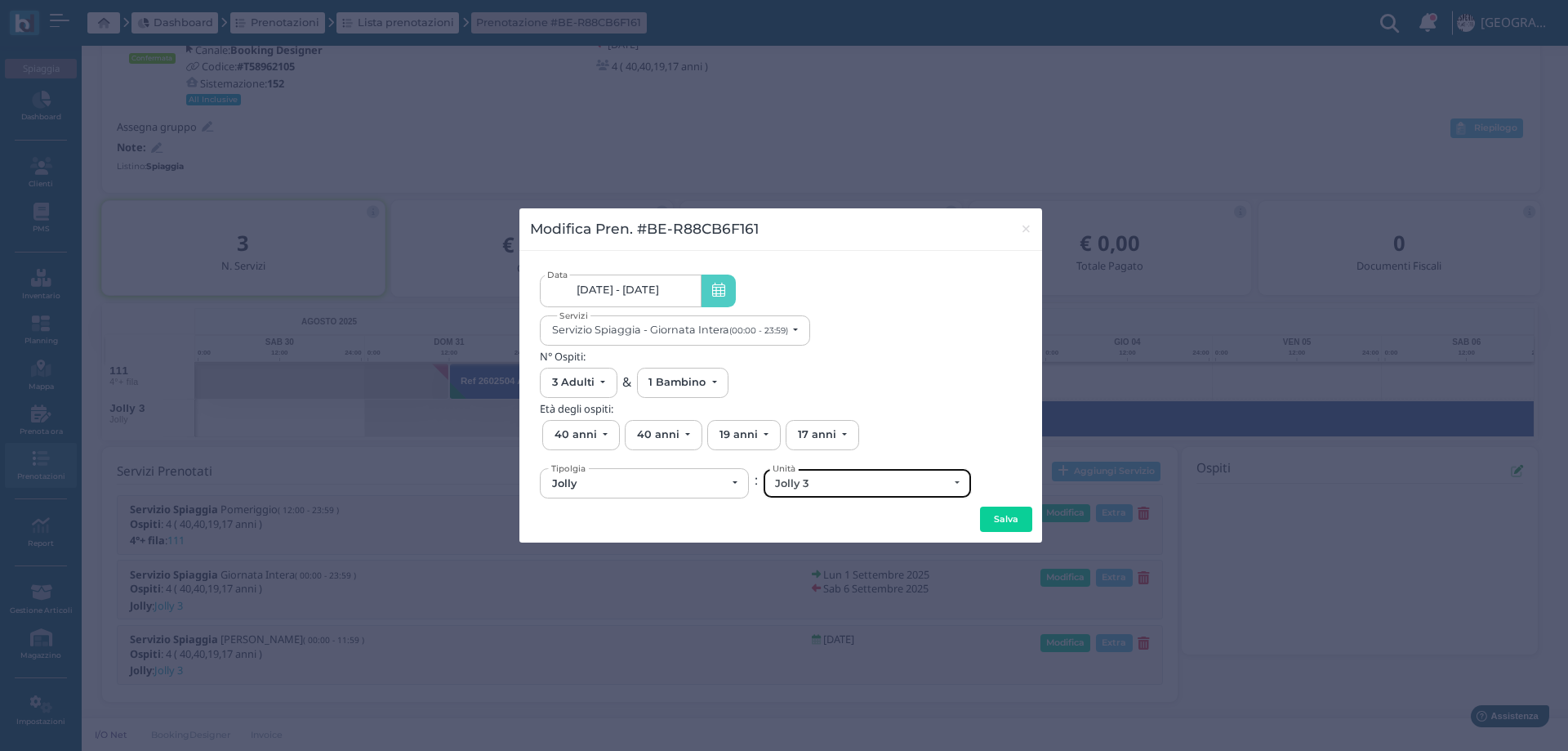
click at [806, 483] on div "Jolly 3" at bounding box center [862, 484] width 174 height 13
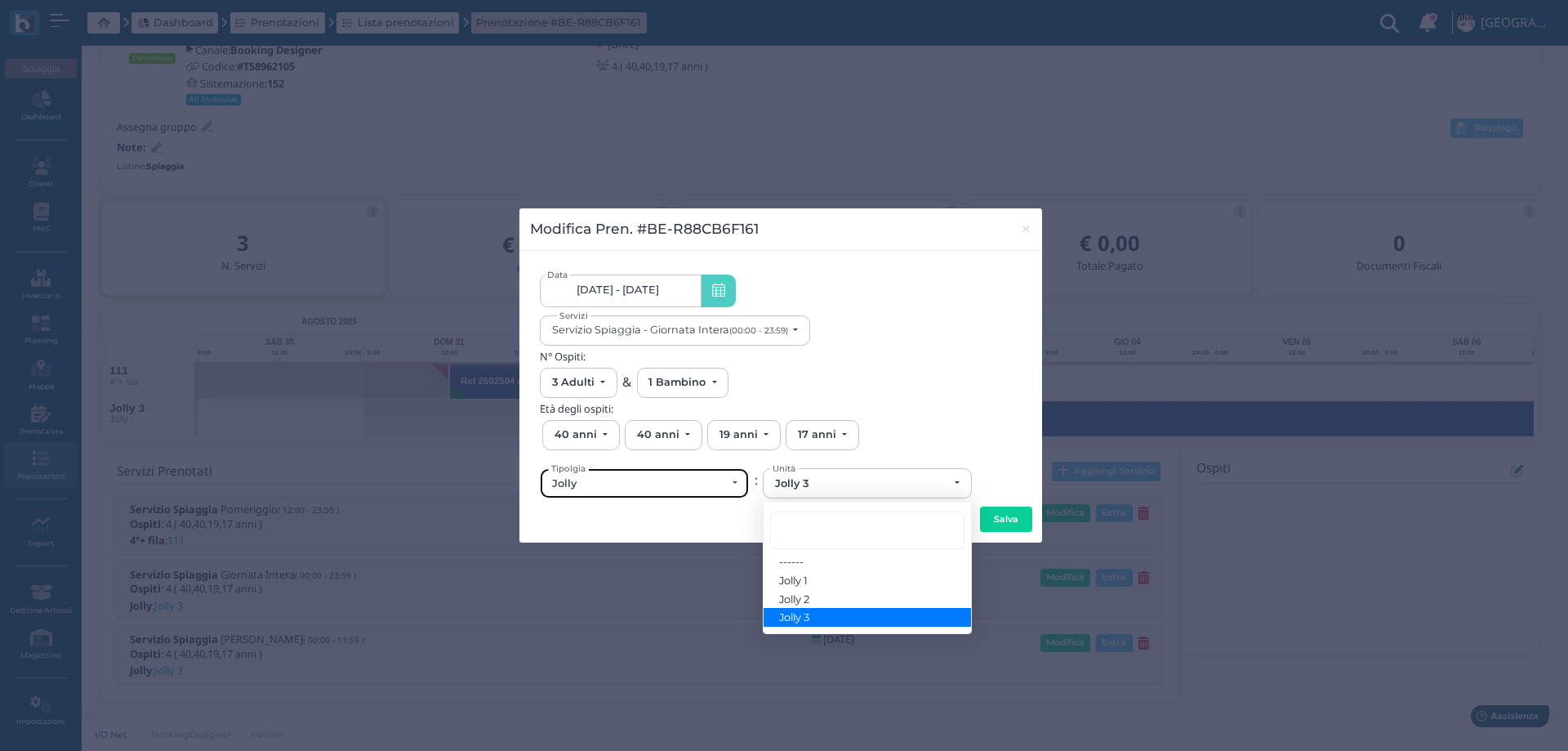
click at [606, 492] on div "Jolly" at bounding box center [645, 483] width 208 height 29
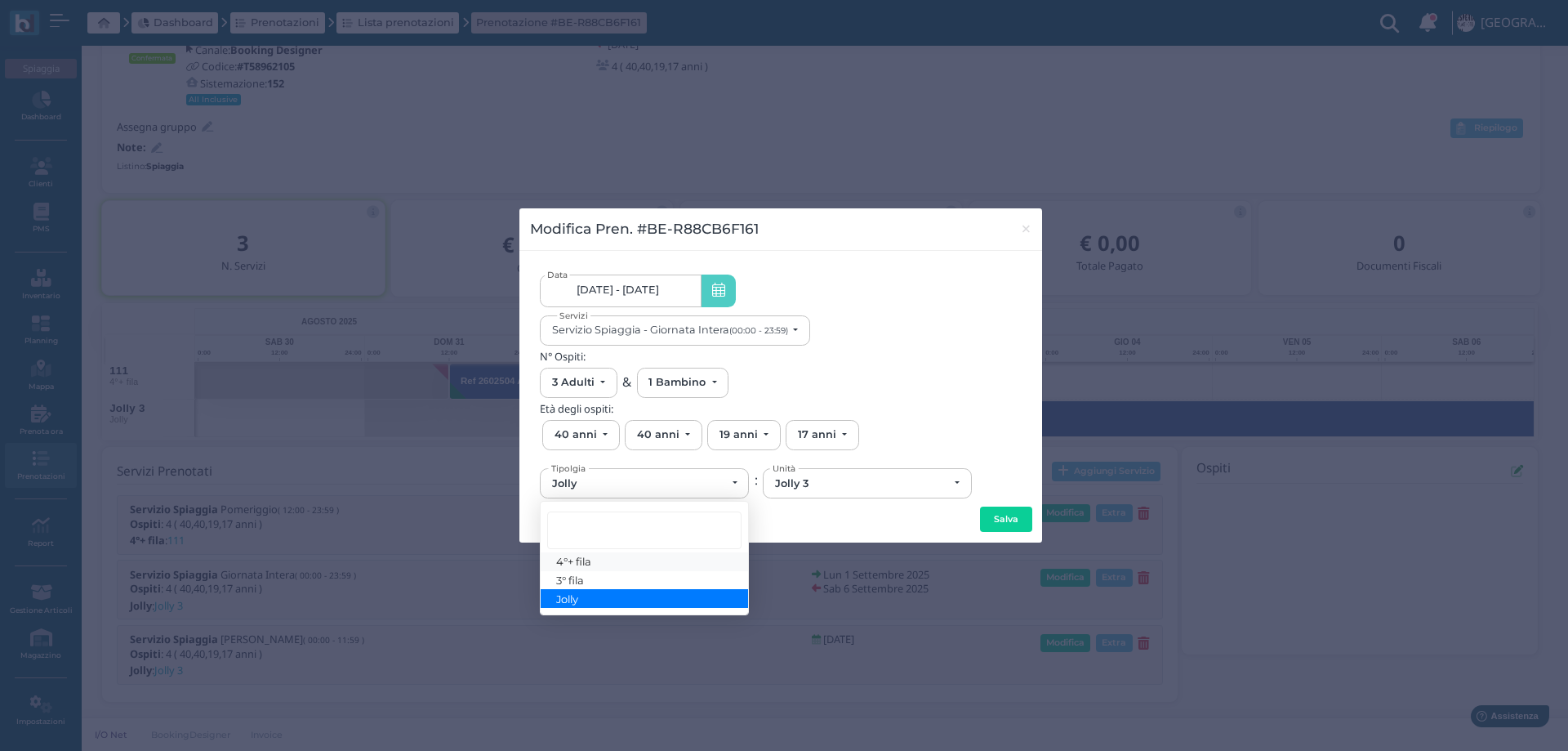
click at [606, 557] on link "4°+ fila" at bounding box center [645, 562] width 208 height 19
select select "434"
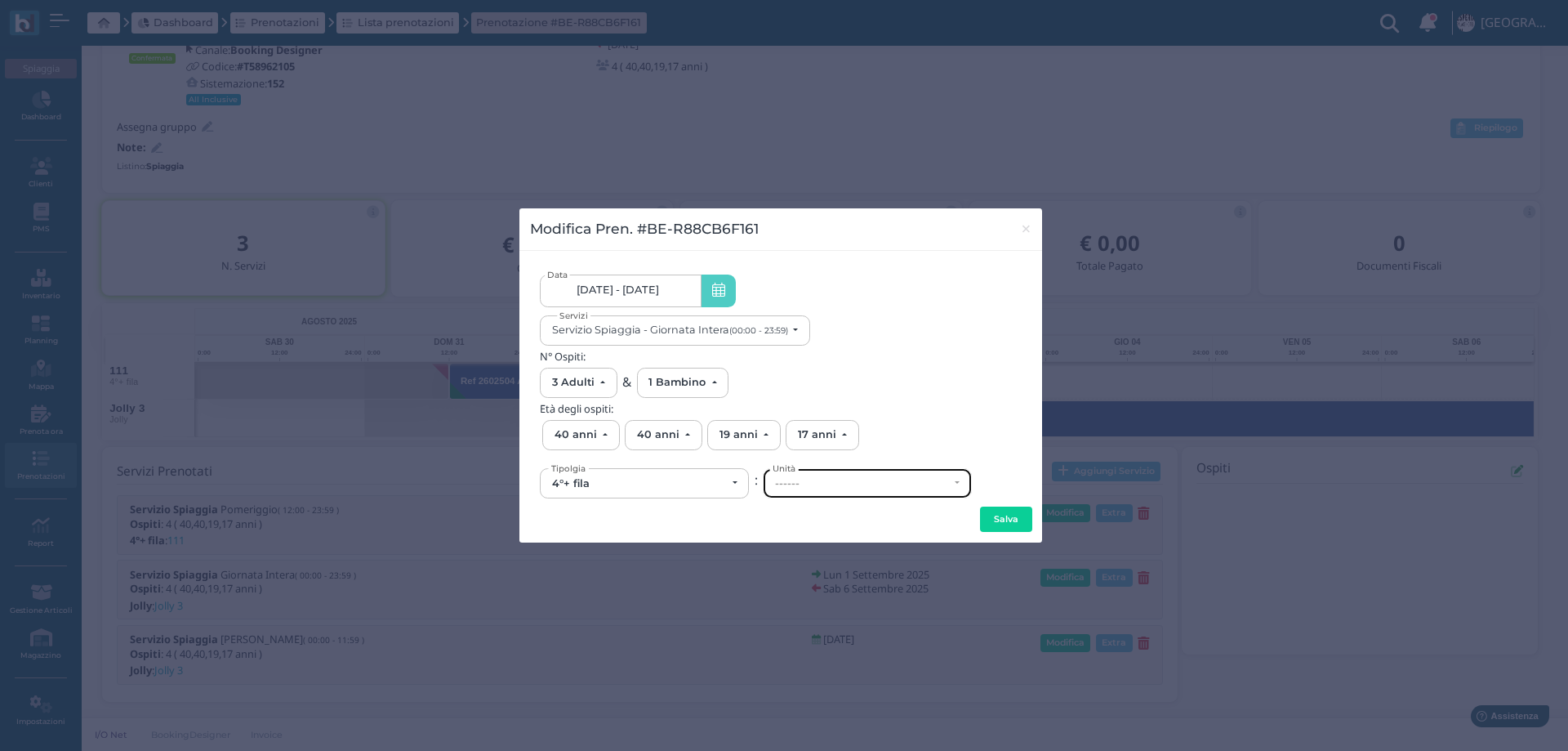
click at [834, 485] on div "------" at bounding box center [862, 484] width 174 height 13
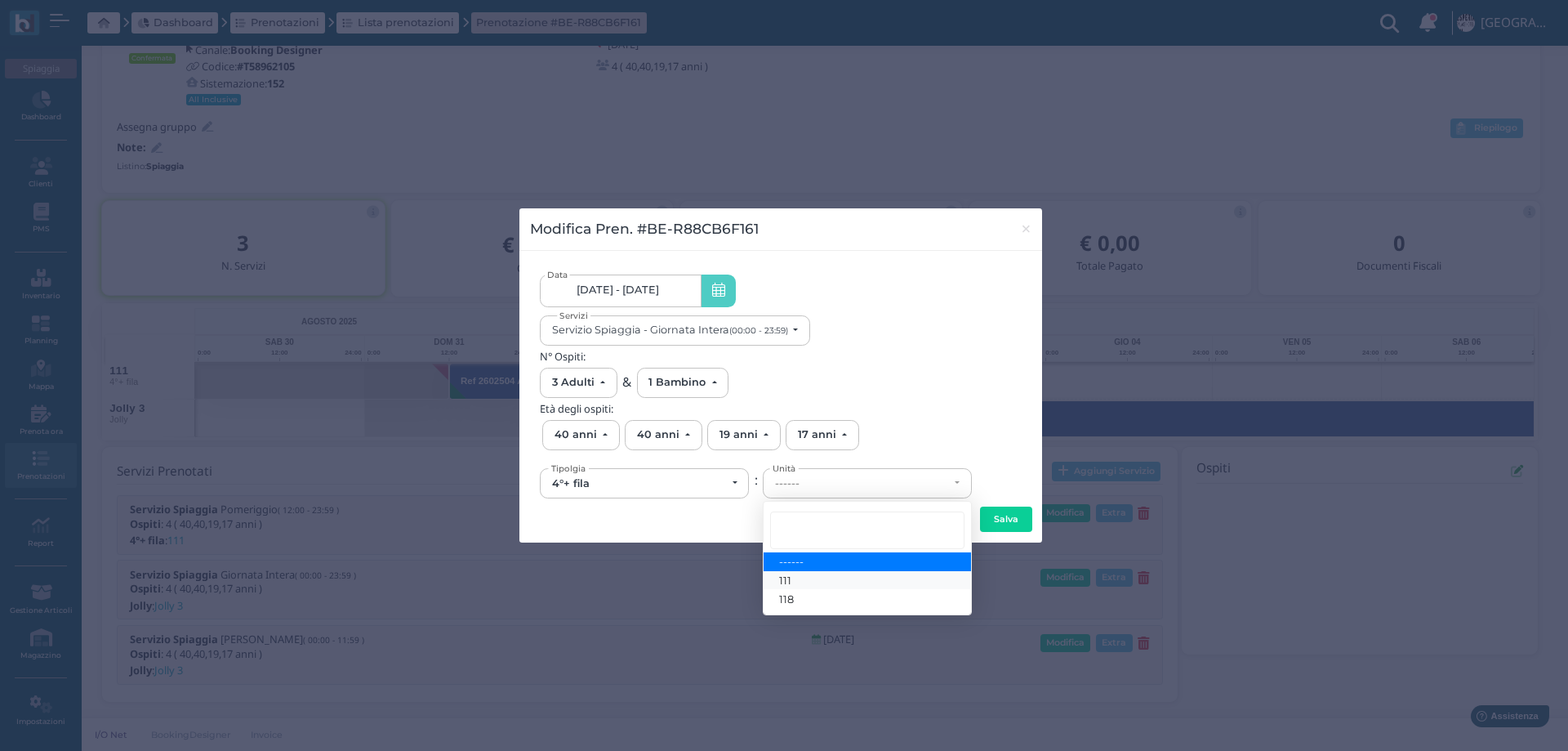
click at [816, 577] on link "111" at bounding box center [868, 580] width 208 height 19
select select "6236"
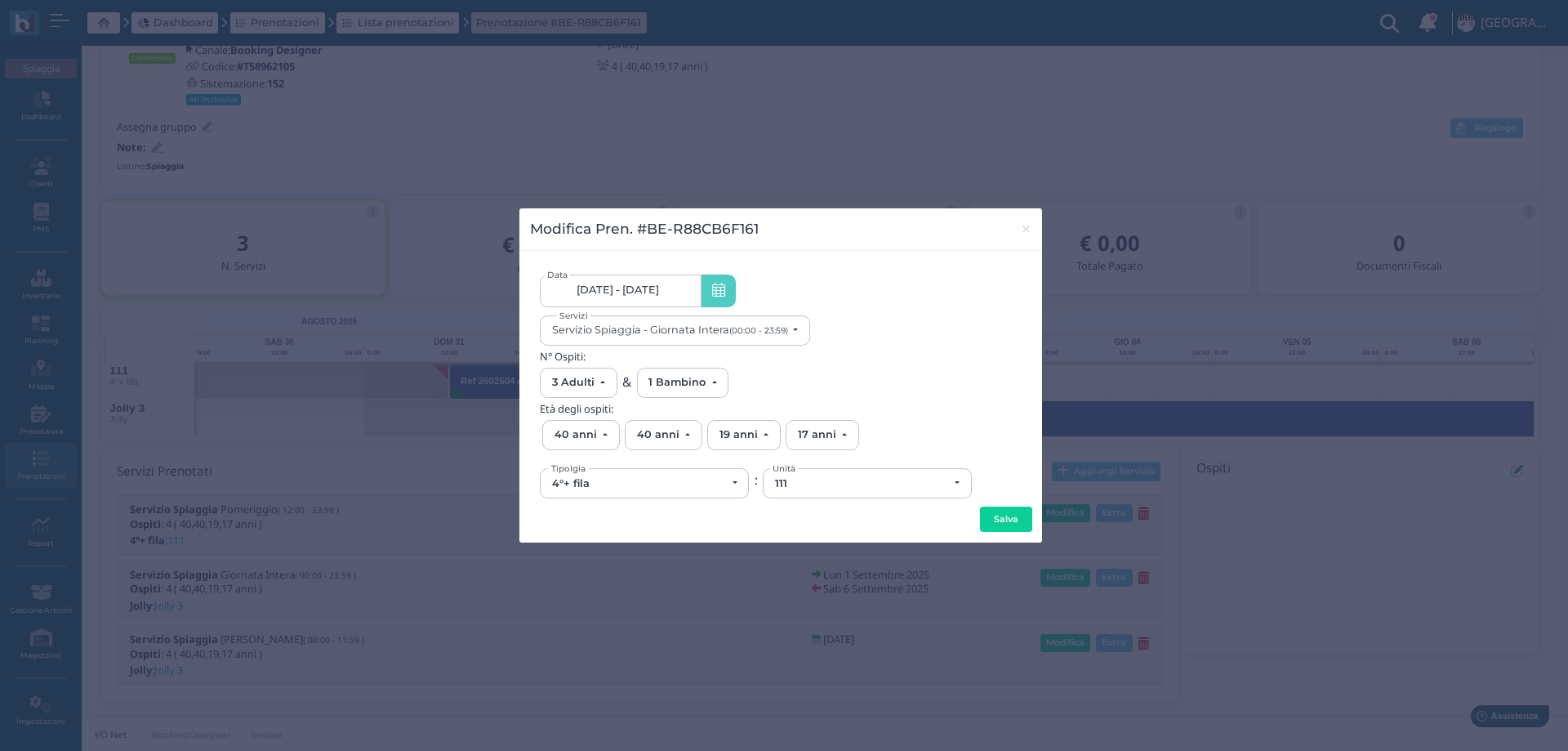
drag, startPoint x: 1007, startPoint y: 517, endPoint x: 996, endPoint y: 516, distance: 11.0
click at [1006, 516] on button "Salva" at bounding box center [1006, 519] width 52 height 26
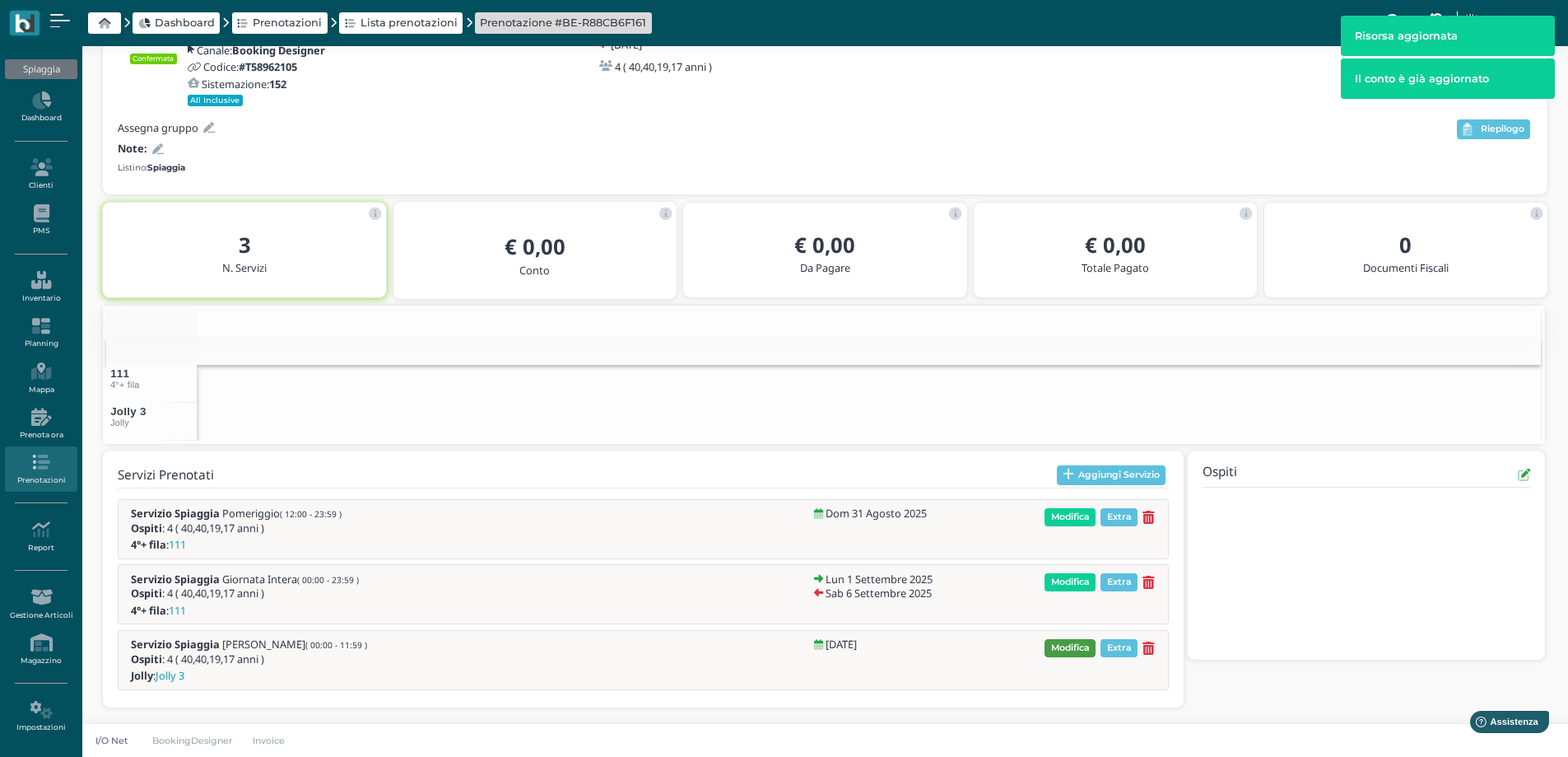
click at [1070, 644] on span "Modifica" at bounding box center [1070, 647] width 51 height 18
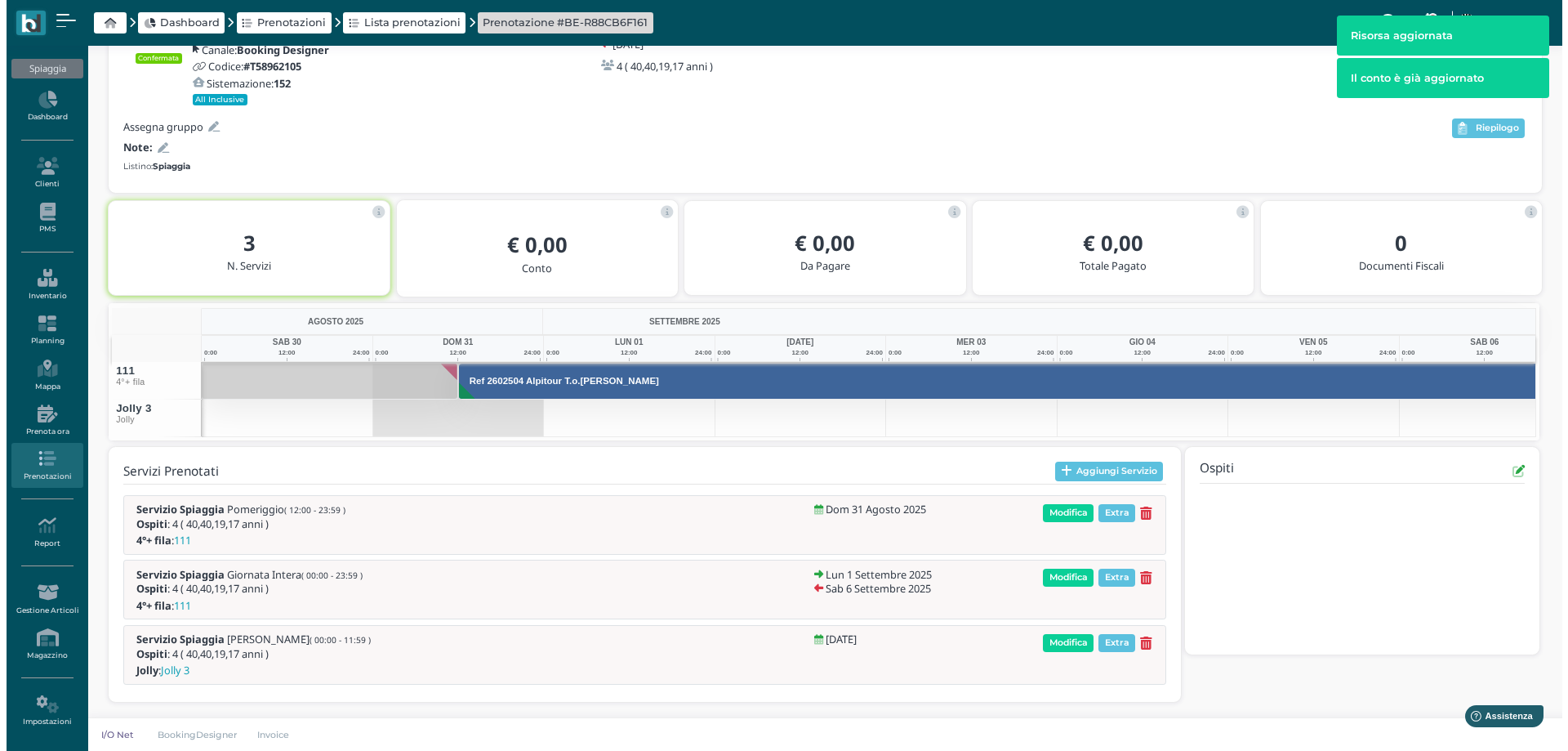
scroll to position [0, 34]
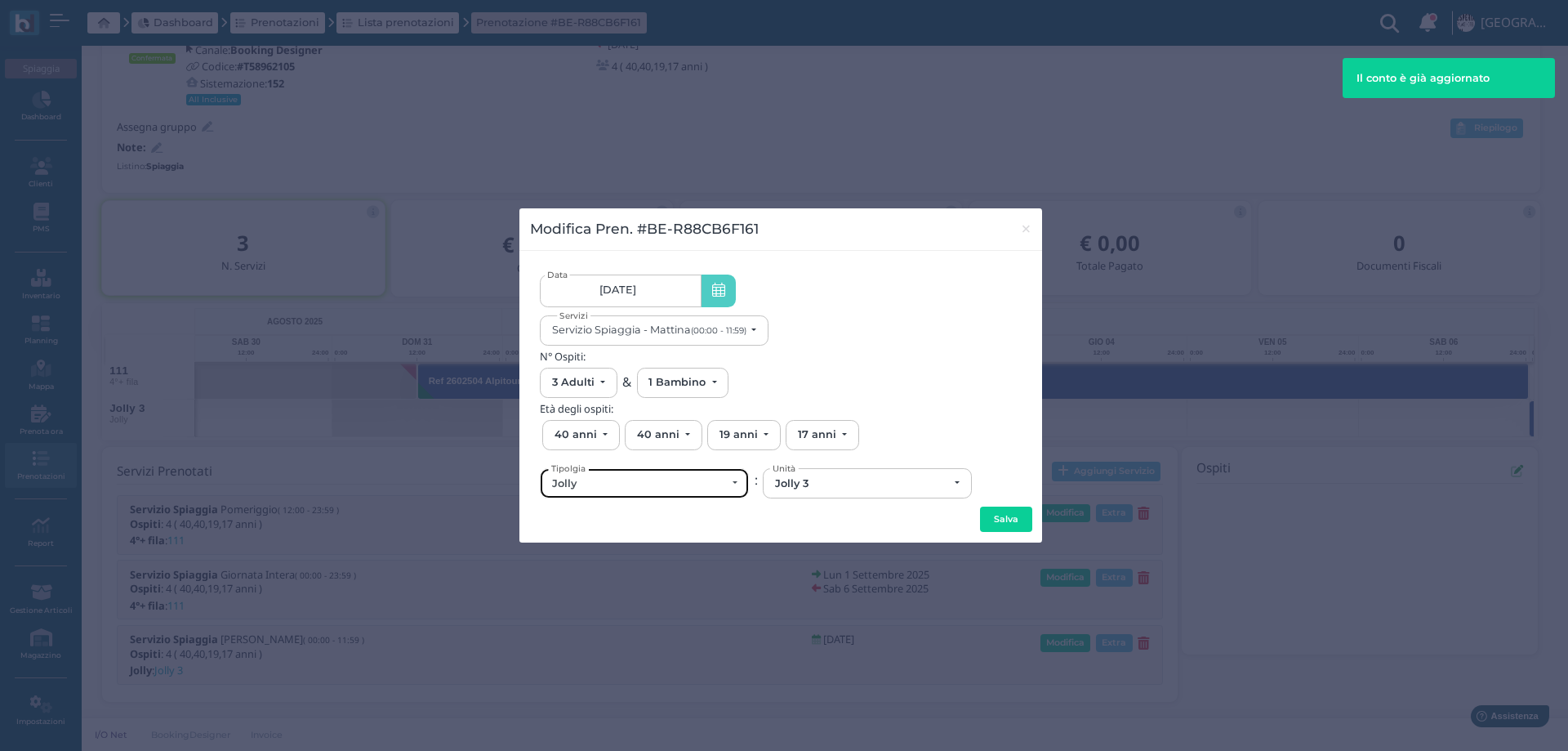
click at [637, 489] on div "Jolly" at bounding box center [639, 484] width 174 height 13
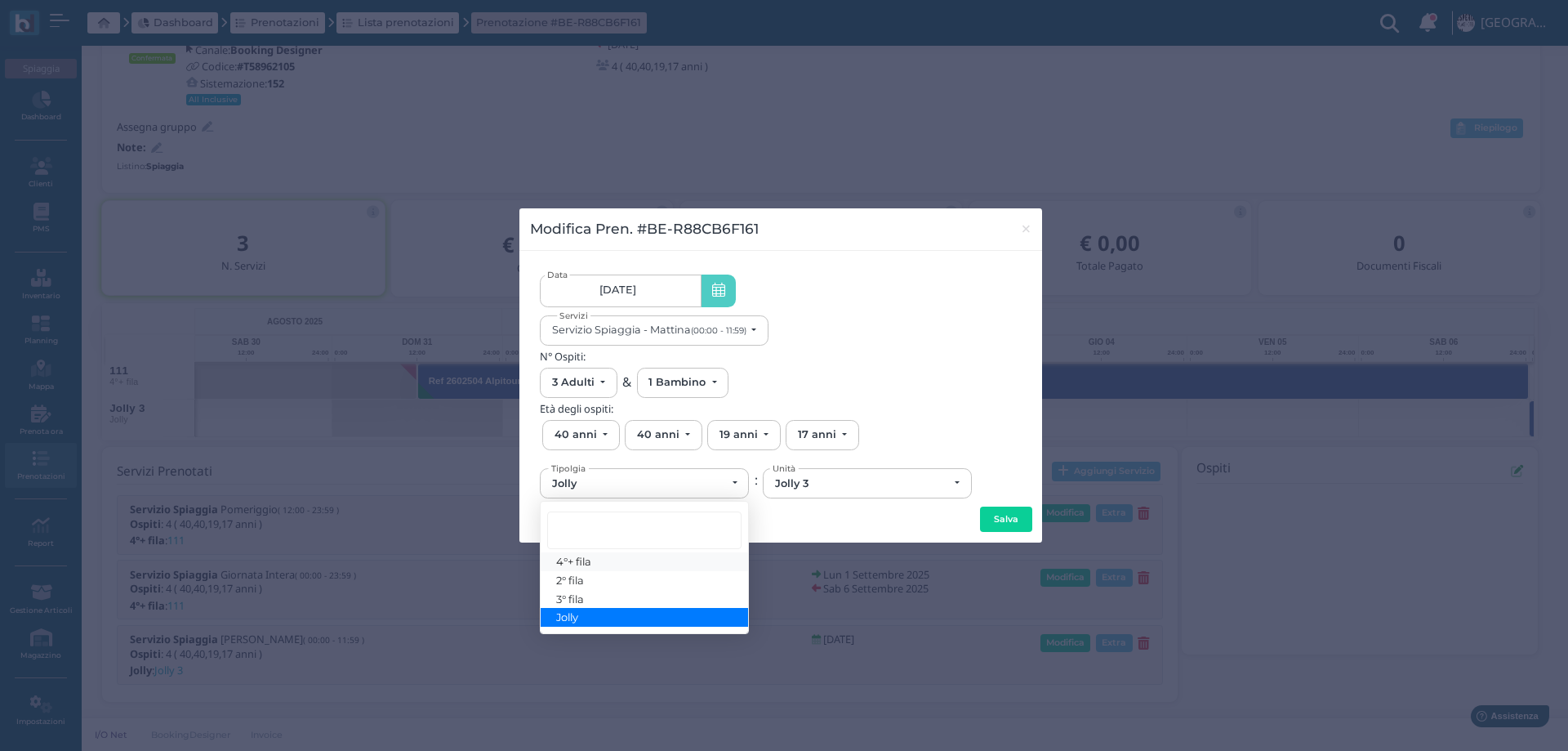
click at [564, 564] on span "4°+ fila" at bounding box center [574, 561] width 35 height 13
select select "434"
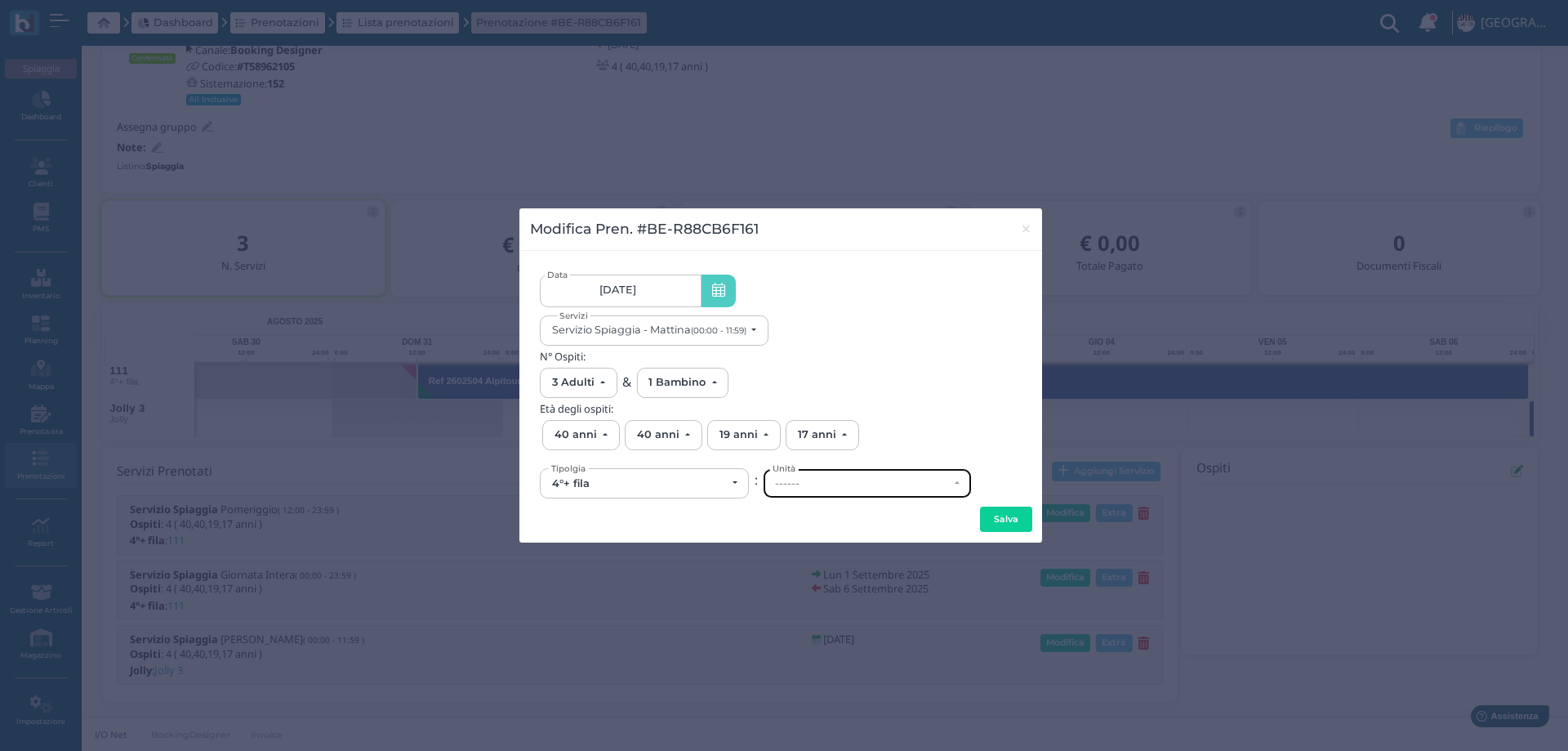
click at [829, 486] on div "------" at bounding box center [862, 484] width 174 height 13
click at [791, 376] on span "111" at bounding box center [785, 376] width 12 height 13
select select "6236"
click at [994, 508] on button "Salva" at bounding box center [1006, 519] width 52 height 26
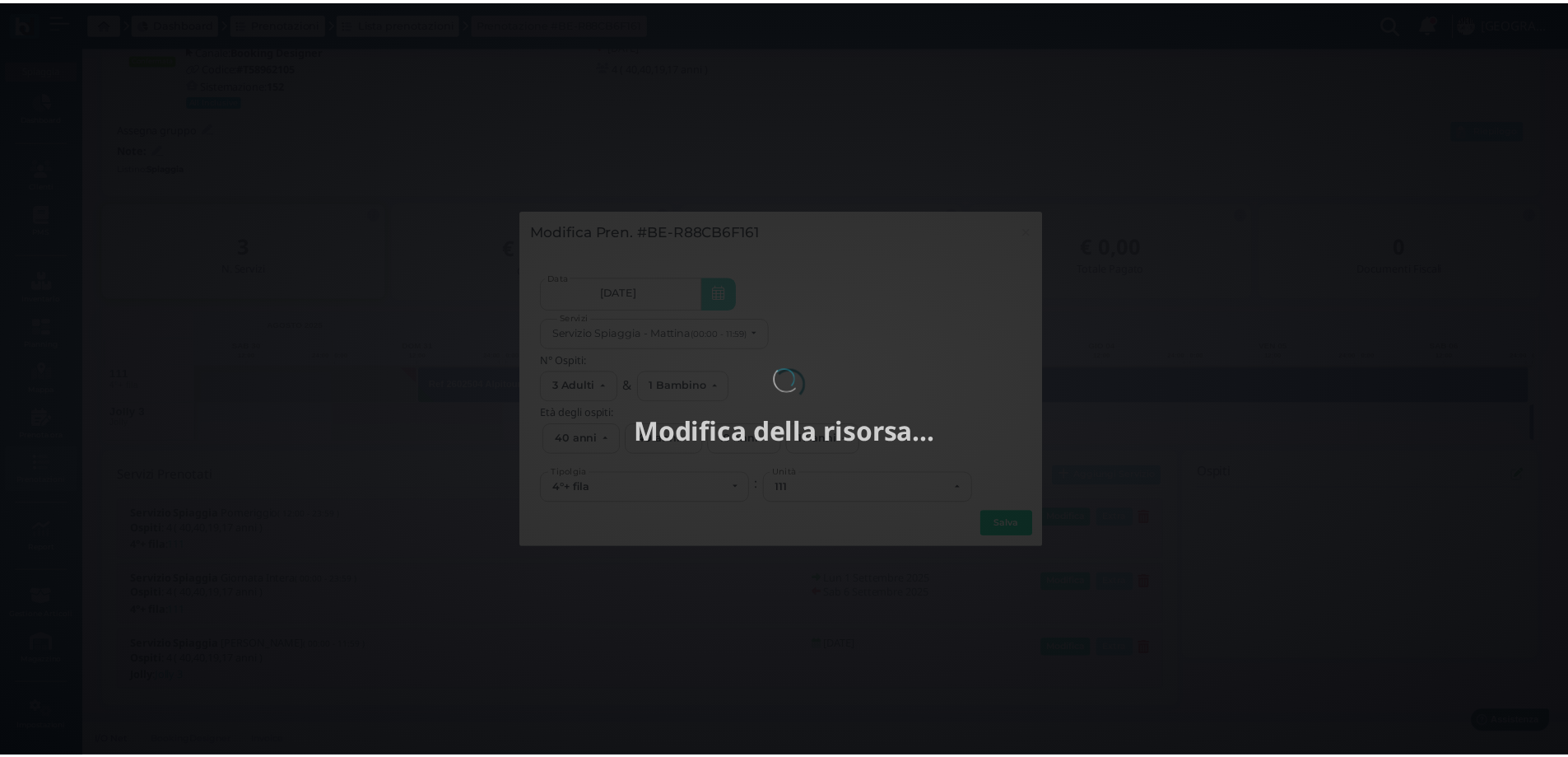
scroll to position [0, 0]
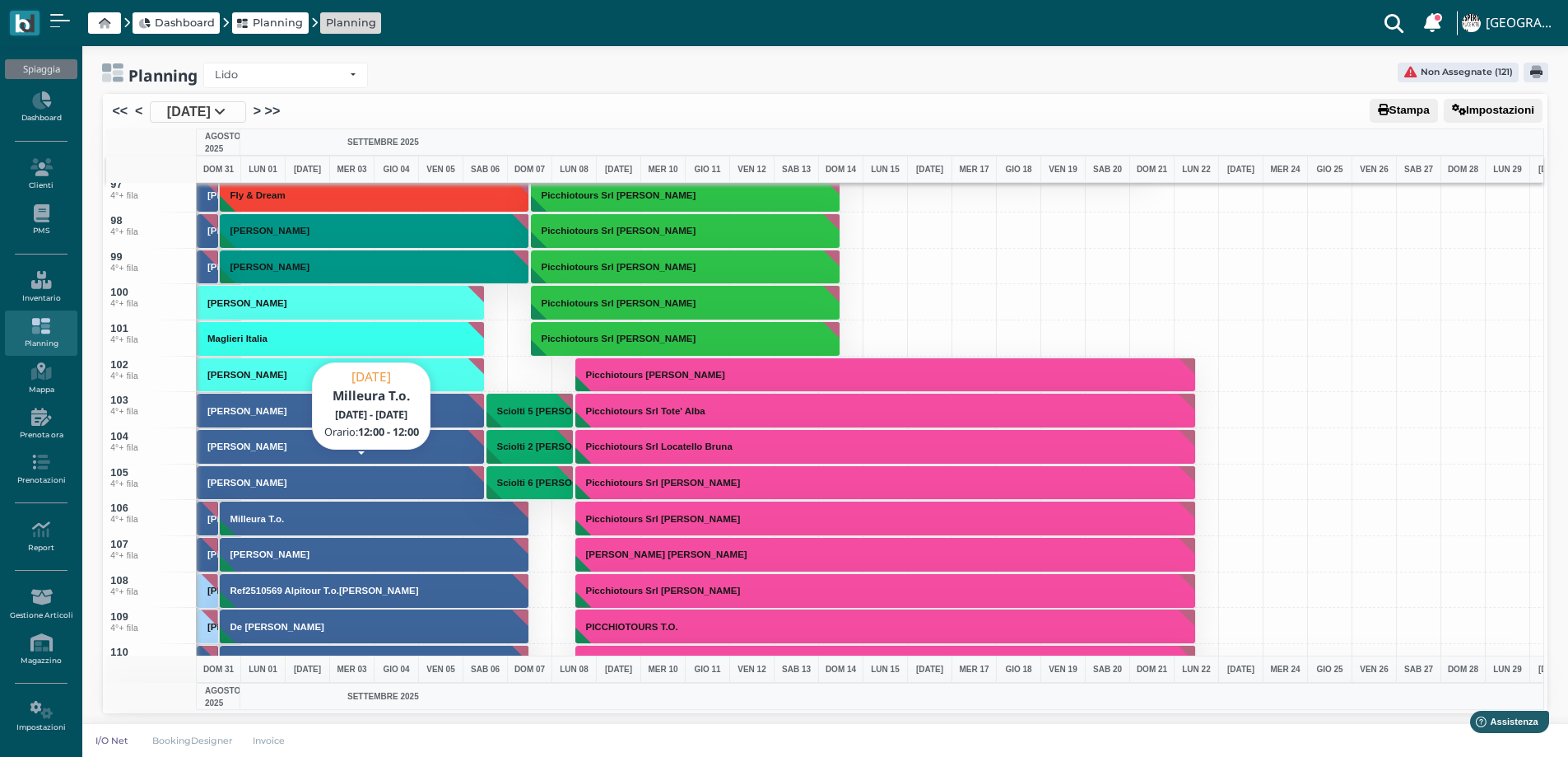
scroll to position [3542, 0]
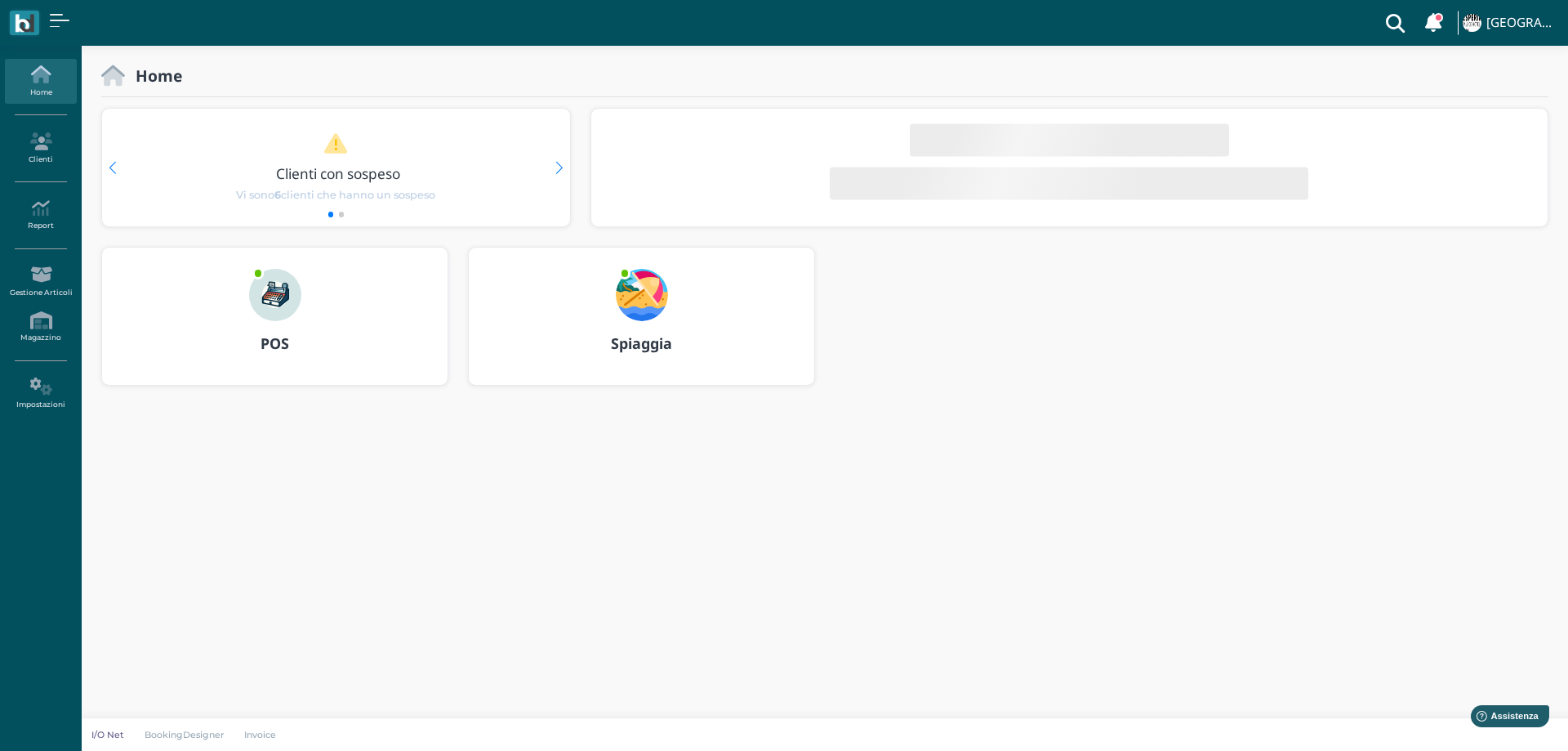
click at [645, 288] on img at bounding box center [641, 294] width 52 height 52
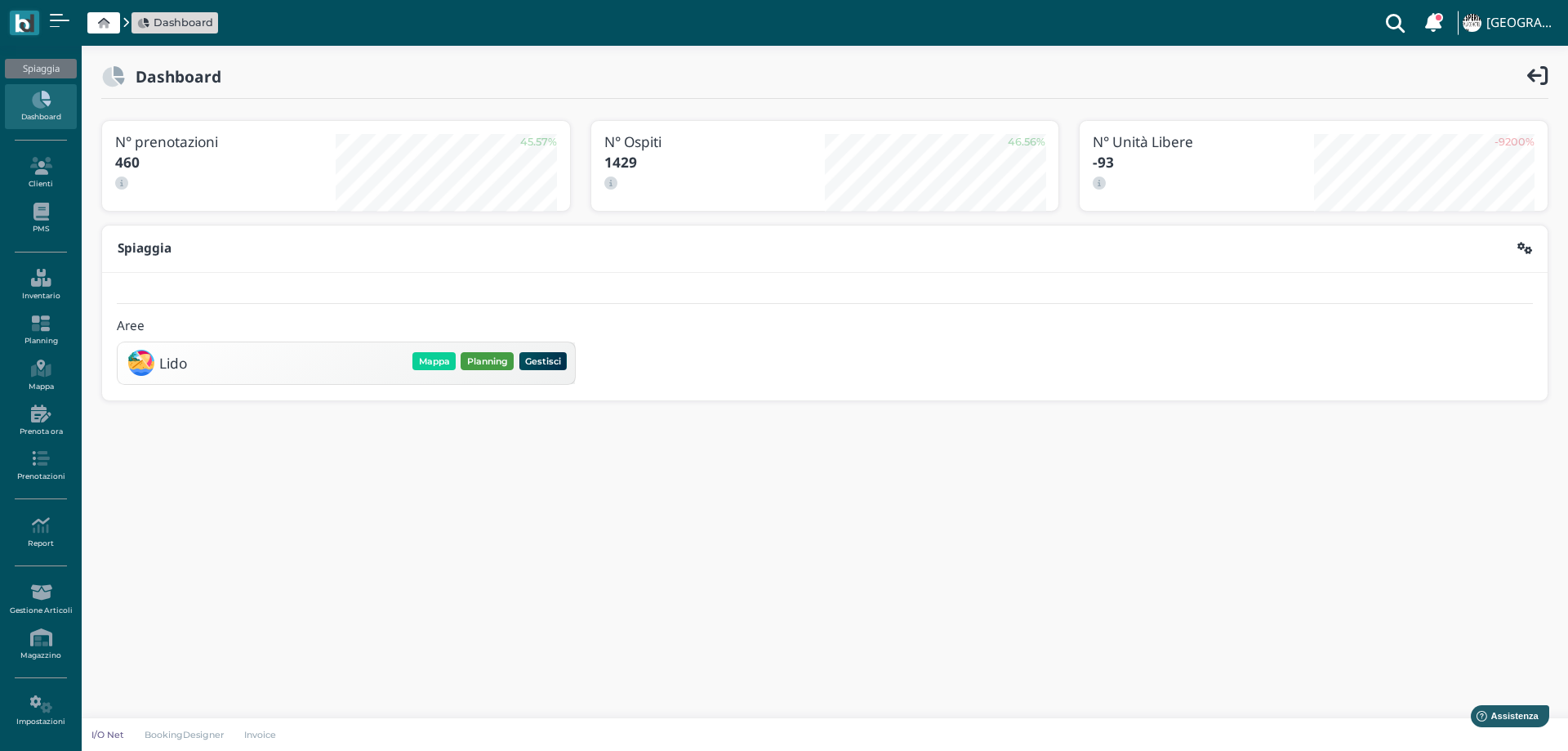
click at [501, 362] on button "Planning" at bounding box center [488, 361] width 53 height 18
